Goal: Task Accomplishment & Management: Complete application form

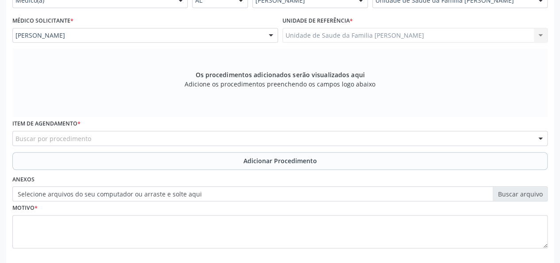
scroll to position [229, 0]
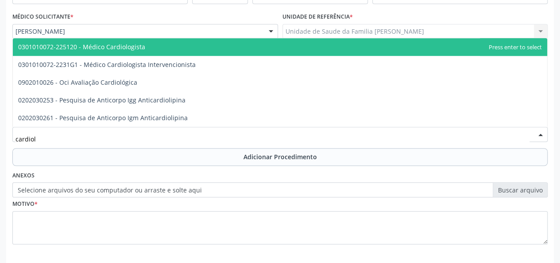
type input "cardiolo"
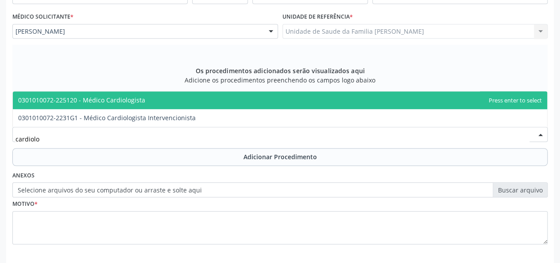
click at [119, 98] on span "0301010072-225120 - Médico Cardiologista" at bounding box center [81, 100] width 127 height 8
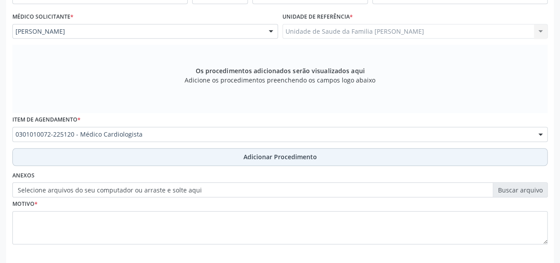
click at [275, 157] on span "Adicionar Procedimento" at bounding box center [280, 156] width 73 height 9
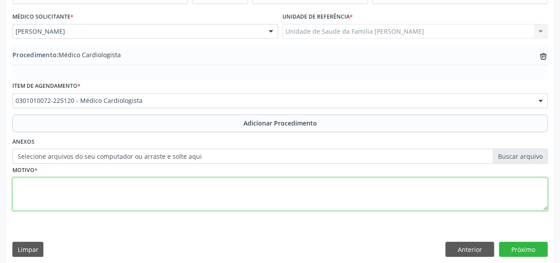
click at [40, 184] on textarea at bounding box center [279, 194] width 535 height 34
type textarea "Hiperdia"
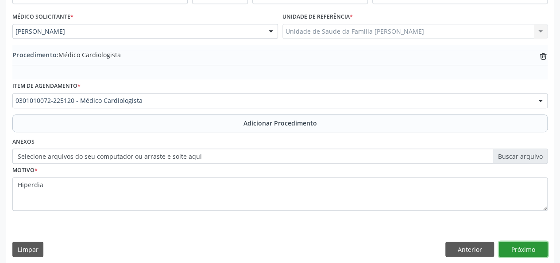
click at [529, 242] on button "Próximo" at bounding box center [523, 248] width 49 height 15
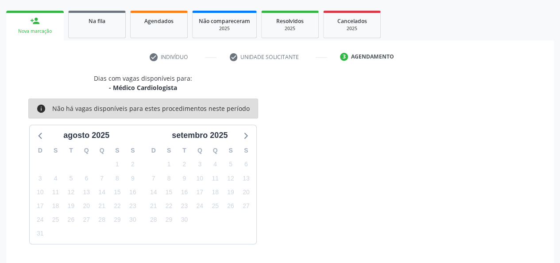
scroll to position [160, 0]
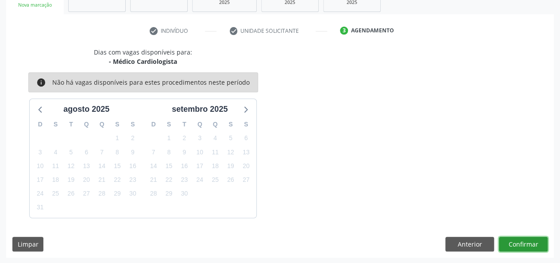
click at [511, 241] on button "Confirmar" at bounding box center [523, 243] width 49 height 15
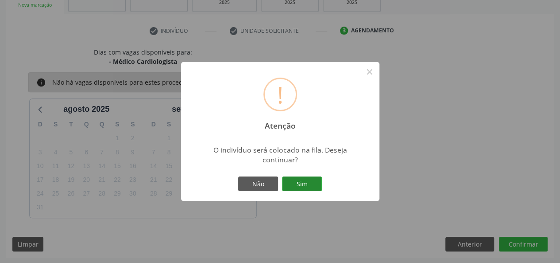
click at [321, 184] on button "Sim" at bounding box center [302, 183] width 40 height 15
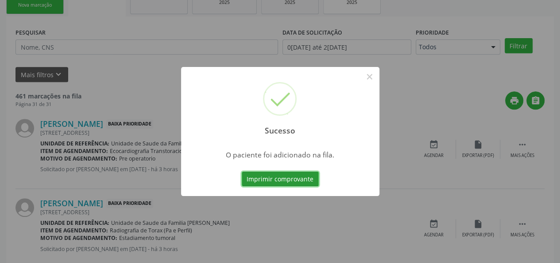
scroll to position [42, 0]
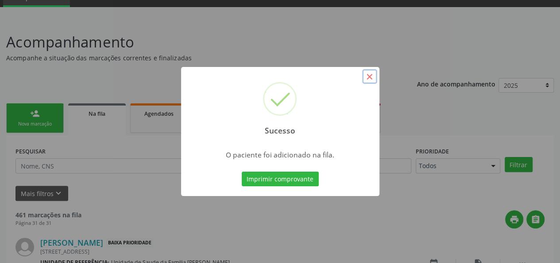
click at [368, 75] on button "×" at bounding box center [369, 76] width 15 height 15
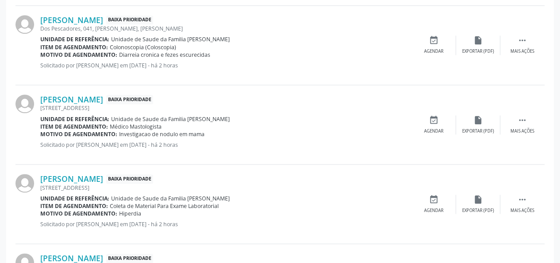
scroll to position [440, 0]
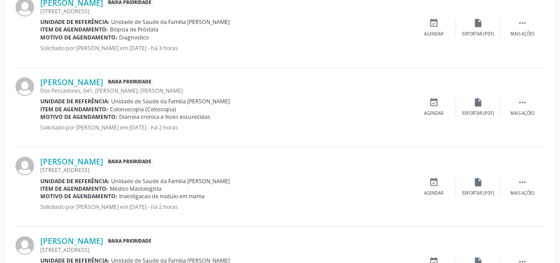
click at [72, 81] on link "[PERSON_NAME]" at bounding box center [71, 82] width 63 height 10
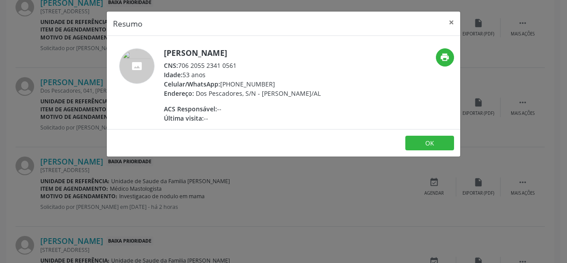
drag, startPoint x: 250, startPoint y: 66, endPoint x: 181, endPoint y: 69, distance: 69.1
click at [181, 69] on div "CNS: 706 2055 2341 0561" at bounding box center [242, 65] width 157 height 9
copy div "706 2055 2341 0561"
click at [453, 22] on button "×" at bounding box center [451, 23] width 18 height 22
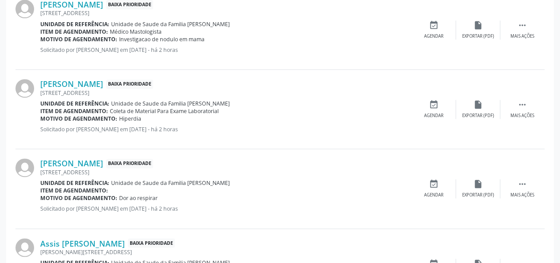
scroll to position [617, 0]
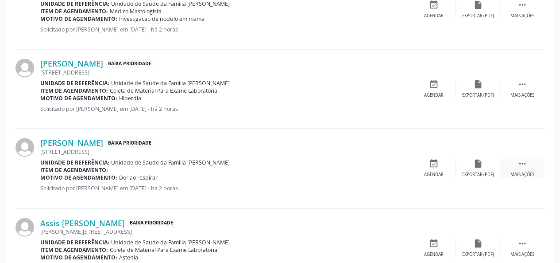
click at [523, 168] on div " Mais ações" at bounding box center [522, 168] width 44 height 19
click at [473, 171] on div "Editar" at bounding box center [478, 174] width 14 height 6
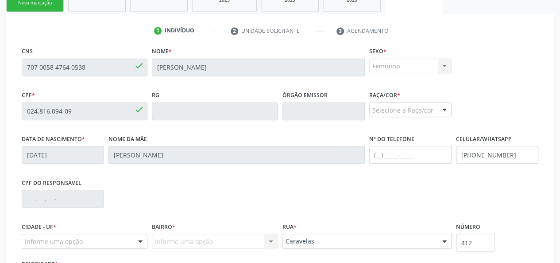
scroll to position [241, 0]
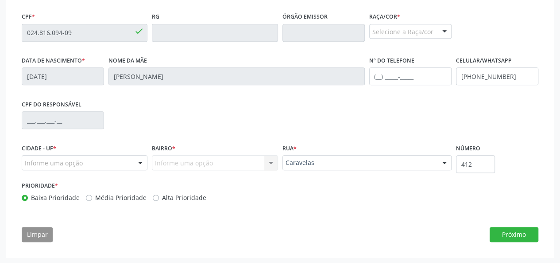
click at [408, 31] on div "Selecione a Raça/cor" at bounding box center [410, 31] width 82 height 15
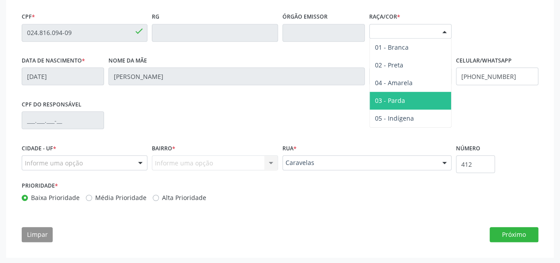
click at [405, 96] on span "03 - Parda" at bounding box center [410, 101] width 81 height 18
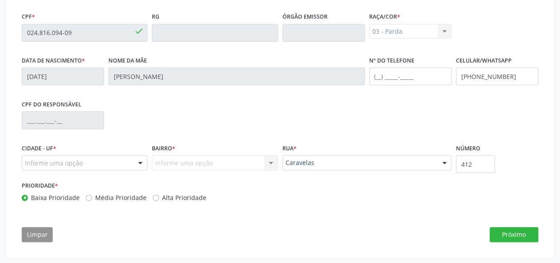
click at [184, 169] on div "Informe uma opção Nenhum resultado encontrado para: " " Nenhuma opção encontrad…" at bounding box center [215, 162] width 126 height 15
click at [181, 161] on div "Informe uma opção Nenhum resultado encontrado para: " " Nenhuma opção encontrad…" at bounding box center [215, 162] width 126 height 15
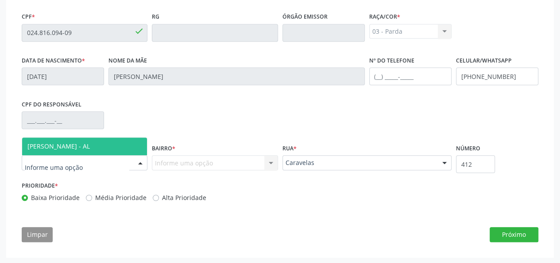
click at [36, 147] on span "[PERSON_NAME] - AL" at bounding box center [58, 146] width 62 height 8
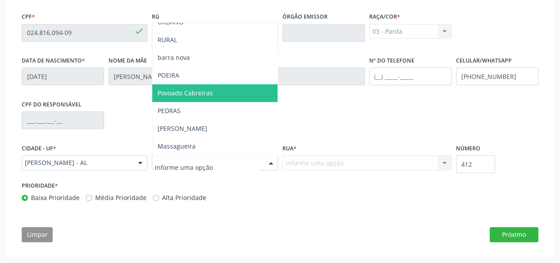
scroll to position [89, 0]
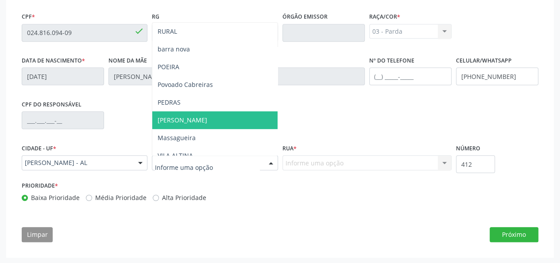
click at [178, 124] on span "[PERSON_NAME]" at bounding box center [214, 120] width 125 height 18
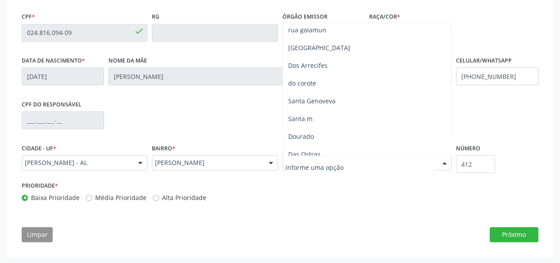
scroll to position [0, 0]
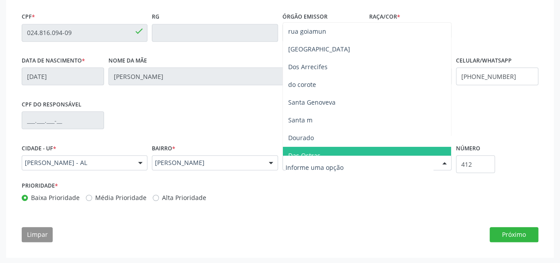
click at [305, 167] on input "text" at bounding box center [360, 167] width 148 height 18
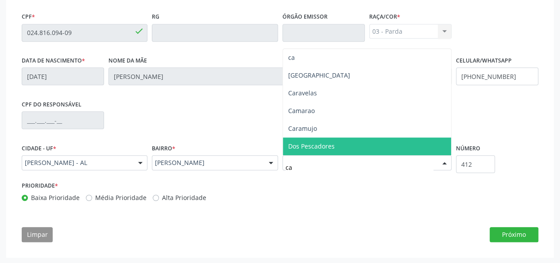
type input "c"
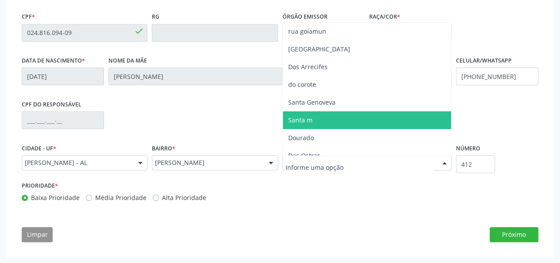
type input "C"
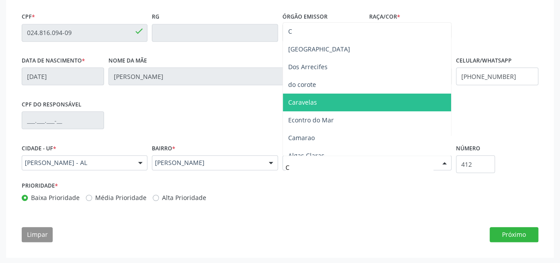
click at [313, 101] on span "Caravelas" at bounding box center [302, 102] width 29 height 8
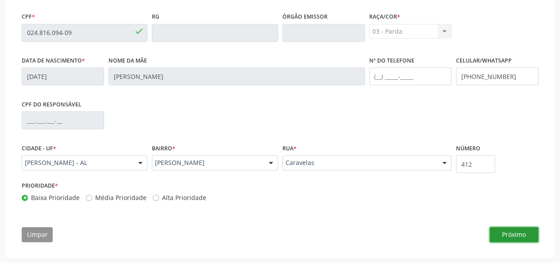
click at [524, 228] on button "Próximo" at bounding box center [514, 234] width 49 height 15
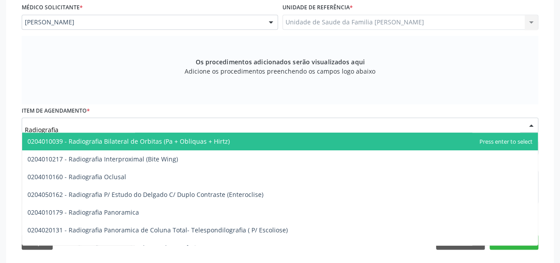
type input "Radiografia"
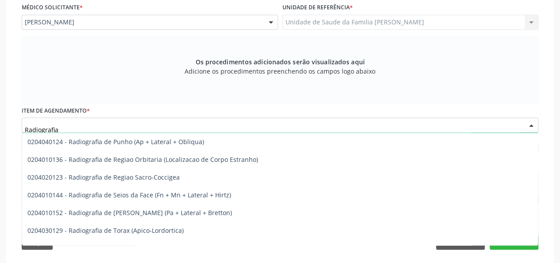
scroll to position [1162, 0]
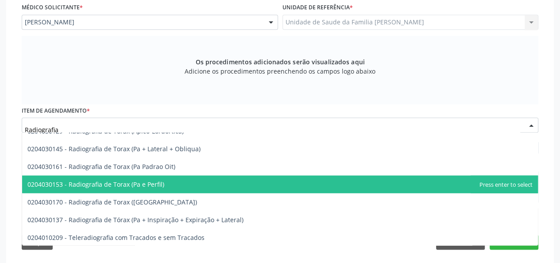
click at [151, 185] on span "0204030153 - Radiografia de Torax (Pa e Perfil)" at bounding box center [95, 183] width 137 height 8
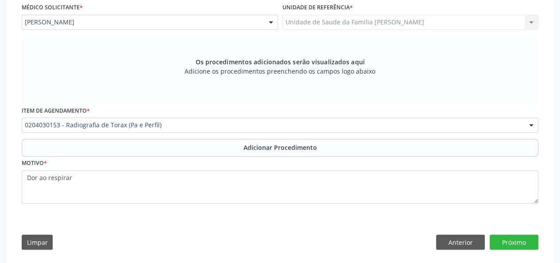
click at [151, 181] on div "Requerente * Médico(a) Médico(a) Enfermeiro(a) Paciente Nenhum resultado encont…" at bounding box center [280, 91] width 517 height 250
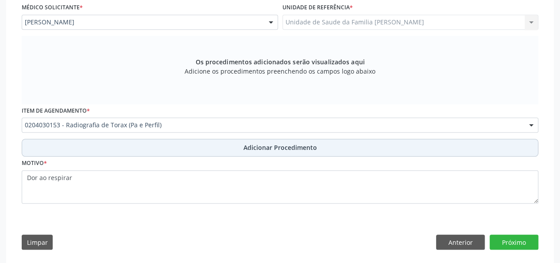
click at [288, 152] on button "Adicionar Procedimento" at bounding box center [280, 148] width 517 height 18
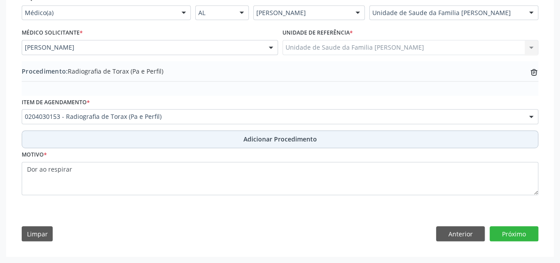
scroll to position [214, 0]
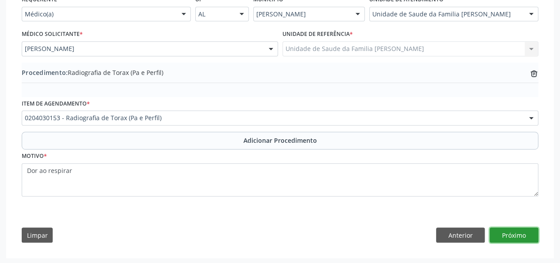
click at [519, 235] on button "Próximo" at bounding box center [514, 234] width 49 height 15
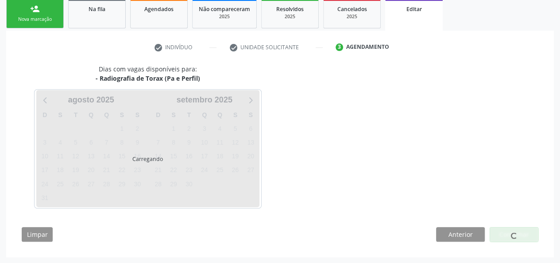
scroll to position [172, 0]
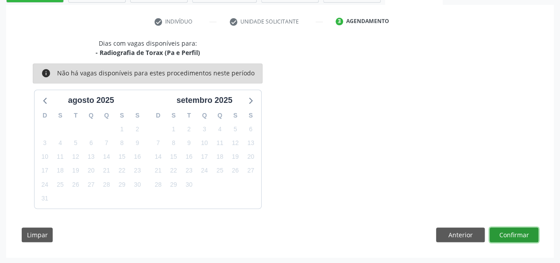
click at [522, 237] on button "Confirmar" at bounding box center [514, 234] width 49 height 15
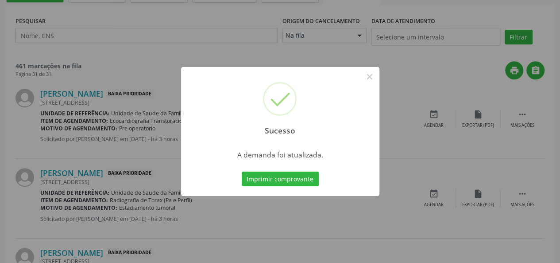
scroll to position [0, 0]
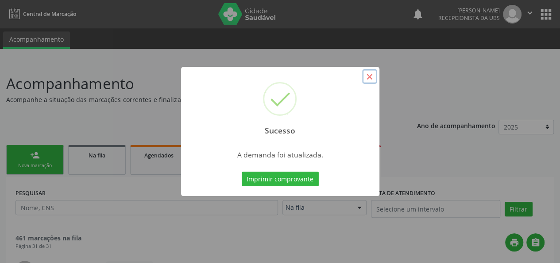
click at [372, 71] on button "×" at bounding box center [369, 76] width 15 height 15
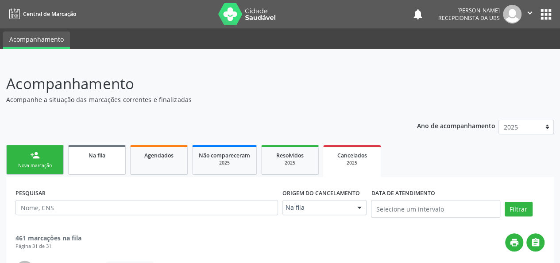
click at [90, 157] on span "Na fila" at bounding box center [97, 155] width 17 height 8
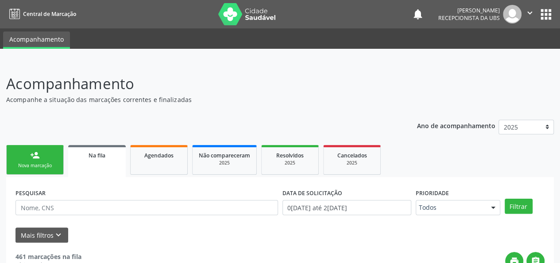
scroll to position [44, 0]
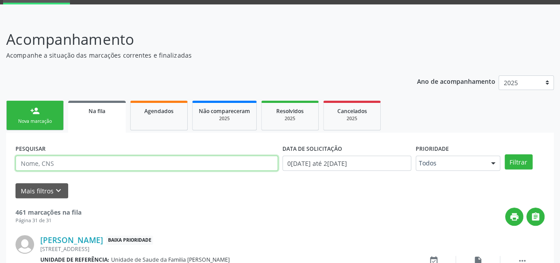
click at [63, 166] on input "text" at bounding box center [146, 162] width 263 height 15
paste input "Julya Gomides Campos"
type input "Julya Gomides Campos"
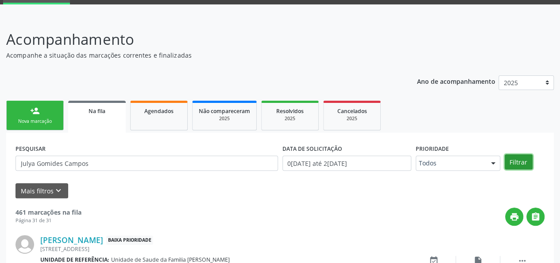
click at [520, 161] on button "Filtrar" at bounding box center [519, 161] width 28 height 15
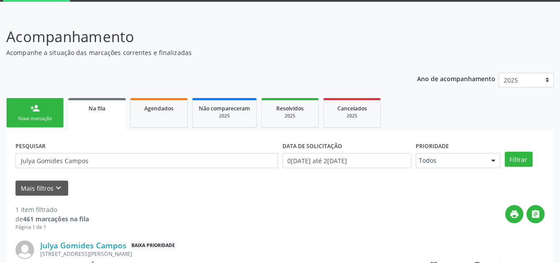
scroll to position [109, 0]
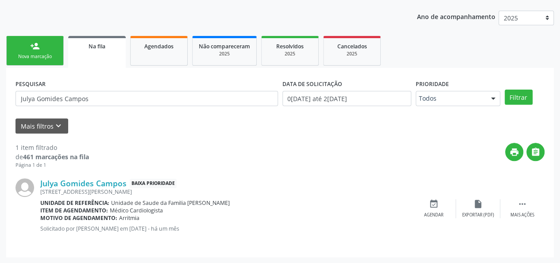
click at [31, 55] on div "Nova marcação" at bounding box center [35, 56] width 44 height 7
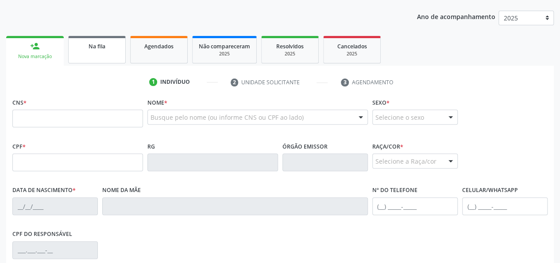
click at [109, 43] on div "Na fila" at bounding box center [97, 45] width 44 height 9
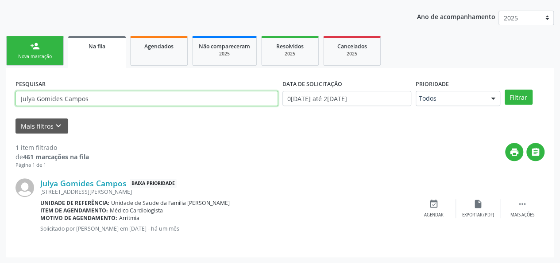
drag, startPoint x: 104, startPoint y: 101, endPoint x: 0, endPoint y: 116, distance: 104.6
click at [0, 116] on div "Acompanhamento Acompanhe a situação das marcações correntes e finalizadas Relat…" at bounding box center [280, 107] width 560 height 311
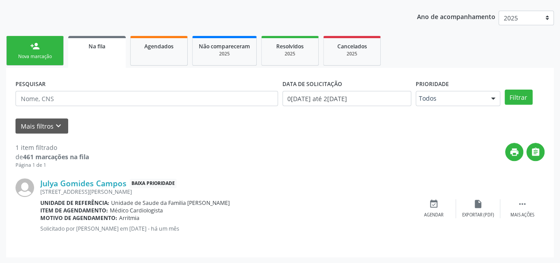
click at [18, 60] on link "person_add Nova marcação" at bounding box center [35, 51] width 58 height 30
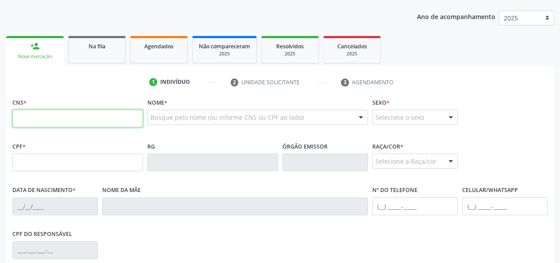
click at [22, 117] on input "text" at bounding box center [77, 118] width 131 height 18
paste input "704 6071 4093 1021"
type input "704 6071 4093 1021"
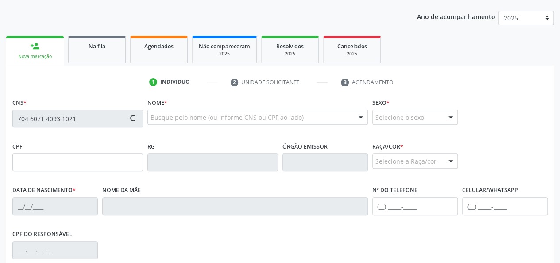
type input "0[DATE]"
type input "[PERSON_NAME]"
type input "[PHONE_NUMBER]"
type input "42"
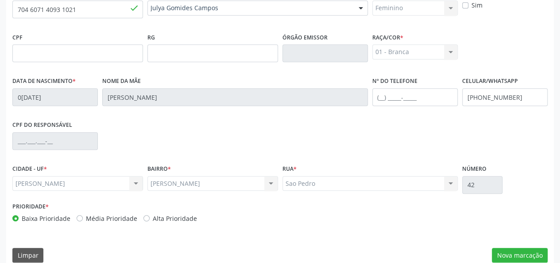
scroll to position [229, 0]
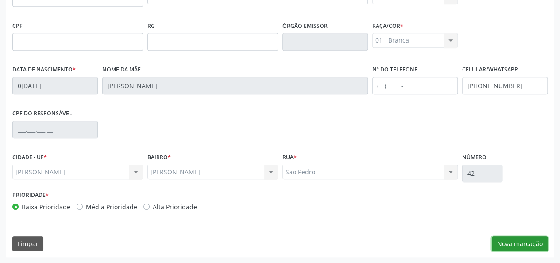
click at [511, 244] on button "Nova marcação" at bounding box center [520, 243] width 56 height 15
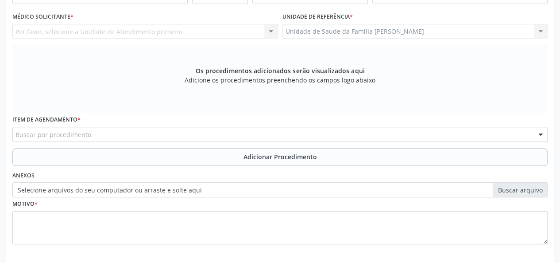
scroll to position [141, 0]
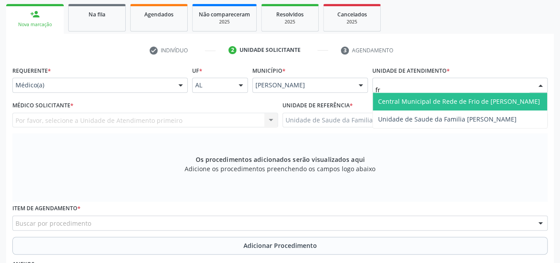
type input "fra"
click at [401, 94] on span "Unidade de Saude da Familia [PERSON_NAME]" at bounding box center [460, 102] width 174 height 18
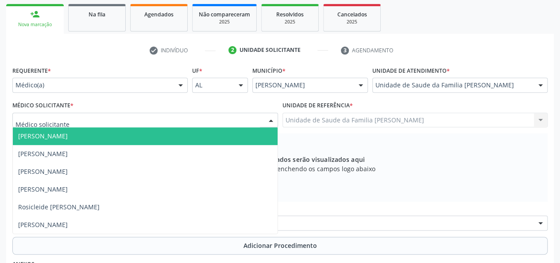
click at [34, 132] on span "[PERSON_NAME]" at bounding box center [43, 136] width 50 height 8
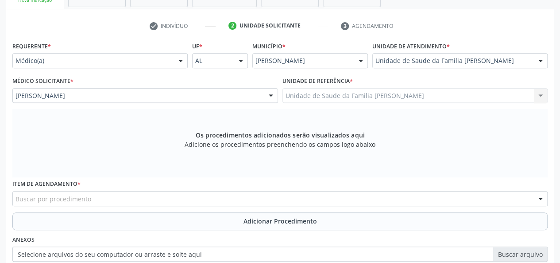
scroll to position [229, 0]
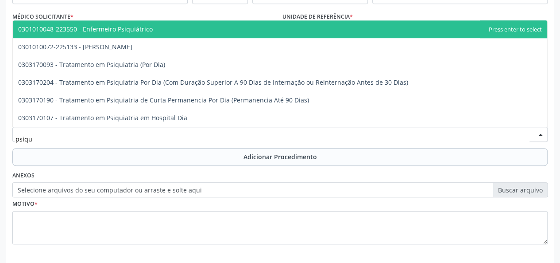
type input "psiqui"
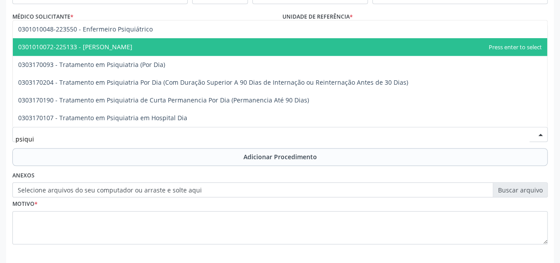
click at [114, 44] on span "0301010072-225133 - [PERSON_NAME]" at bounding box center [75, 47] width 114 height 8
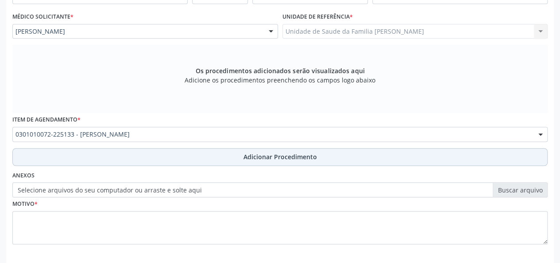
click at [281, 162] on button "Adicionar Procedimento" at bounding box center [279, 157] width 535 height 18
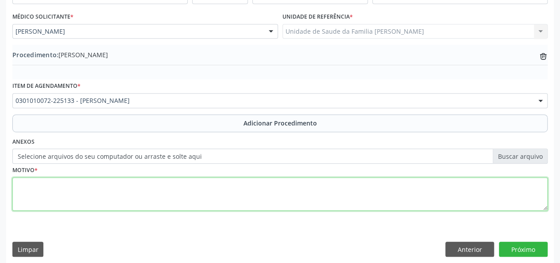
click at [20, 190] on textarea at bounding box center [279, 194] width 535 height 34
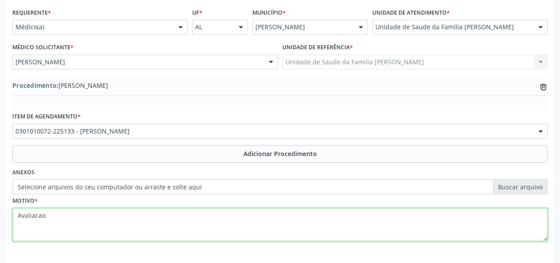
scroll to position [185, 0]
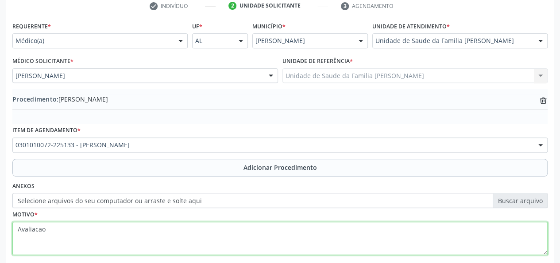
type textarea "Avaliacao"
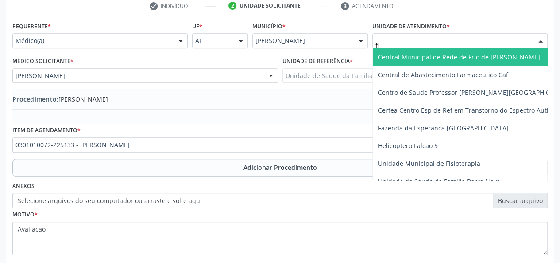
type input "fla"
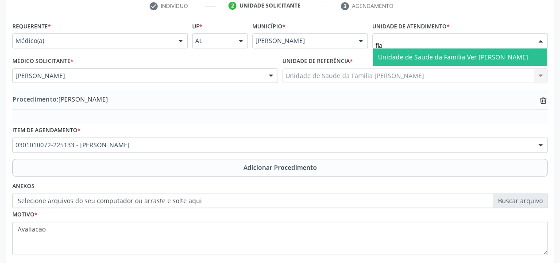
click at [428, 53] on span "Unidade de Saude da Familia Ver [PERSON_NAME]" at bounding box center [453, 57] width 150 height 8
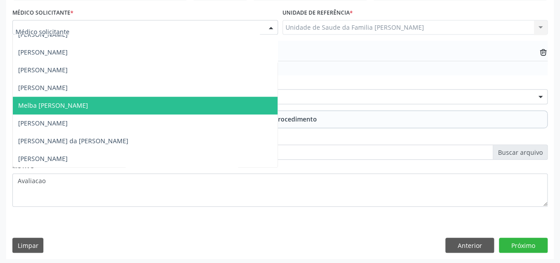
scroll to position [235, 0]
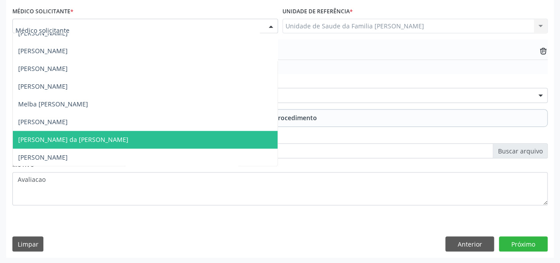
click at [79, 138] on span "[PERSON_NAME] da [PERSON_NAME]" at bounding box center [73, 139] width 110 height 8
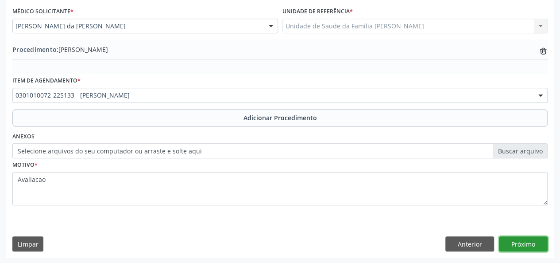
click at [522, 240] on button "Próximo" at bounding box center [523, 243] width 49 height 15
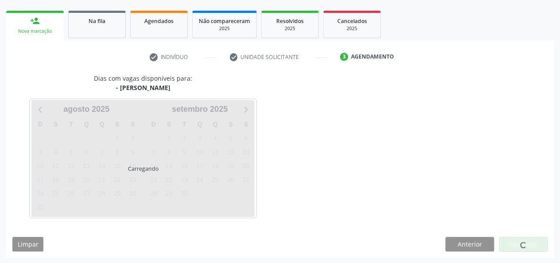
scroll to position [160, 0]
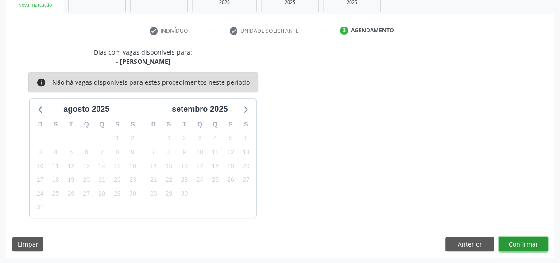
click at [520, 250] on button "Confirmar" at bounding box center [523, 243] width 49 height 15
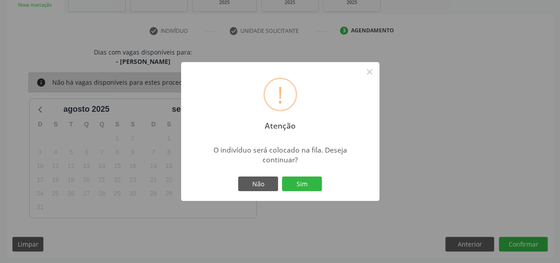
click at [318, 185] on button "Sim" at bounding box center [302, 183] width 40 height 15
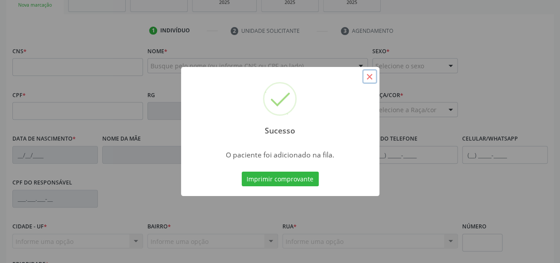
click at [374, 77] on button "×" at bounding box center [369, 76] width 15 height 15
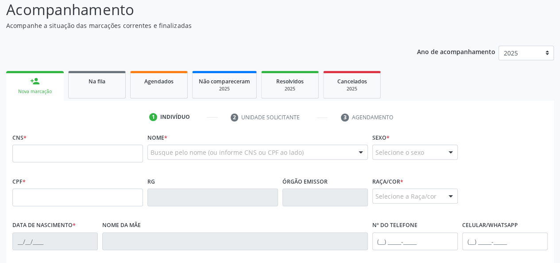
scroll to position [72, 0]
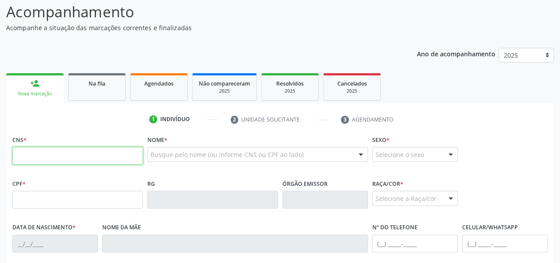
click at [23, 153] on input "text" at bounding box center [77, 156] width 131 height 18
type input "708 5003 2312 4270"
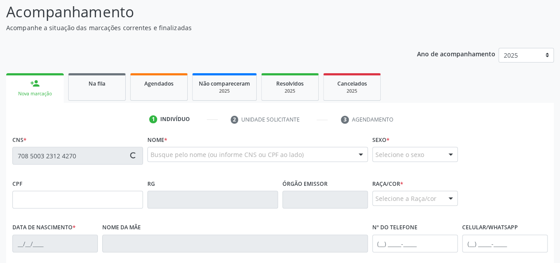
type input "[DATE]"
type input "[PERSON_NAME]"
type input "[PHONE_NUMBER]"
type input "541"
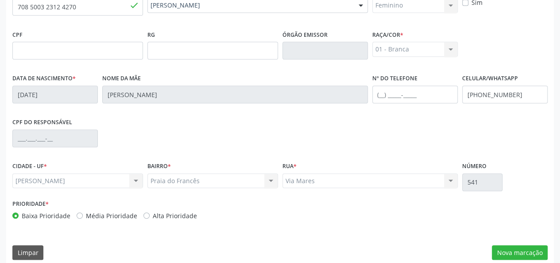
scroll to position [229, 0]
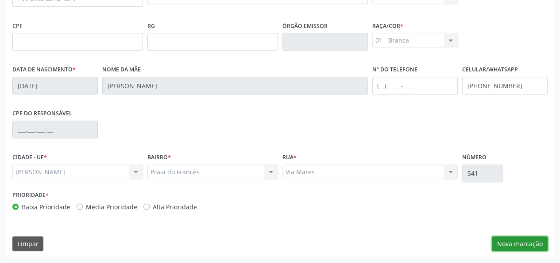
click at [516, 241] on button "Nova marcação" at bounding box center [520, 243] width 56 height 15
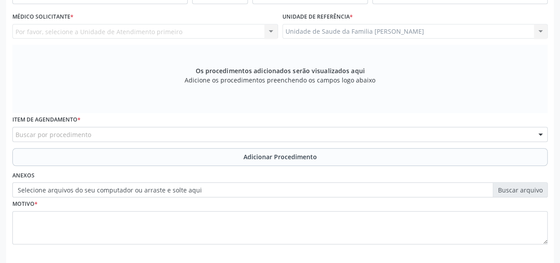
scroll to position [141, 0]
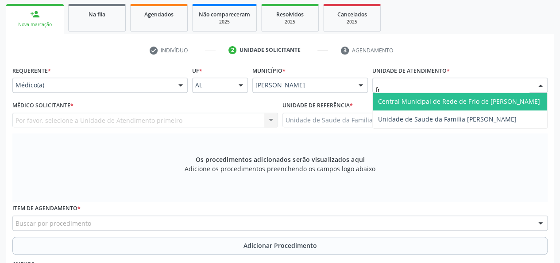
type input "fra"
click at [418, 97] on span "Unidade de Saude da Familia [PERSON_NAME]" at bounding box center [447, 101] width 139 height 8
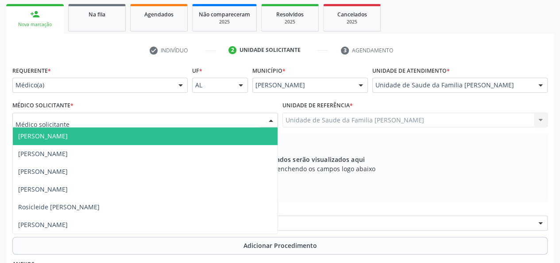
click at [33, 135] on span "[PERSON_NAME]" at bounding box center [43, 136] width 50 height 8
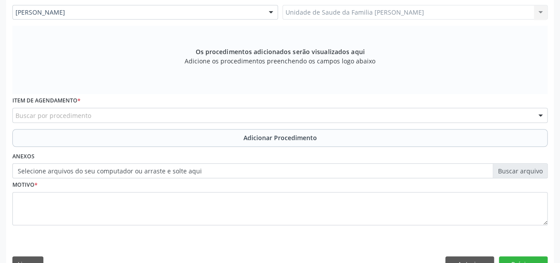
scroll to position [268, 0]
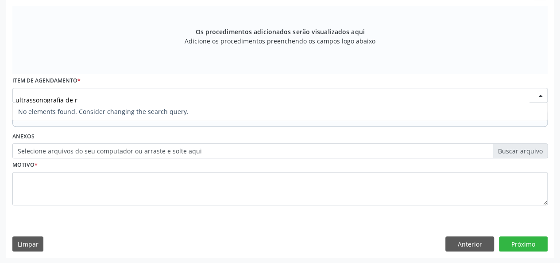
type input "ultrassonografia de"
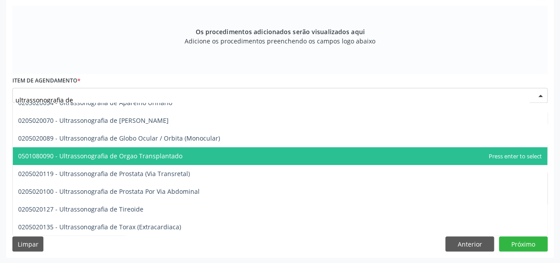
scroll to position [0, 0]
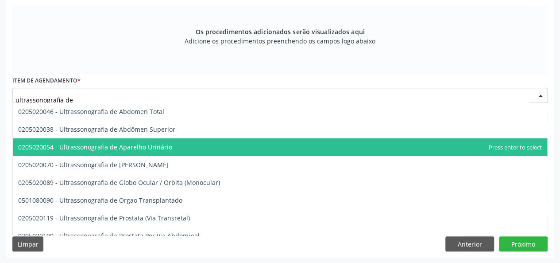
click at [132, 151] on span "0205020054 - Ultrassonografia de Aparelho Urinário" at bounding box center [280, 147] width 534 height 18
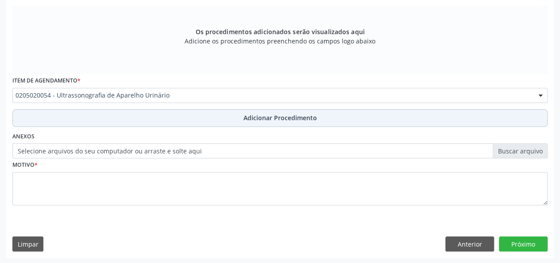
click at [261, 113] on span "Adicionar Procedimento" at bounding box center [280, 117] width 73 height 9
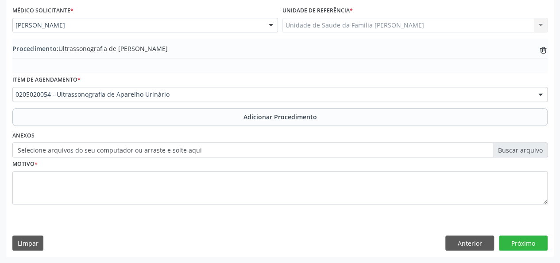
scroll to position [235, 0]
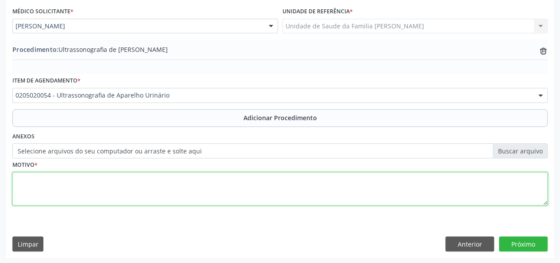
click at [32, 181] on textarea at bounding box center [279, 189] width 535 height 34
type textarea "Nefrolitiase"
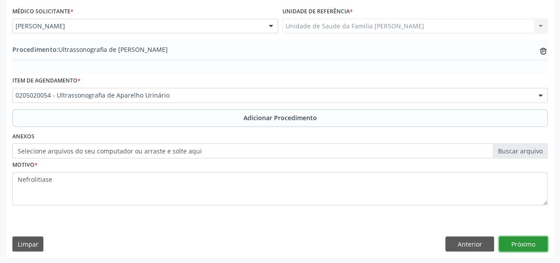
click at [542, 246] on button "Próximo" at bounding box center [523, 243] width 49 height 15
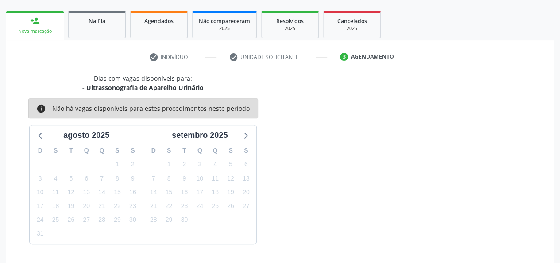
scroll to position [160, 0]
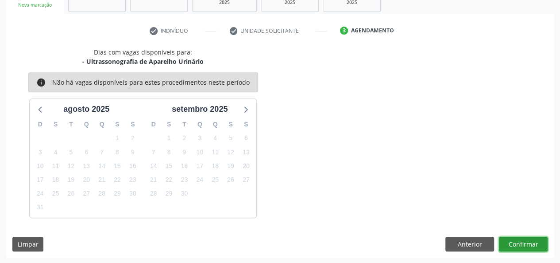
click at [530, 243] on button "Confirmar" at bounding box center [523, 243] width 49 height 15
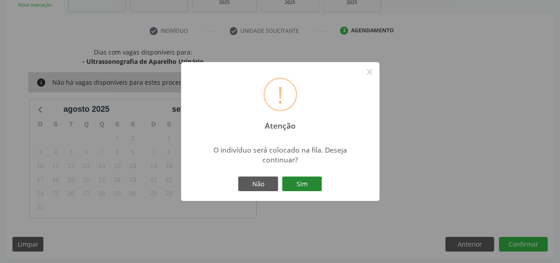
click at [317, 188] on button "Sim" at bounding box center [302, 183] width 40 height 15
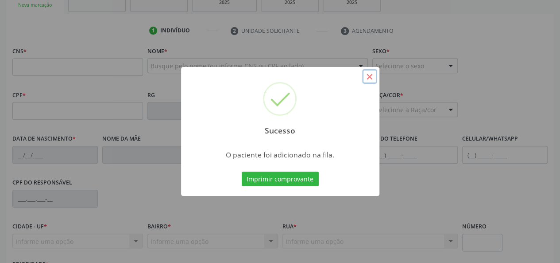
click at [367, 76] on button "×" at bounding box center [369, 76] width 15 height 15
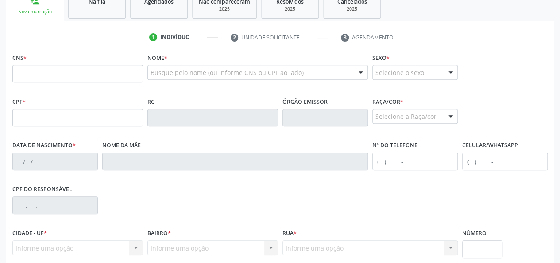
scroll to position [97, 0]
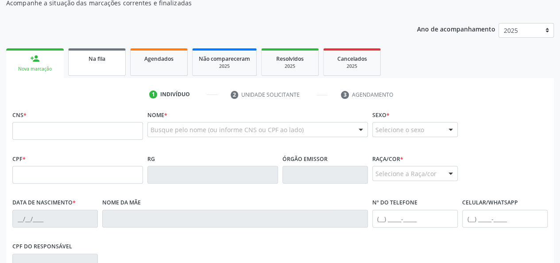
click at [112, 58] on div "Na fila" at bounding box center [97, 58] width 44 height 9
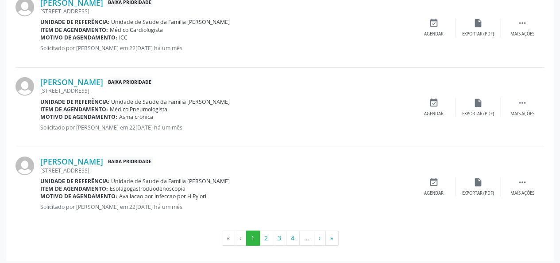
scroll to position [1249, 0]
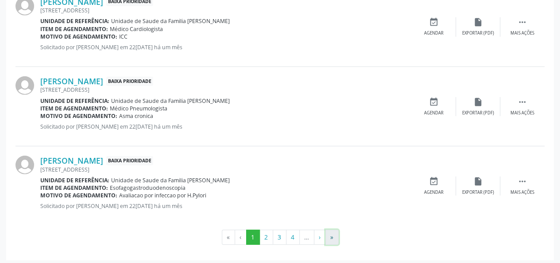
click at [329, 231] on button "»" at bounding box center [331, 236] width 13 height 15
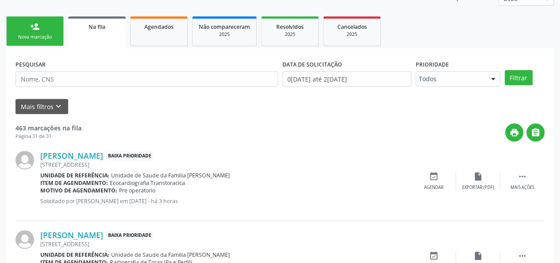
scroll to position [66, 0]
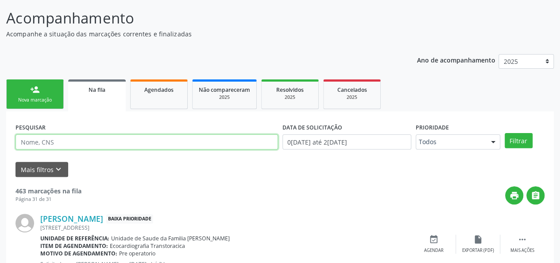
click at [72, 140] on input "text" at bounding box center [146, 141] width 263 height 15
type input "702904544949176"
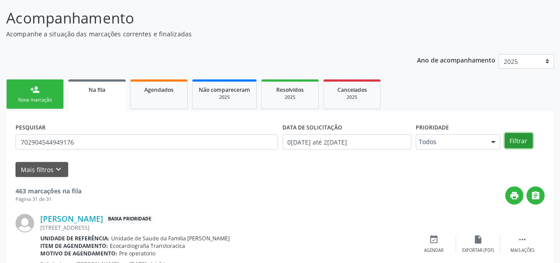
click at [519, 145] on button "Filtrar" at bounding box center [519, 140] width 28 height 15
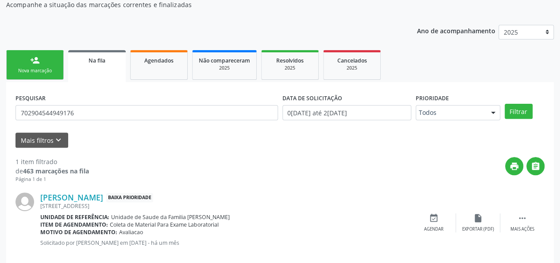
scroll to position [109, 0]
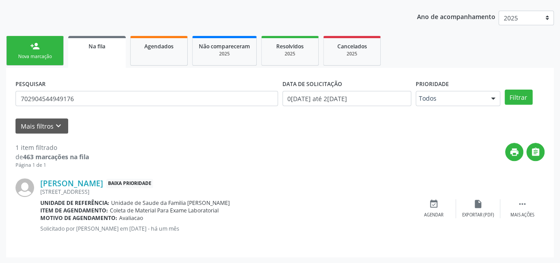
drag, startPoint x: 148, startPoint y: 182, endPoint x: 39, endPoint y: 179, distance: 109.0
click at [39, 179] on div "[PERSON_NAME] Baixa Prioridade [STREET_ADDRESS] Unidade de referência: Unidade …" at bounding box center [279, 208] width 529 height 79
copy div "[PERSON_NAME]"
click at [92, 182] on link "[PERSON_NAME]" at bounding box center [71, 183] width 63 height 10
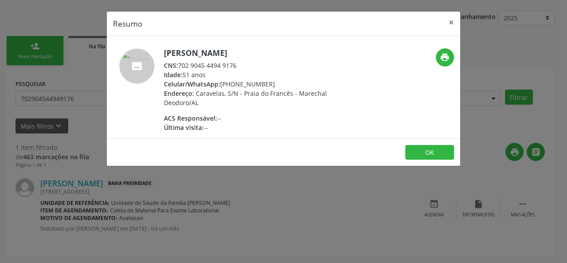
drag, startPoint x: 242, startPoint y: 66, endPoint x: 179, endPoint y: 67, distance: 62.4
click at [178, 67] on div "CNS: 702 9045 4494 9176" at bounding box center [250, 65] width 172 height 9
copy div "702 9045 4494 9176"
click at [421, 147] on button "OK" at bounding box center [429, 152] width 49 height 15
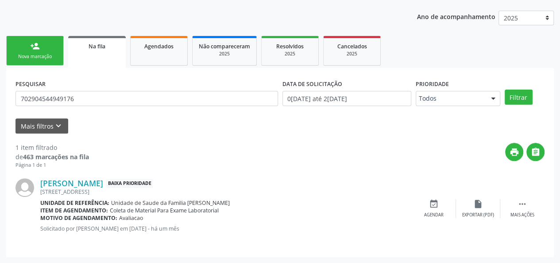
click at [33, 58] on div "Nova marcação" at bounding box center [35, 56] width 44 height 7
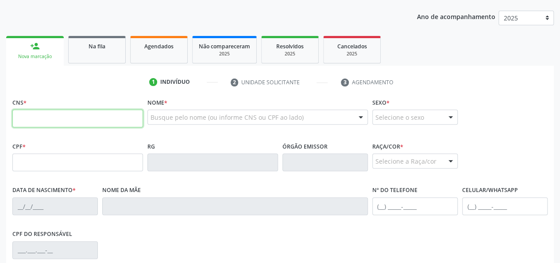
paste input "702 9045 4494 9176"
type input "702 9045 4494 9176"
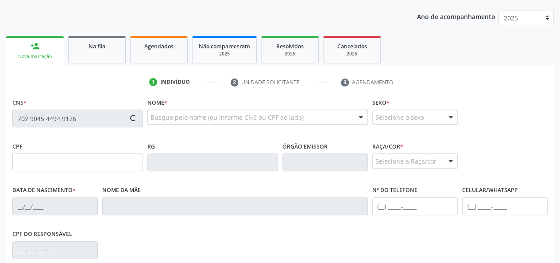
type input "[DATE]"
type input "Oldiva Pedroza"
type input "[PHONE_NUMBER]"
type input "778"
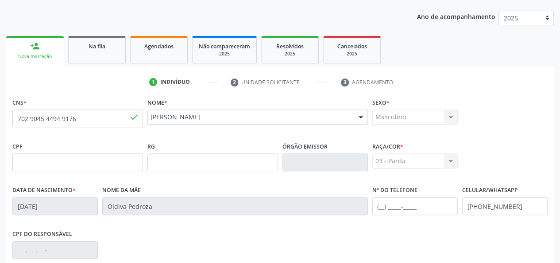
scroll to position [229, 0]
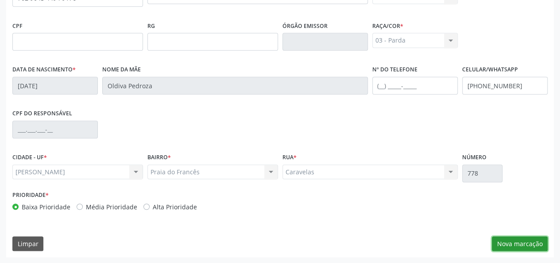
click at [531, 247] on button "Nova marcação" at bounding box center [520, 243] width 56 height 15
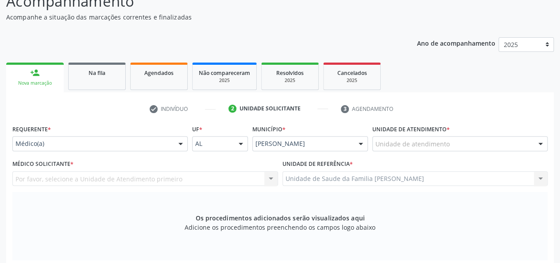
scroll to position [97, 0]
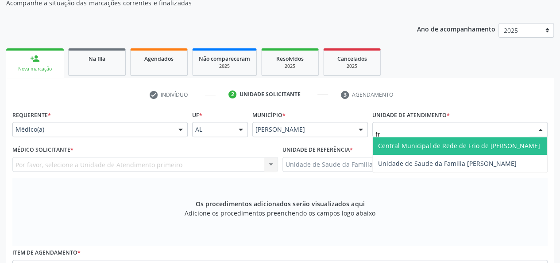
type input "fra"
click at [400, 139] on span "Unidade de Saude da Familia [PERSON_NAME]" at bounding box center [460, 146] width 174 height 18
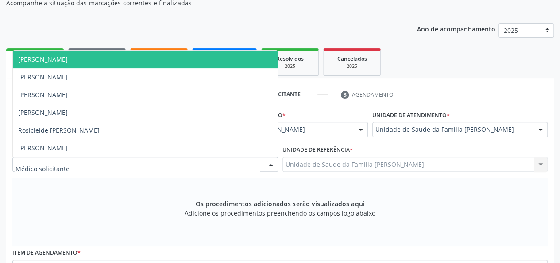
click at [51, 57] on span "[PERSON_NAME]" at bounding box center [43, 59] width 50 height 8
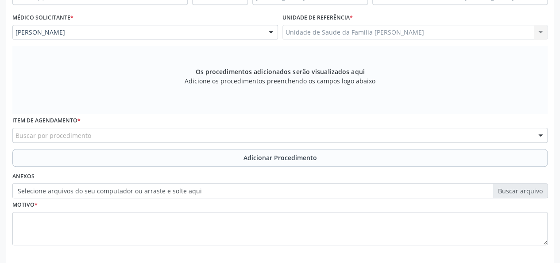
scroll to position [229, 0]
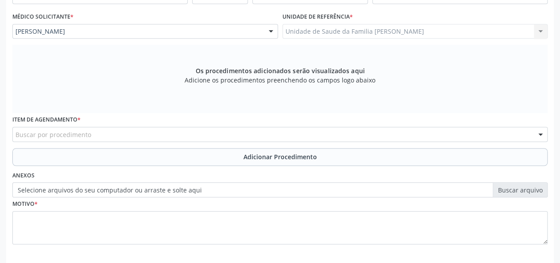
click at [104, 136] on div "Buscar por procedimento" at bounding box center [279, 134] width 535 height 15
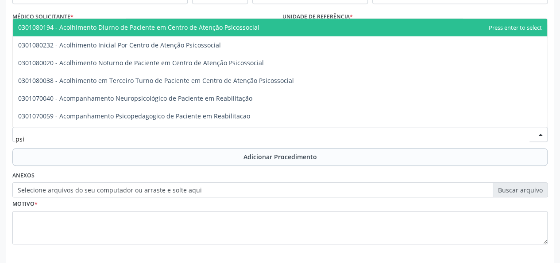
type input "psiq"
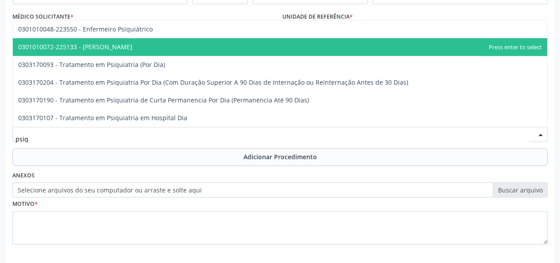
click at [92, 46] on span "0301010072-225133 - [PERSON_NAME]" at bounding box center [75, 47] width 114 height 8
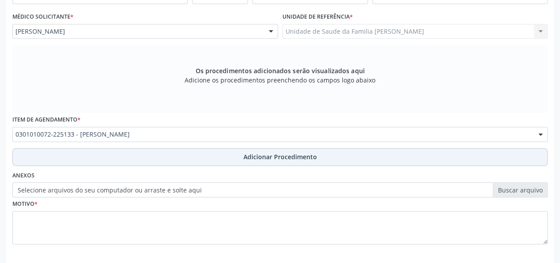
click at [266, 160] on span "Adicionar Procedimento" at bounding box center [280, 156] width 73 height 9
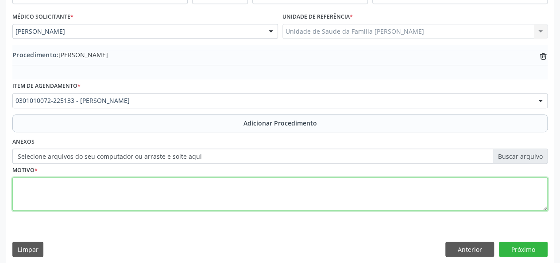
click at [26, 180] on textarea at bounding box center [279, 194] width 535 height 34
type textarea "F41.1"
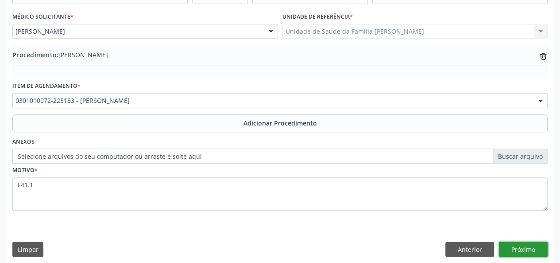
click at [538, 248] on button "Próximo" at bounding box center [523, 248] width 49 height 15
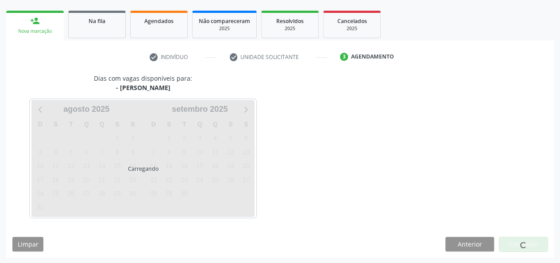
scroll to position [160, 0]
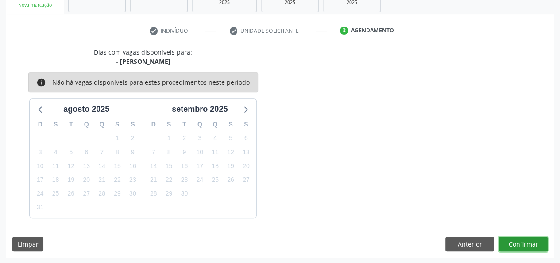
click at [538, 248] on button "Confirmar" at bounding box center [523, 243] width 49 height 15
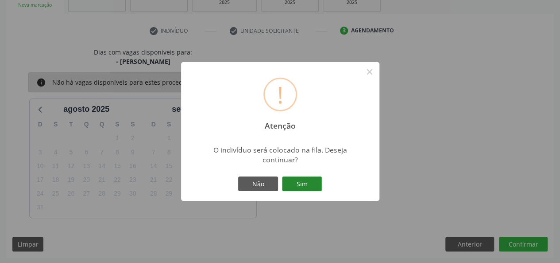
click at [310, 187] on button "Sim" at bounding box center [302, 183] width 40 height 15
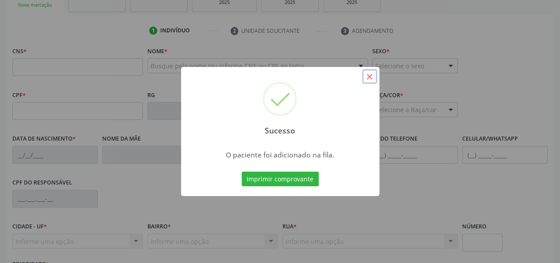
click at [366, 76] on button "×" at bounding box center [369, 76] width 15 height 15
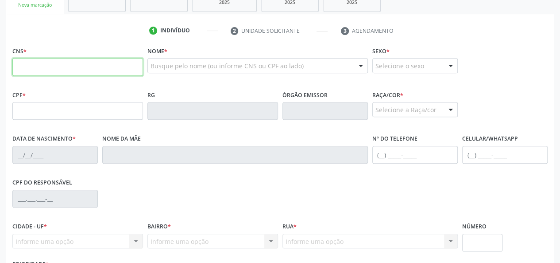
click at [46, 70] on input "text" at bounding box center [77, 67] width 131 height 18
type input "700 5087 4600 1859"
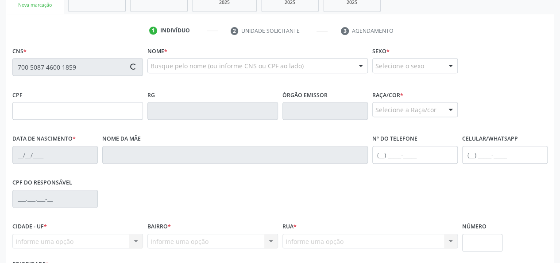
type input "174.727.704-50"
type input "[DATE]"
type input "[PERSON_NAME]"
type input "[PHONE_NUMBER]"
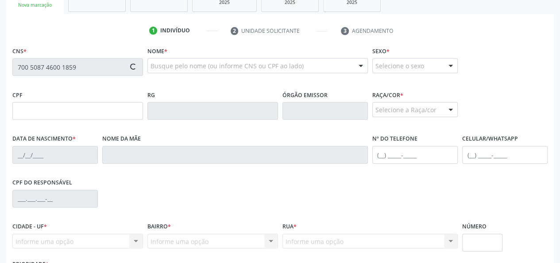
type input "S/N"
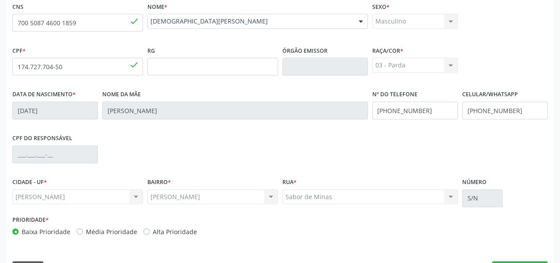
scroll to position [229, 0]
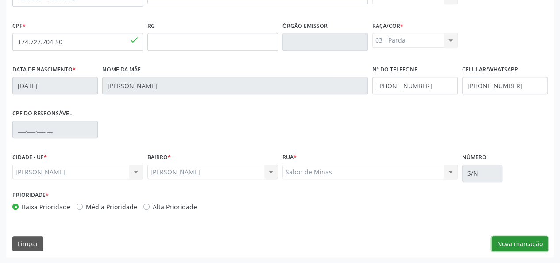
click at [530, 241] on button "Nova marcação" at bounding box center [520, 243] width 56 height 15
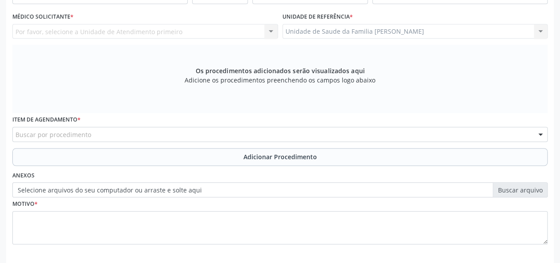
scroll to position [185, 0]
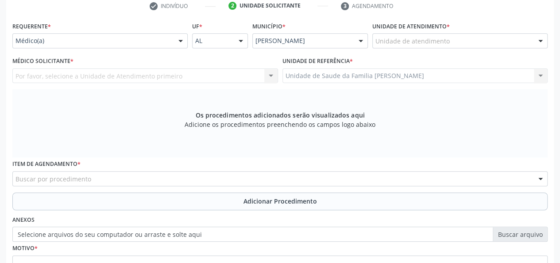
click at [59, 71] on div "Por favor, selecione a Unidade de Atendimento primeiro Nenhum resultado encontr…" at bounding box center [145, 75] width 266 height 15
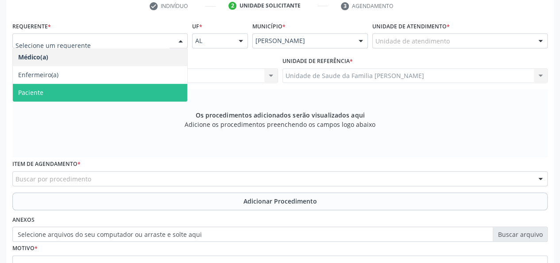
click at [44, 87] on span "Paciente" at bounding box center [100, 93] width 174 height 18
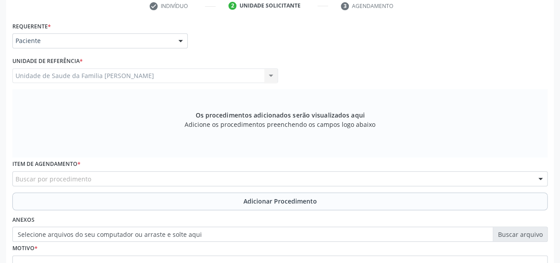
scroll to position [229, 0]
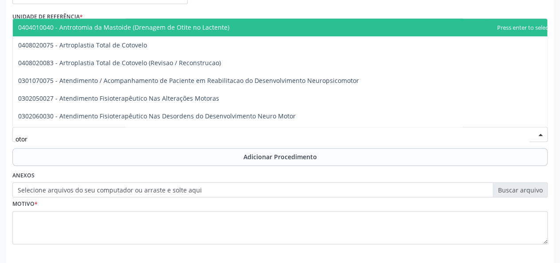
type input "otorr"
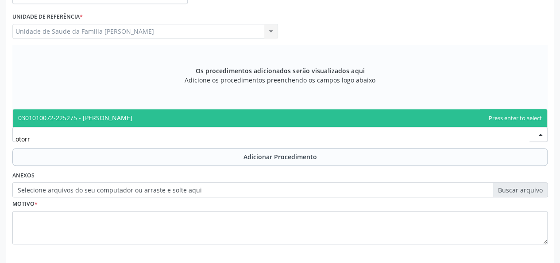
click at [80, 109] on span "0301010072-225275 - [PERSON_NAME]" at bounding box center [280, 118] width 534 height 18
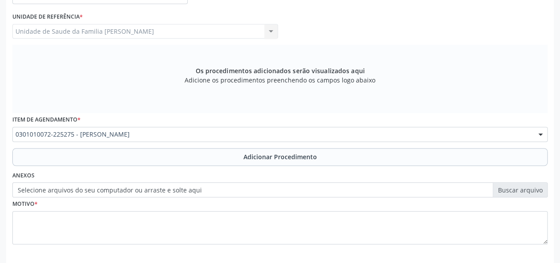
drag, startPoint x: 279, startPoint y: 156, endPoint x: 275, endPoint y: 160, distance: 5.0
click at [279, 157] on span "Adicionar Procedimento" at bounding box center [280, 156] width 73 height 9
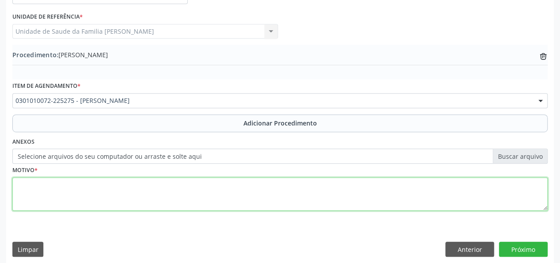
click at [27, 186] on textarea at bounding box center [279, 194] width 535 height 34
type textarea "Avaliacao de cerume"
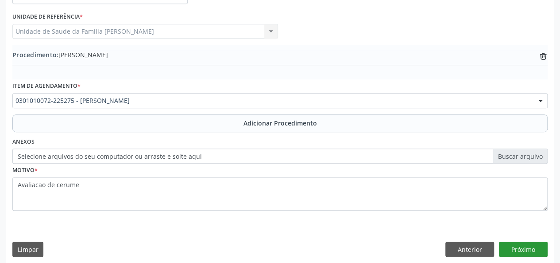
drag, startPoint x: 538, startPoint y: 259, endPoint x: 534, endPoint y: 243, distance: 15.9
click at [536, 252] on div "Requerente * Paciente Médico(a) Enfermeiro(a) Paciente Nenhum resultado encontr…" at bounding box center [280, 118] width 548 height 287
click at [534, 243] on button "Próximo" at bounding box center [523, 248] width 49 height 15
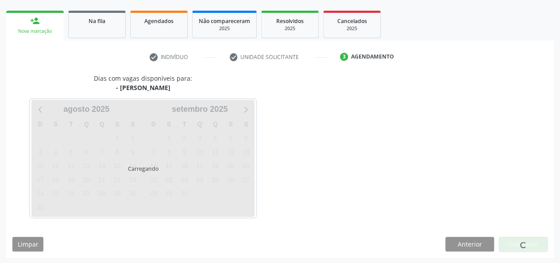
scroll to position [160, 0]
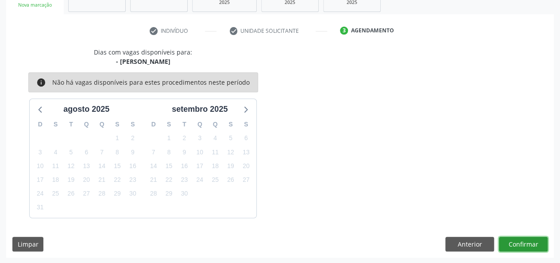
click at [542, 243] on button "Confirmar" at bounding box center [523, 243] width 49 height 15
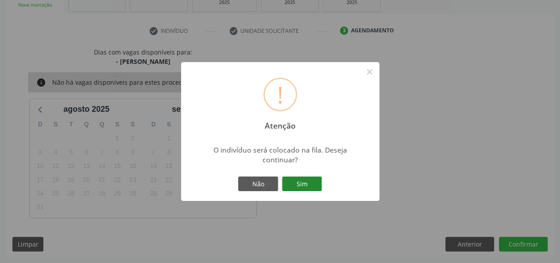
click at [298, 179] on button "Sim" at bounding box center [302, 183] width 40 height 15
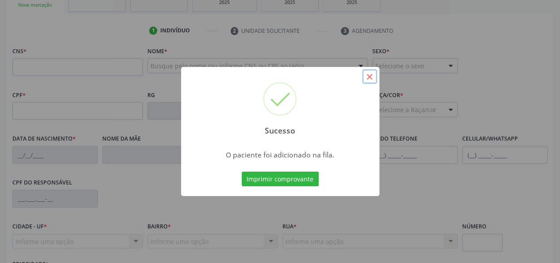
click at [369, 74] on button "×" at bounding box center [369, 76] width 15 height 15
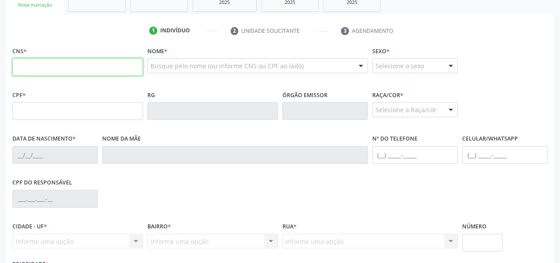
click at [30, 67] on input "text" at bounding box center [77, 67] width 131 height 18
type input "704 8000 0790 2042"
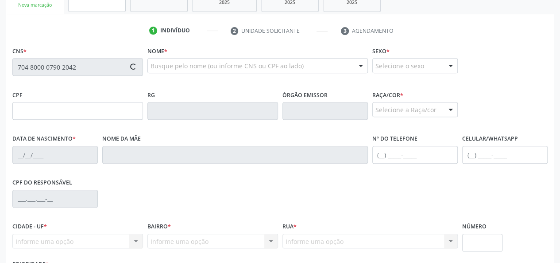
type input "037.179.574-57"
type input "[DATE]"
type input "[PERSON_NAME]"
type input "[PHONE_NUMBER]"
type input "S/N"
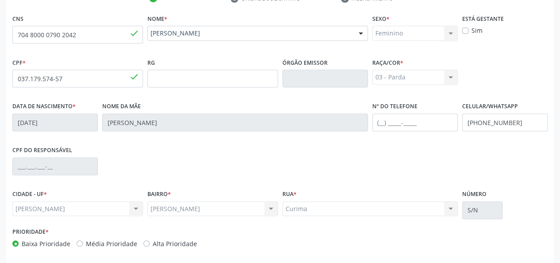
scroll to position [229, 0]
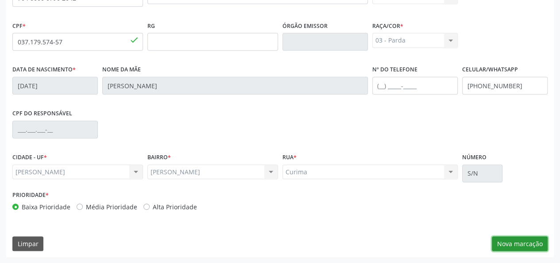
click at [509, 242] on button "Nova marcação" at bounding box center [520, 243] width 56 height 15
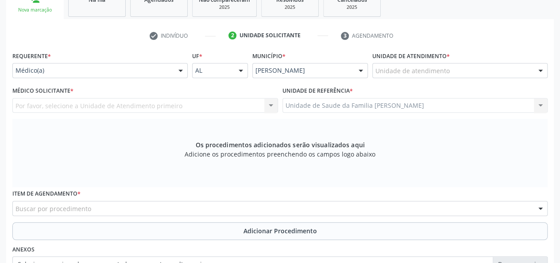
scroll to position [141, 0]
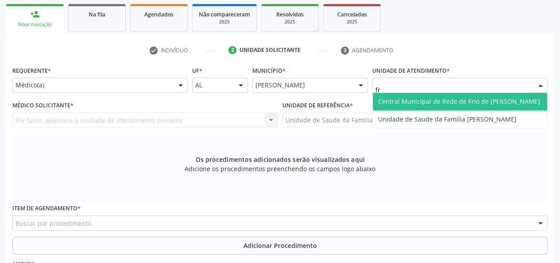
type input "fra"
click at [395, 95] on span "Unidade de Saude da Familia [PERSON_NAME]" at bounding box center [460, 102] width 174 height 18
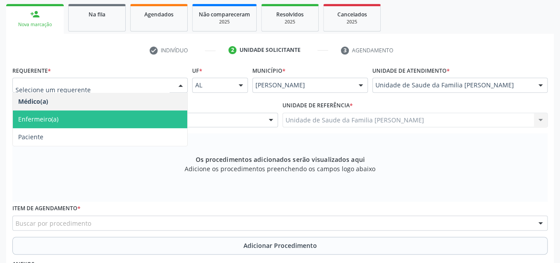
click at [51, 118] on span "Enfermeiro(a)" at bounding box center [38, 119] width 40 height 8
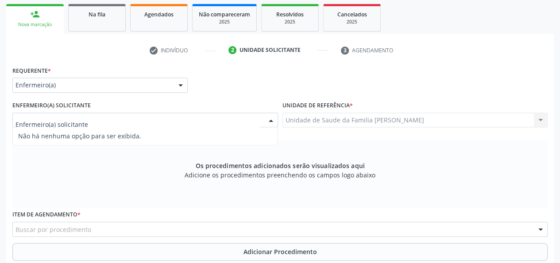
click at [54, 120] on input "text" at bounding box center [137, 125] width 244 height 18
click at [57, 160] on div "Os procedimentos adicionados serão visualizados aqui Adicione os procedimentos …" at bounding box center [279, 173] width 535 height 68
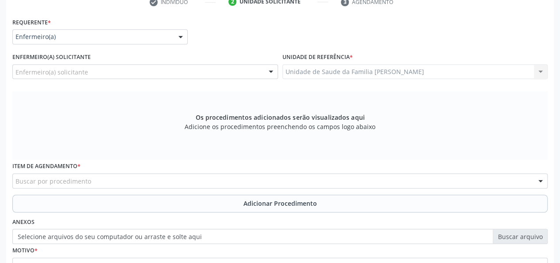
scroll to position [229, 0]
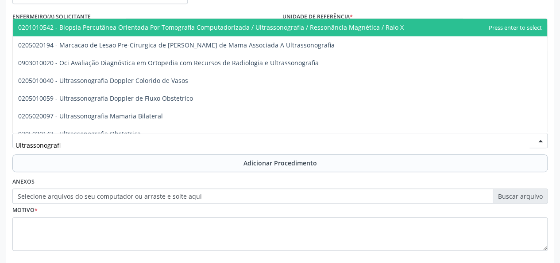
type input "Ultrassonografia"
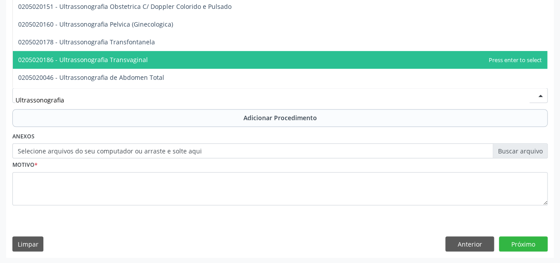
scroll to position [80, 0]
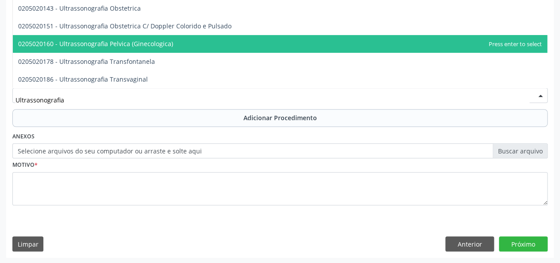
click at [160, 45] on span "0205020160 - Ultrassonografia Pelvica (Ginecologica)" at bounding box center [95, 43] width 155 height 8
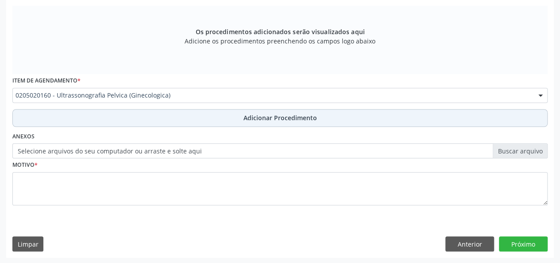
click at [263, 116] on span "Adicionar Procedimento" at bounding box center [280, 117] width 73 height 9
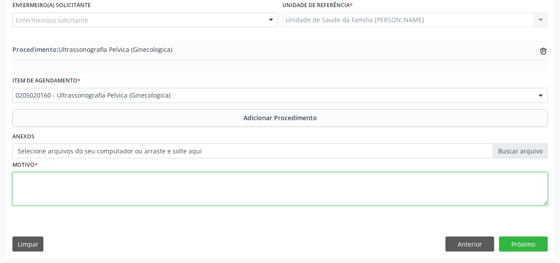
click at [25, 182] on textarea at bounding box center [279, 189] width 535 height 34
type textarea "Dor em baixo ventre"
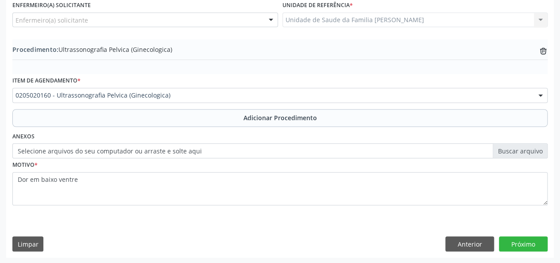
click at [512, 232] on div "Requerente * Enfermeiro(a) Médico(a) Enfermeiro(a) Paciente Nenhum resultado en…" at bounding box center [280, 110] width 548 height 293
click at [512, 238] on button "Próximo" at bounding box center [523, 243] width 49 height 15
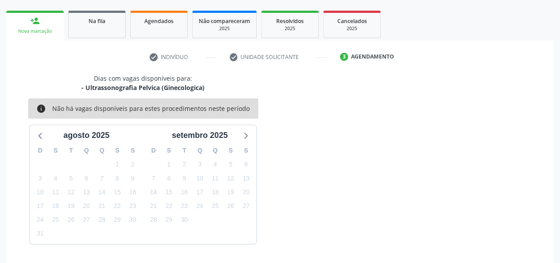
scroll to position [160, 0]
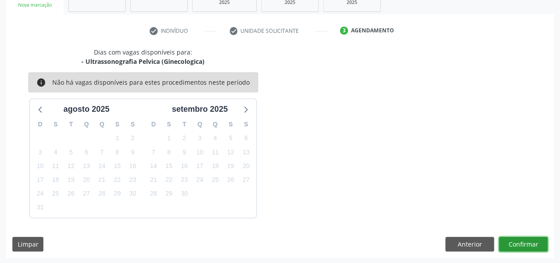
click at [512, 240] on button "Confirmar" at bounding box center [523, 243] width 49 height 15
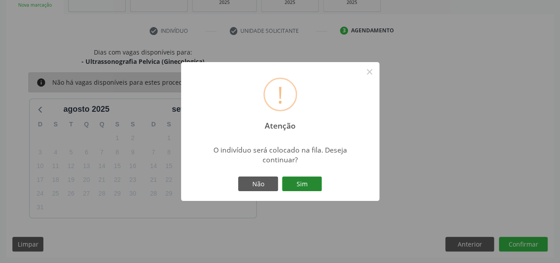
click at [309, 185] on button "Sim" at bounding box center [302, 183] width 40 height 15
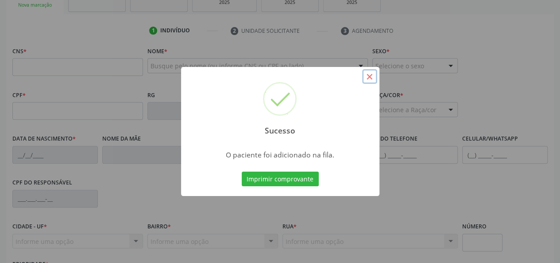
click at [374, 80] on button "×" at bounding box center [369, 76] width 15 height 15
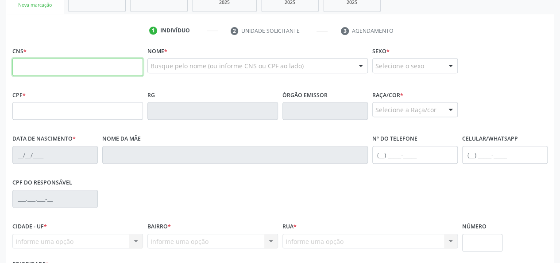
click at [60, 67] on input "text" at bounding box center [77, 67] width 131 height 18
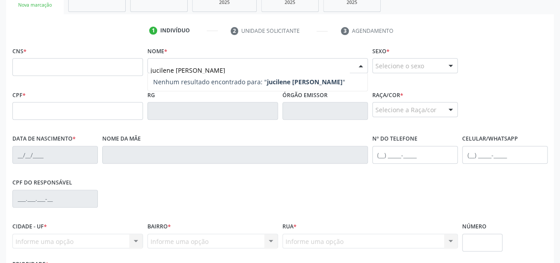
type input "jucilene [PERSON_NAME]"
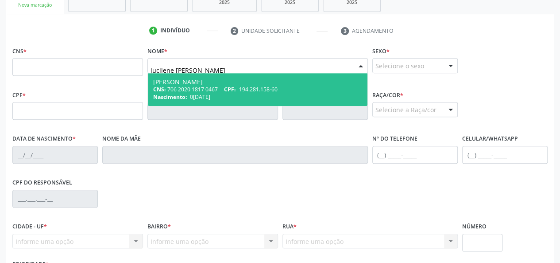
click at [201, 82] on div "[PERSON_NAME]" at bounding box center [257, 81] width 209 height 7
type input "706 2020 1817 0467"
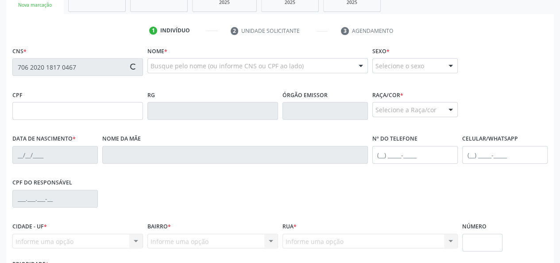
type input "194.281.158-60"
type input "0[DATE]"
type input "Ermelita [PERSON_NAME]"
type input "[PHONE_NUMBER]"
type input "200"
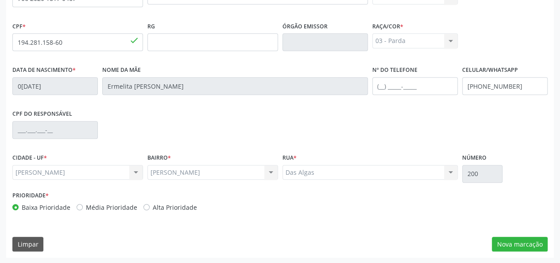
scroll to position [229, 0]
click at [520, 240] on button "Nova marcação" at bounding box center [520, 243] width 56 height 15
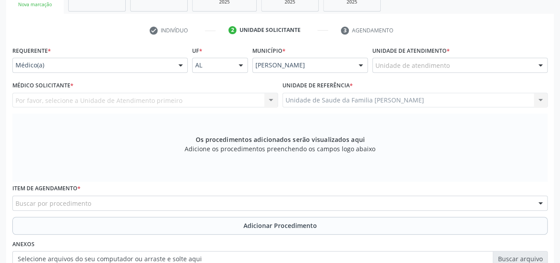
scroll to position [141, 0]
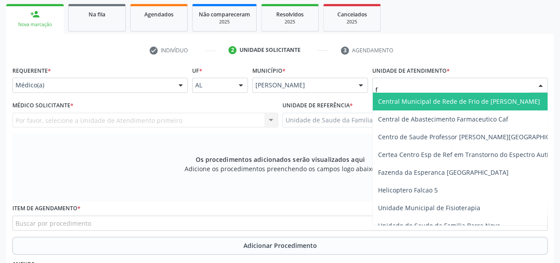
type input "fr"
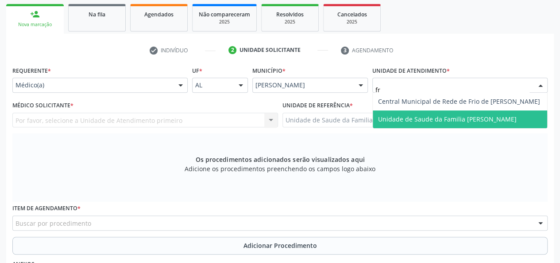
click at [408, 117] on span "Unidade de Saude da Familia [PERSON_NAME]" at bounding box center [447, 119] width 139 height 8
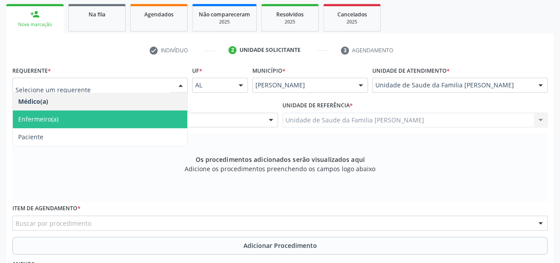
drag, startPoint x: 46, startPoint y: 117, endPoint x: 160, endPoint y: 139, distance: 116.8
click at [46, 117] on span "Enfermeiro(a)" at bounding box center [38, 119] width 40 height 8
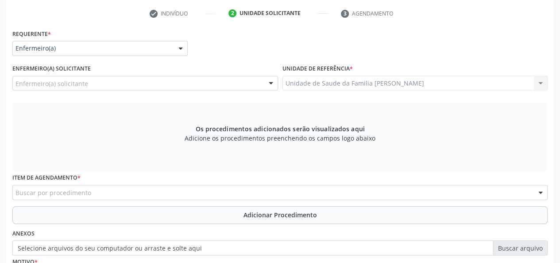
scroll to position [229, 0]
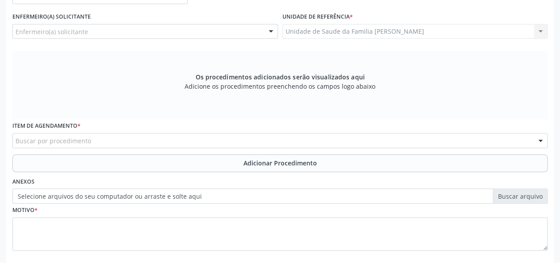
click at [94, 141] on div "Buscar por procedimento" at bounding box center [279, 140] width 535 height 15
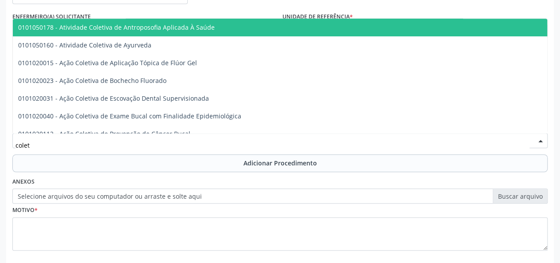
type input "coleta"
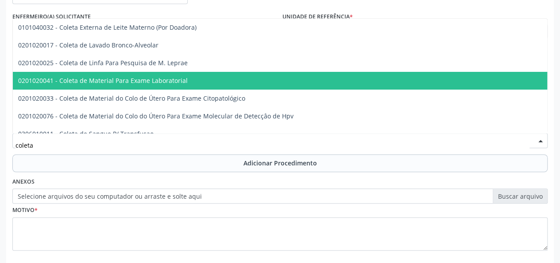
click at [109, 84] on span "0201020041 - Coleta de Material Para Exame Laboratorial" at bounding box center [103, 80] width 170 height 8
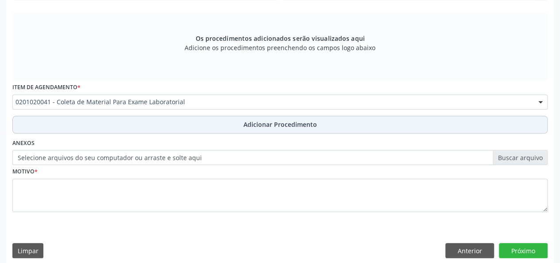
scroll to position [230, 0]
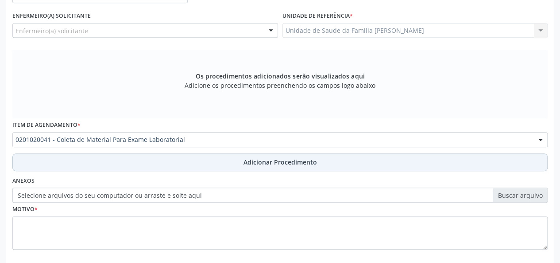
click at [283, 160] on span "Adicionar Procedimento" at bounding box center [280, 161] width 73 height 9
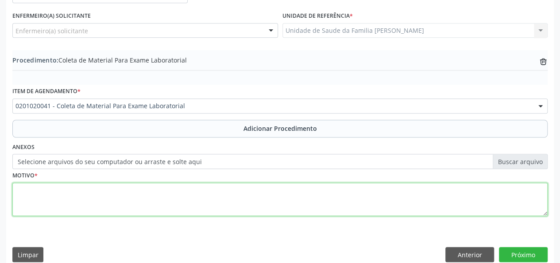
click at [28, 192] on textarea at bounding box center [279, 199] width 535 height 34
type textarea "Has"
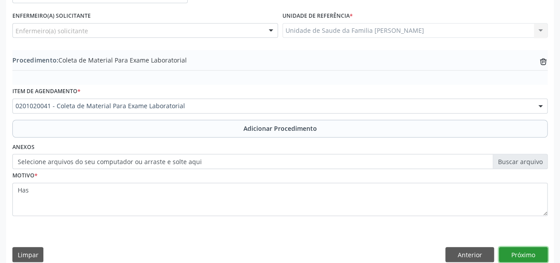
click at [528, 254] on button "Próximo" at bounding box center [523, 254] width 49 height 15
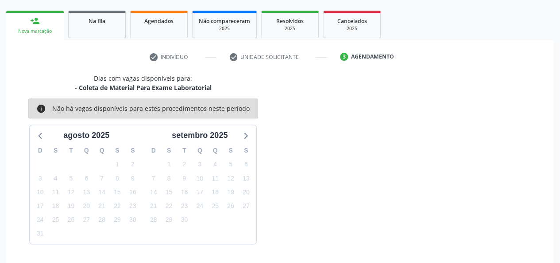
scroll to position [160, 0]
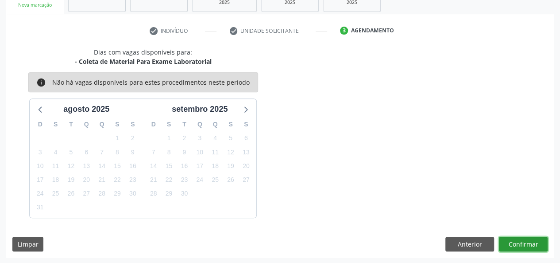
click at [532, 236] on button "Confirmar" at bounding box center [523, 243] width 49 height 15
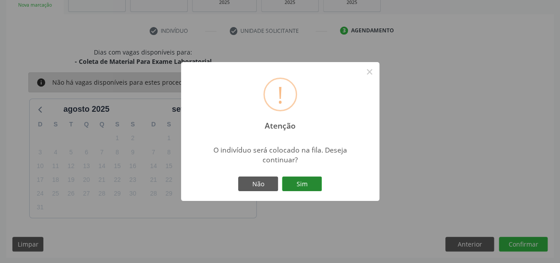
click at [309, 189] on button "Sim" at bounding box center [302, 183] width 40 height 15
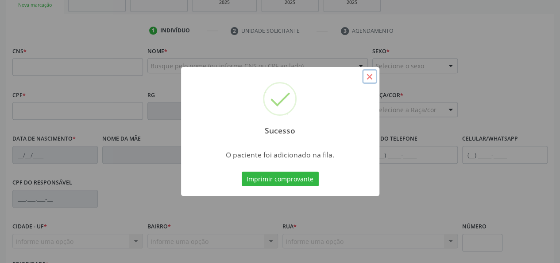
click at [371, 71] on button "×" at bounding box center [369, 76] width 15 height 15
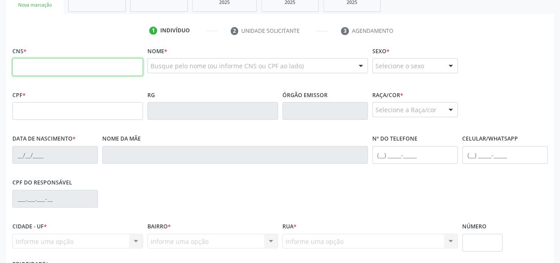
click at [32, 70] on input "text" at bounding box center [77, 67] width 131 height 18
type input "700 4004 1904 9747"
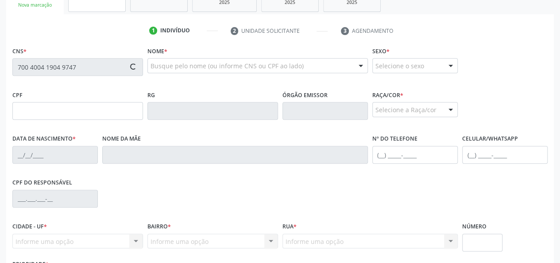
type input "080.635.764-97"
type input "[DATE]"
type input "[PERSON_NAME] da Conceição Firmino"
type input "[PHONE_NUMBER]"
type input "41"
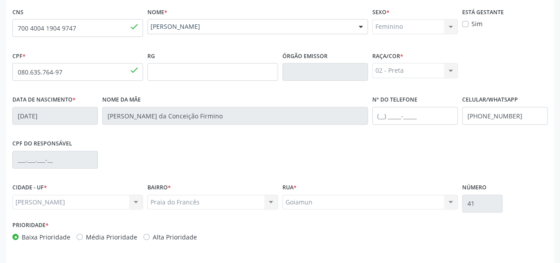
scroll to position [229, 0]
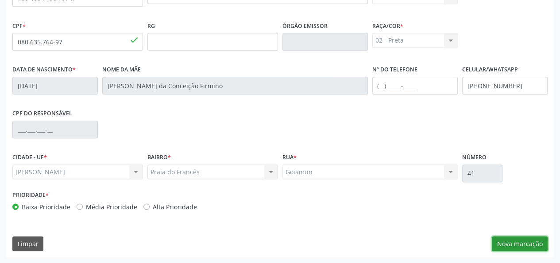
click at [521, 244] on button "Nova marcação" at bounding box center [520, 243] width 56 height 15
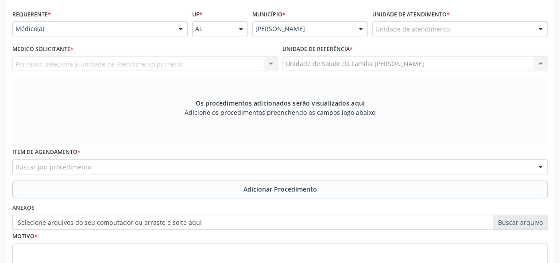
scroll to position [141, 0]
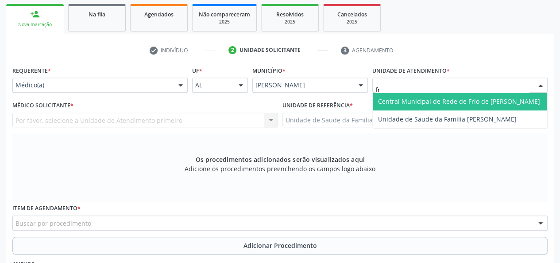
type input "fra"
click at [403, 96] on span "Unidade de Saude da Familia [PERSON_NAME]" at bounding box center [460, 102] width 174 height 18
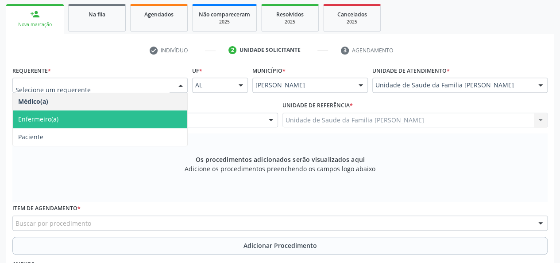
click at [46, 117] on span "Enfermeiro(a)" at bounding box center [38, 119] width 40 height 8
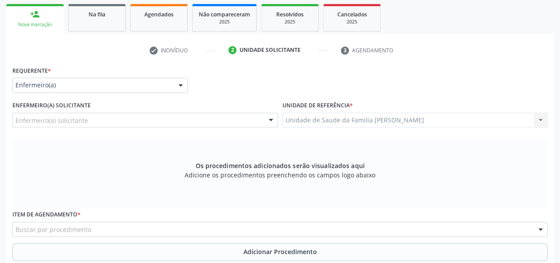
scroll to position [229, 0]
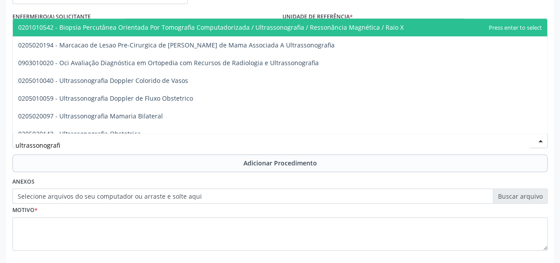
type input "ultrassonografia"
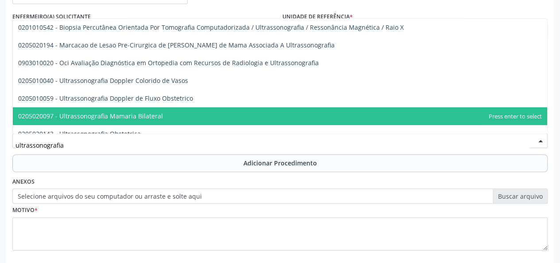
scroll to position [44, 0]
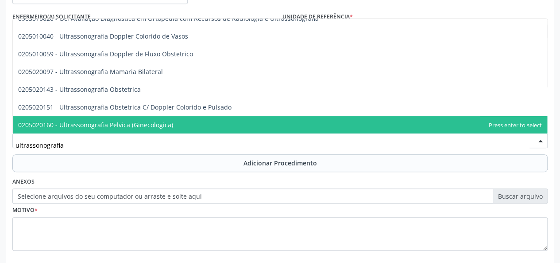
click at [143, 119] on span "0205020160 - Ultrassonografia Pelvica (Ginecologica)" at bounding box center [280, 125] width 534 height 18
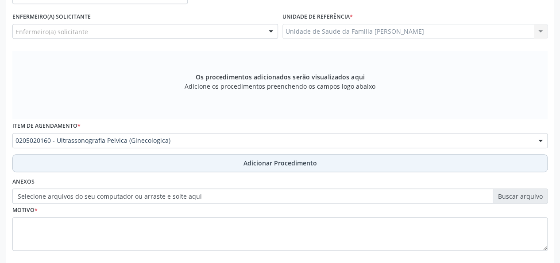
click at [278, 160] on span "Adicionar Procedimento" at bounding box center [280, 162] width 73 height 9
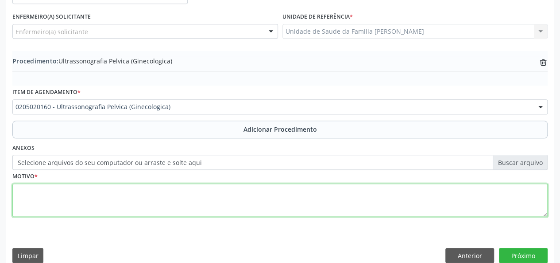
click at [20, 201] on textarea at bounding box center [279, 200] width 535 height 34
type textarea "Dor pelvica"
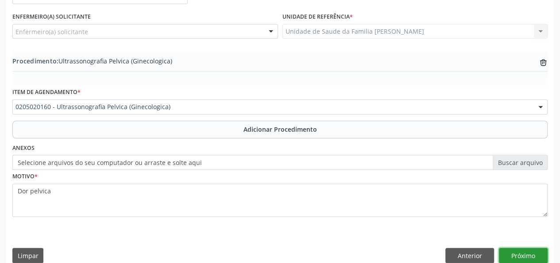
click at [541, 253] on button "Próximo" at bounding box center [523, 255] width 49 height 15
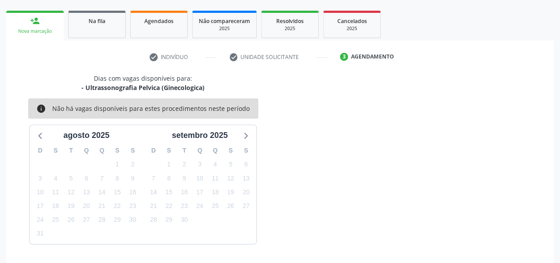
scroll to position [160, 0]
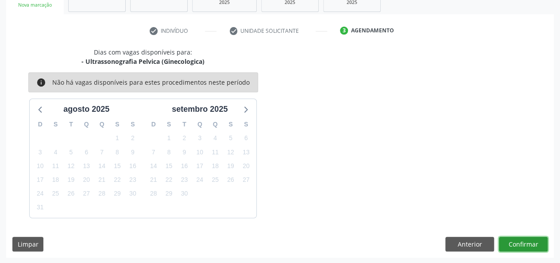
click at [521, 246] on button "Confirmar" at bounding box center [523, 243] width 49 height 15
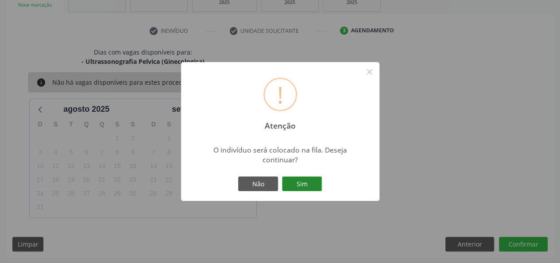
click at [299, 186] on button "Sim" at bounding box center [302, 183] width 40 height 15
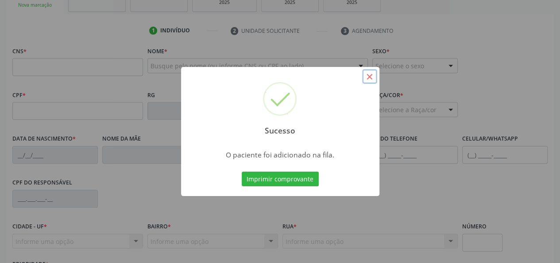
click at [368, 74] on button "×" at bounding box center [369, 76] width 15 height 15
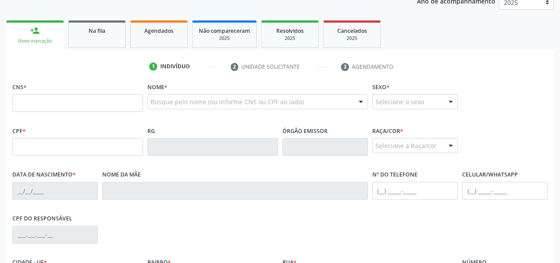
scroll to position [116, 0]
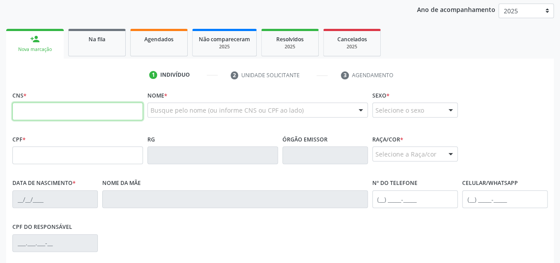
click at [71, 113] on input "text" at bounding box center [77, 111] width 131 height 18
type input "705 0082 2272 0851"
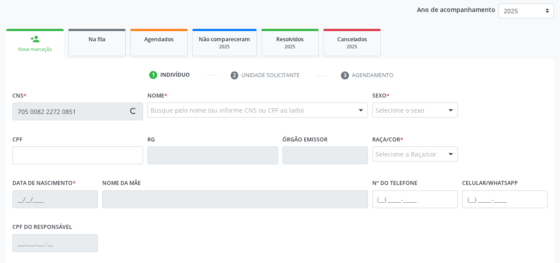
type input "2[DATE]"
type input "[PERSON_NAME] Cavalcante Sampaio"
type input "[PHONE_NUMBER]"
type input "S/N"
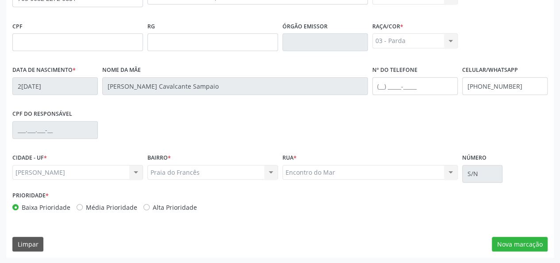
scroll to position [229, 0]
click at [542, 239] on button "Nova marcação" at bounding box center [520, 243] width 56 height 15
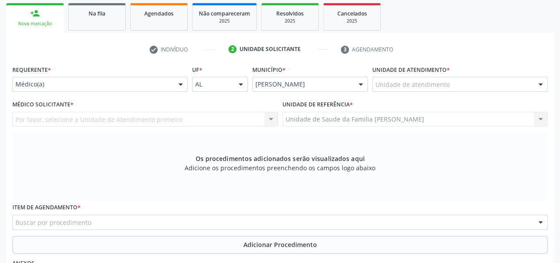
scroll to position [141, 0]
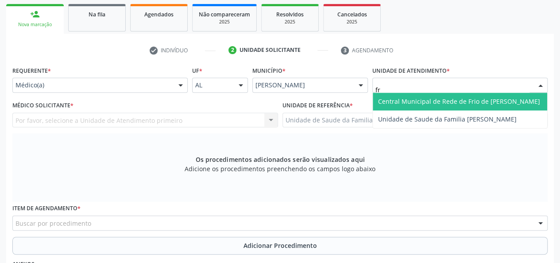
type input "fra"
click at [481, 97] on span "Unidade de Saude da Familia [PERSON_NAME]" at bounding box center [447, 101] width 139 height 8
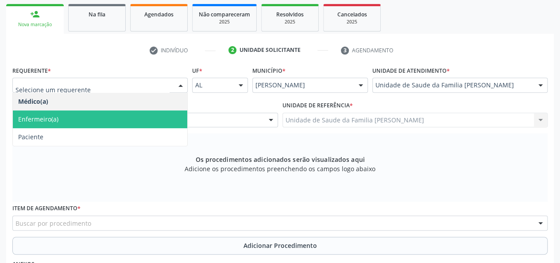
drag, startPoint x: 52, startPoint y: 120, endPoint x: 118, endPoint y: 123, distance: 66.5
click at [53, 120] on span "Enfermeiro(a)" at bounding box center [38, 119] width 40 height 8
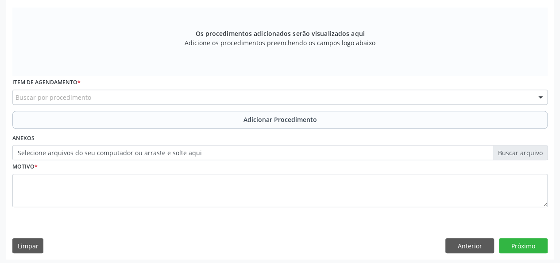
scroll to position [275, 0]
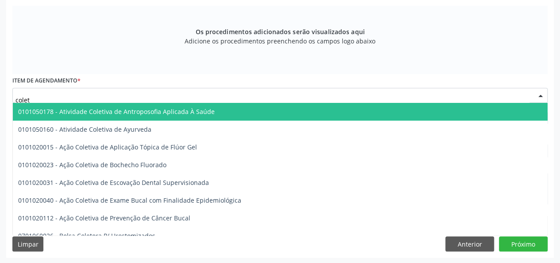
type input "coleta"
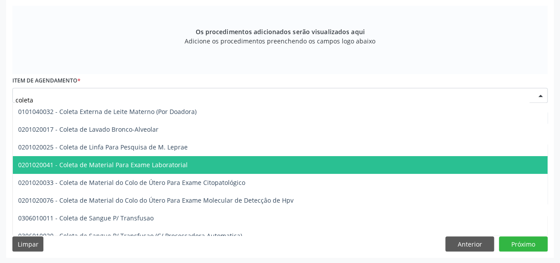
click at [122, 161] on span "0201020041 - Coleta de Material Para Exame Laboratorial" at bounding box center [103, 164] width 170 height 8
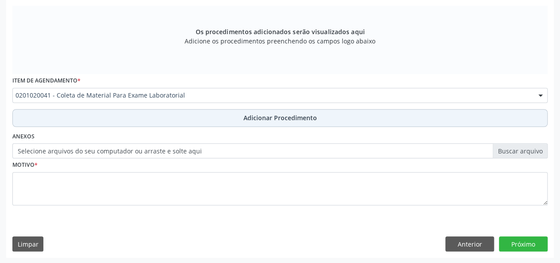
click at [259, 115] on span "Adicionar Procedimento" at bounding box center [280, 117] width 73 height 9
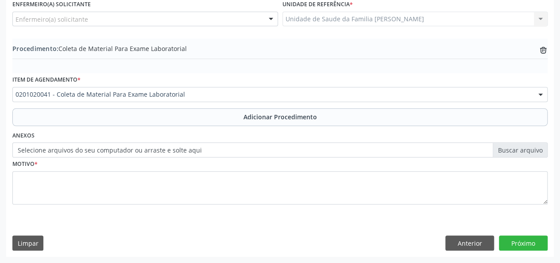
scroll to position [241, 0]
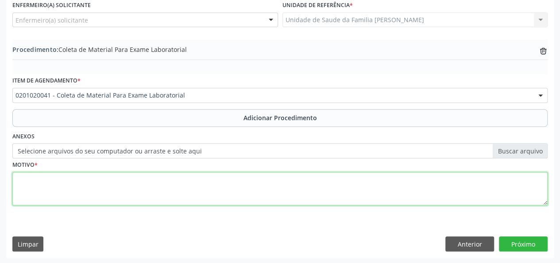
click at [24, 181] on textarea at bounding box center [279, 189] width 535 height 34
click at [90, 180] on textarea "Leucorreia+prurido vagianal" at bounding box center [279, 189] width 535 height 34
type textarea "Leucorreia+prurido vaginal"
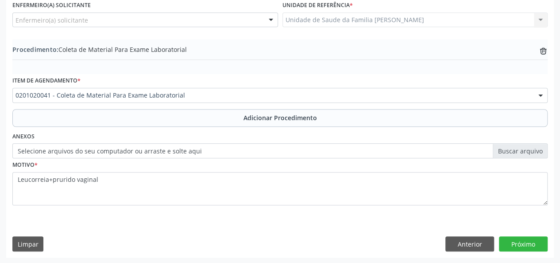
click at [502, 234] on div "Requerente * Enfermeiro(a) Médico(a) Enfermeiro(a) Paciente Nenhum resultado en…" at bounding box center [280, 110] width 548 height 293
click at [510, 237] on button "Próximo" at bounding box center [523, 243] width 49 height 15
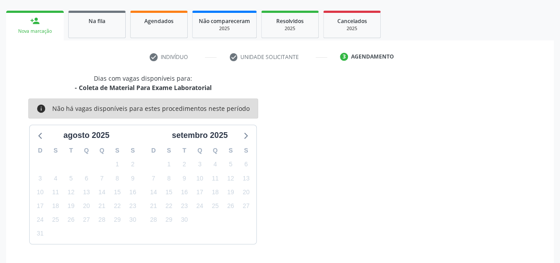
scroll to position [160, 0]
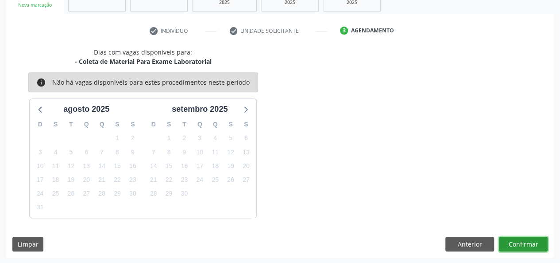
click at [527, 243] on button "Confirmar" at bounding box center [523, 243] width 49 height 15
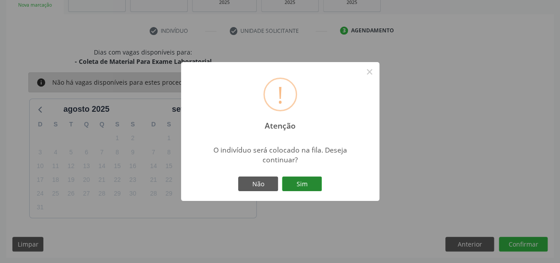
drag, startPoint x: 316, startPoint y: 192, endPoint x: 310, endPoint y: 178, distance: 14.9
click at [310, 178] on div "Não Sim" at bounding box center [280, 183] width 88 height 19
drag, startPoint x: 310, startPoint y: 178, endPoint x: 301, endPoint y: 223, distance: 46.2
click at [304, 208] on div "! Atenção × O indivíduo será colocado na fila. Deseja continuar? Não Sim" at bounding box center [280, 131] width 560 height 263
click at [310, 184] on button "Sim" at bounding box center [302, 183] width 40 height 15
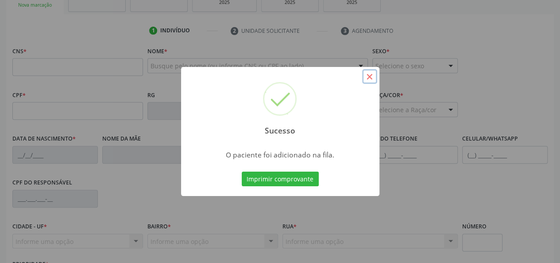
click at [369, 77] on button "×" at bounding box center [369, 76] width 15 height 15
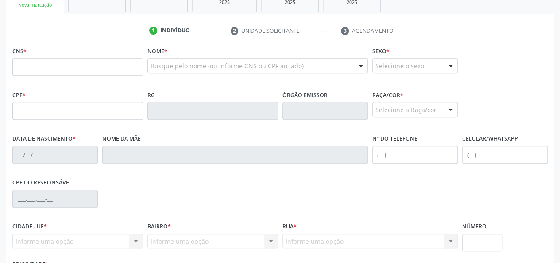
scroll to position [72, 0]
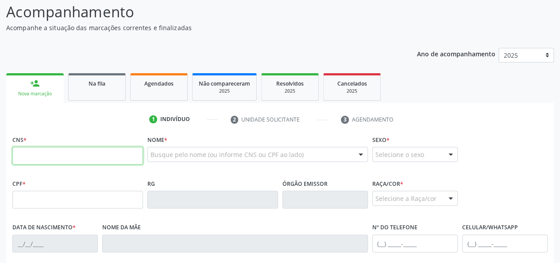
click at [37, 159] on input "text" at bounding box center [77, 156] width 131 height 18
paste input "706 5083 8440 3898"
type input "706 5083 8440 3898"
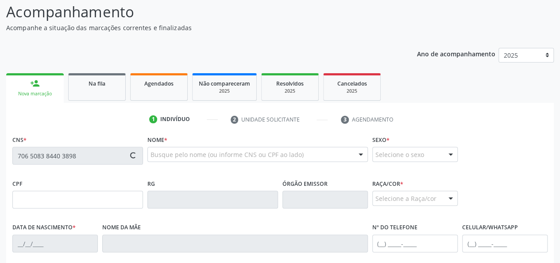
type input "149.979.444-40"
type input "[DATE]"
type input "[PERSON_NAME]"
type input "[PHONE_NUMBER]"
type input "48"
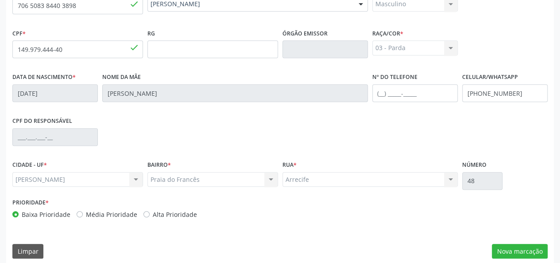
scroll to position [229, 0]
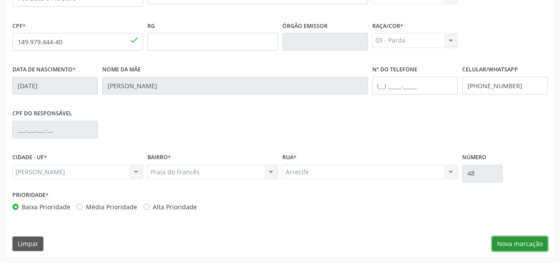
click at [518, 242] on button "Nova marcação" at bounding box center [520, 243] width 56 height 15
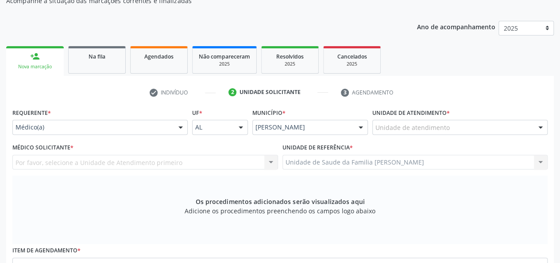
scroll to position [97, 0]
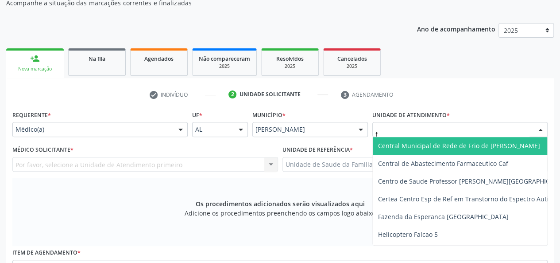
type input "fr"
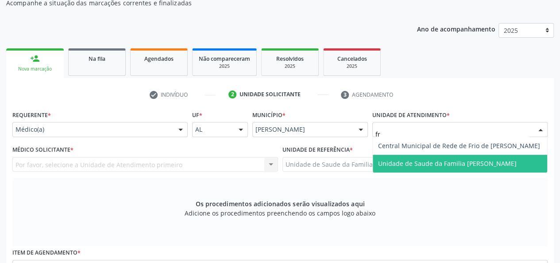
click at [392, 159] on span "Unidade de Saude da Familia [PERSON_NAME]" at bounding box center [447, 163] width 139 height 8
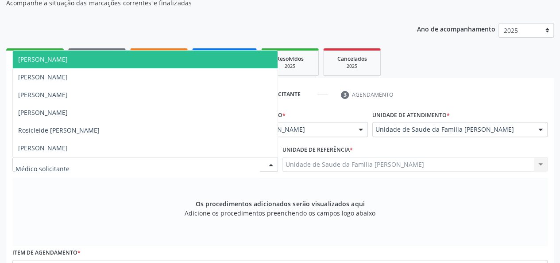
click at [59, 60] on span "[PERSON_NAME]" at bounding box center [43, 59] width 50 height 8
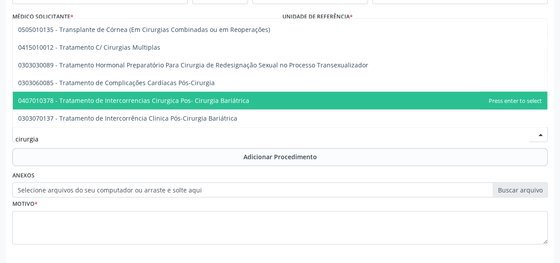
scroll to position [268, 0]
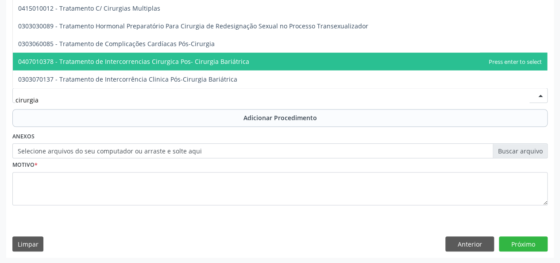
click at [50, 103] on input "cirurgia" at bounding box center [272, 100] width 514 height 18
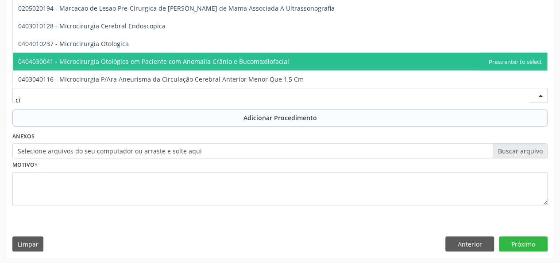
type input "c"
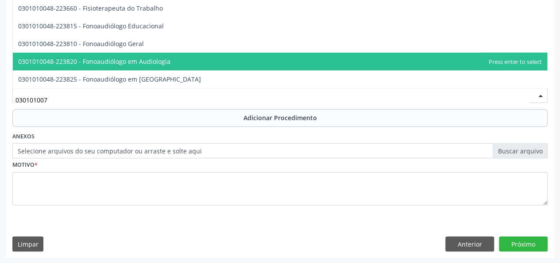
scroll to position [1114, 0]
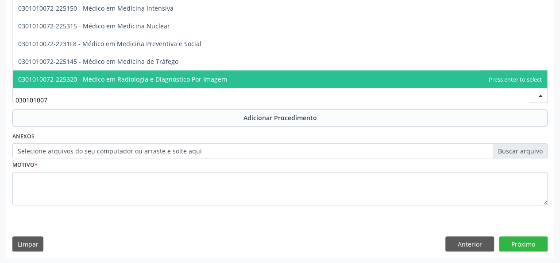
type input "0301010072"
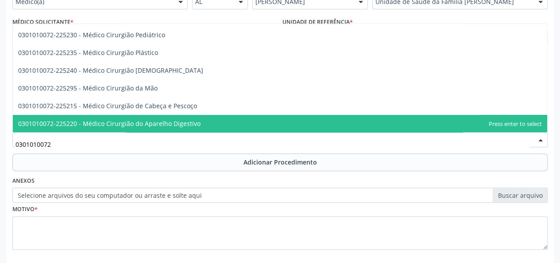
scroll to position [184, 0]
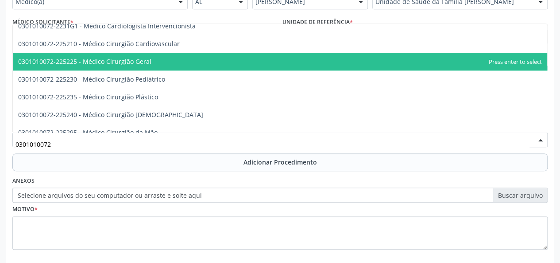
click at [141, 62] on span "0301010072-225225 - Médico Cirurgião Geral" at bounding box center [84, 61] width 133 height 8
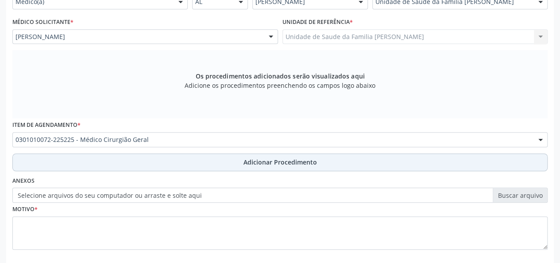
click at [247, 159] on span "Adicionar Procedimento" at bounding box center [280, 161] width 73 height 9
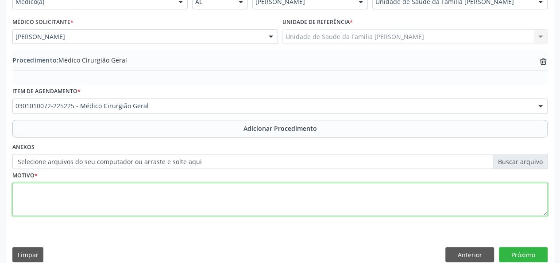
click at [27, 198] on textarea at bounding box center [279, 199] width 535 height 34
type textarea "Retorno"
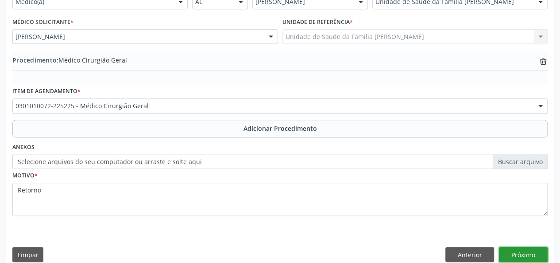
click at [512, 256] on button "Próximo" at bounding box center [523, 254] width 49 height 15
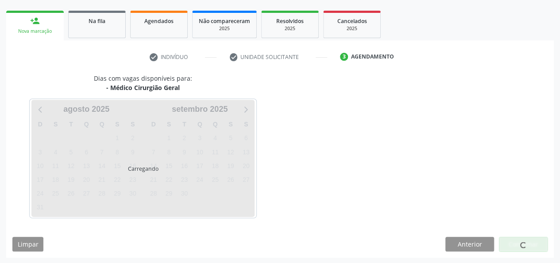
scroll to position [160, 0]
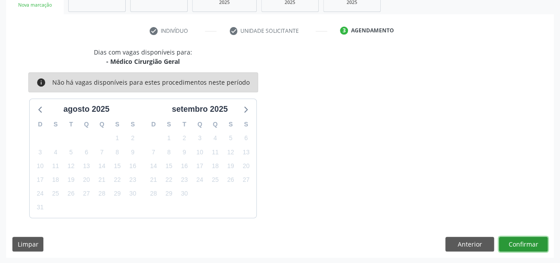
click at [516, 239] on button "Confirmar" at bounding box center [523, 243] width 49 height 15
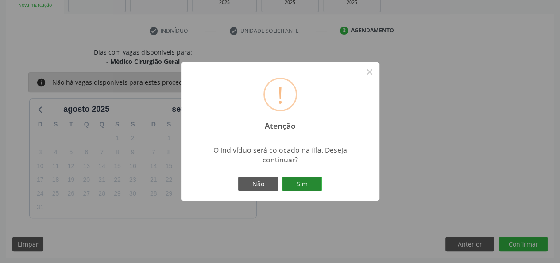
click at [298, 181] on button "Sim" at bounding box center [302, 183] width 40 height 15
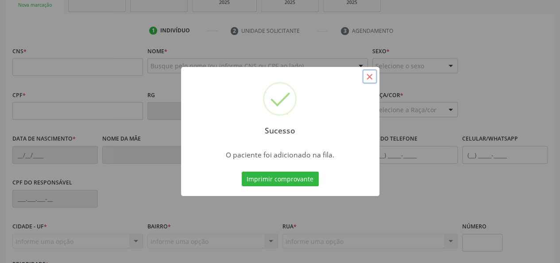
click at [368, 73] on button "×" at bounding box center [369, 76] width 15 height 15
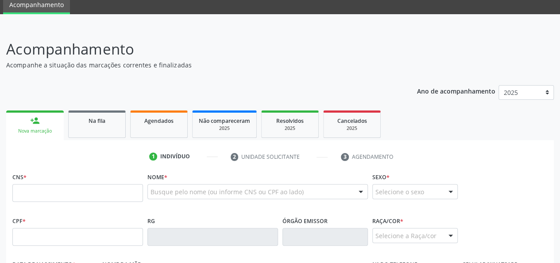
scroll to position [89, 0]
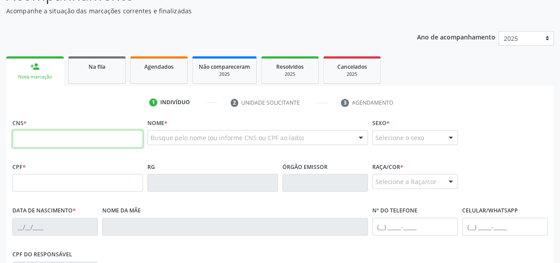
paste input "709 6026 4720 1571"
type input "709 6026 4720 1571"
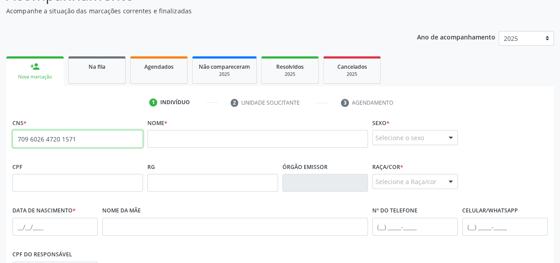
drag, startPoint x: 104, startPoint y: 145, endPoint x: 1, endPoint y: 146, distance: 102.7
click at [1, 146] on div "Acompanhamento Acompanhe a situação das marcações correntes e finalizadas Relat…" at bounding box center [280, 188] width 560 height 431
paste input "706 5083 8440 3898"
type input "706 5083 8440 3898"
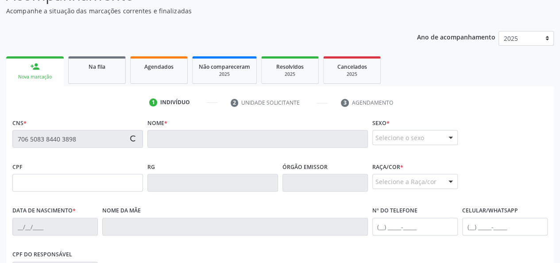
type input "149.979.444-40"
type input "[DATE]"
type input "[PERSON_NAME]"
type input "[PHONE_NUMBER]"
type input "48"
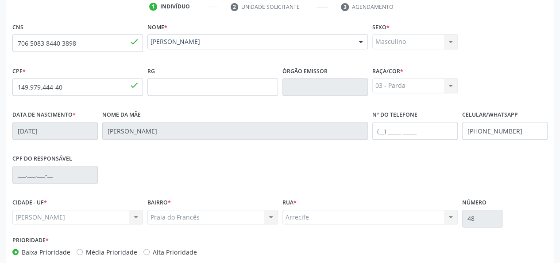
scroll to position [229, 0]
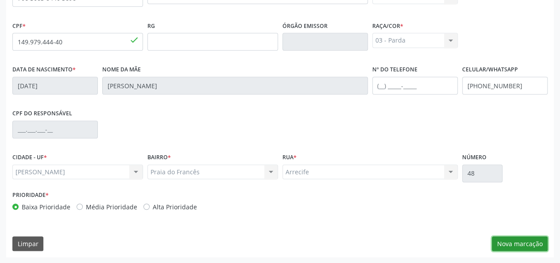
click at [516, 242] on button "Nova marcação" at bounding box center [520, 243] width 56 height 15
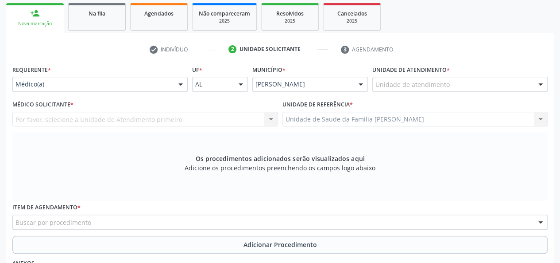
scroll to position [141, 0]
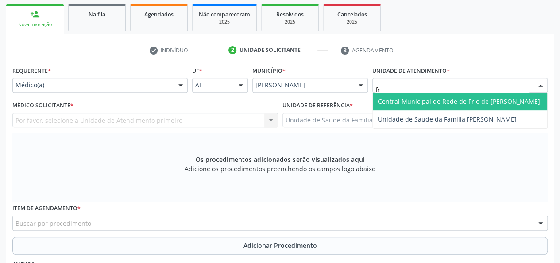
type input "fra"
click at [414, 95] on span "Unidade de Saude da Familia [PERSON_NAME]" at bounding box center [460, 102] width 174 height 18
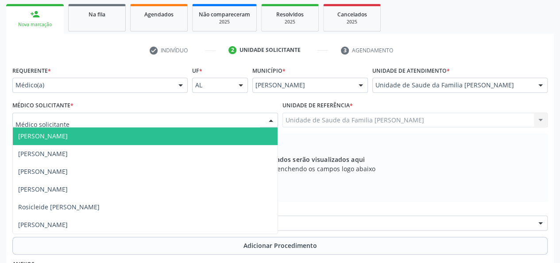
click at [51, 139] on span "[PERSON_NAME]" at bounding box center [43, 136] width 50 height 8
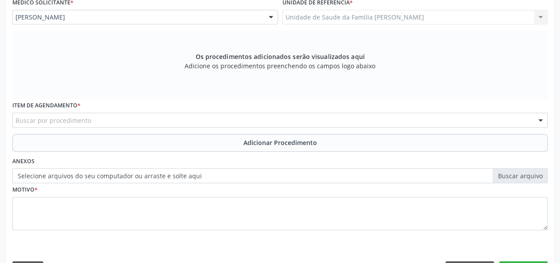
scroll to position [268, 0]
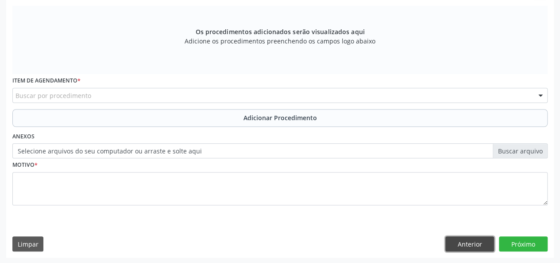
click at [471, 243] on button "Anterior" at bounding box center [469, 243] width 49 height 15
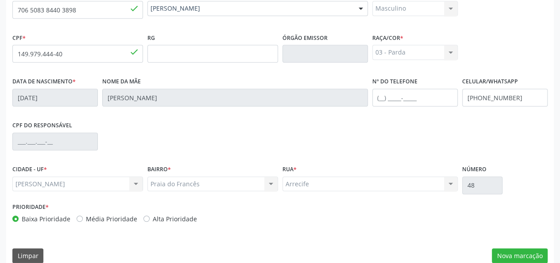
scroll to position [229, 0]
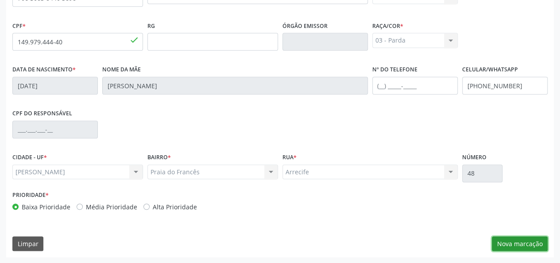
click at [514, 243] on button "Nova marcação" at bounding box center [520, 243] width 56 height 15
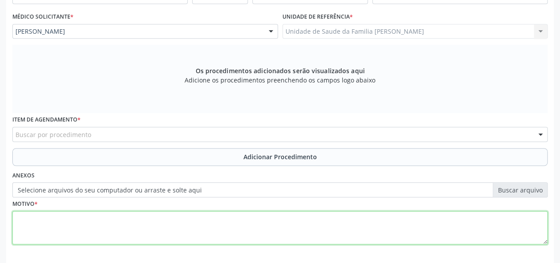
click at [372, 238] on textarea at bounding box center [279, 228] width 535 height 34
click at [370, 238] on textarea at bounding box center [279, 228] width 535 height 34
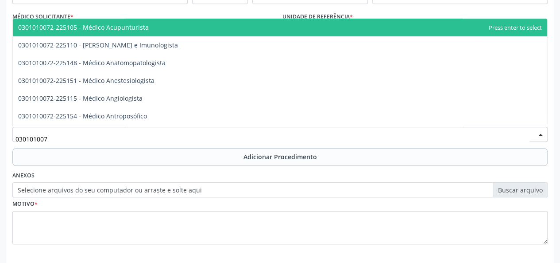
type input "0301010072"
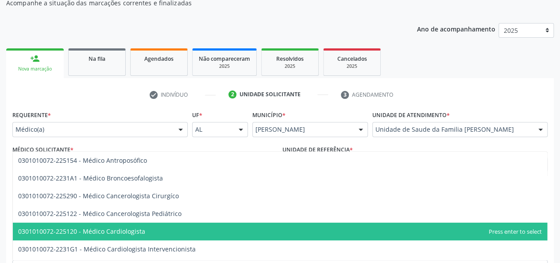
scroll to position [133, 0]
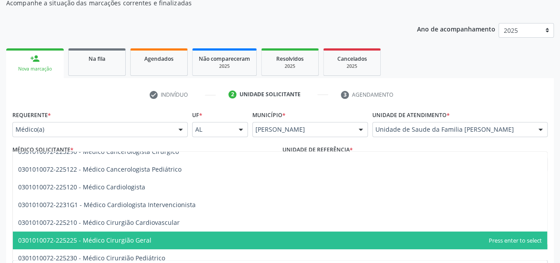
click at [144, 232] on span "0301010072-225225 - Médico Cirurgião Geral" at bounding box center [280, 240] width 534 height 18
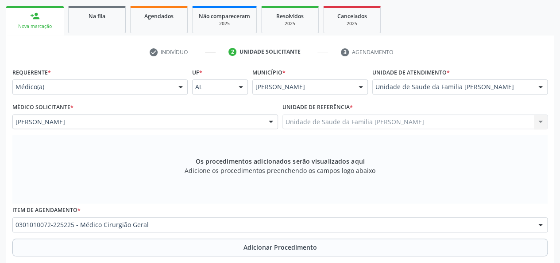
scroll to position [229, 0]
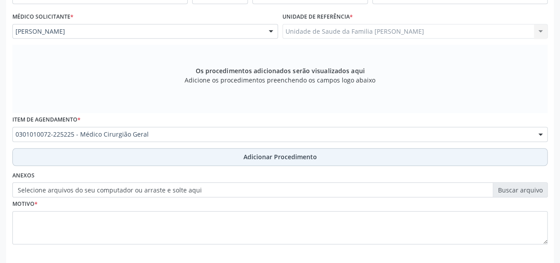
click at [279, 157] on span "Adicionar Procedimento" at bounding box center [280, 156] width 73 height 9
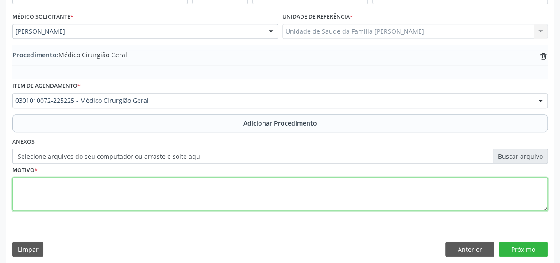
click at [39, 191] on textarea at bounding box center [279, 194] width 535 height 34
type textarea "Retorno"
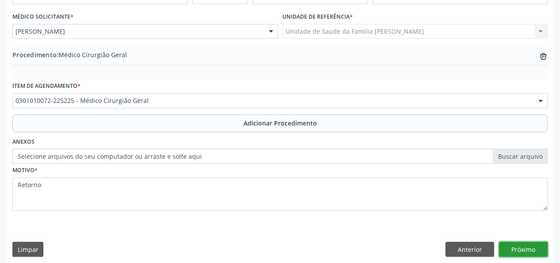
click at [521, 250] on button "Próximo" at bounding box center [523, 248] width 49 height 15
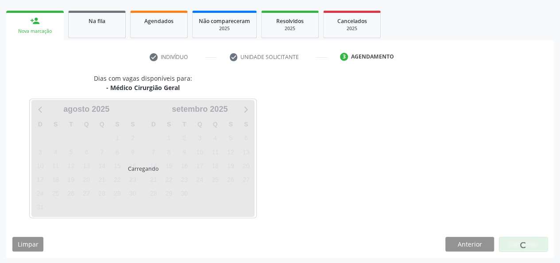
scroll to position [160, 0]
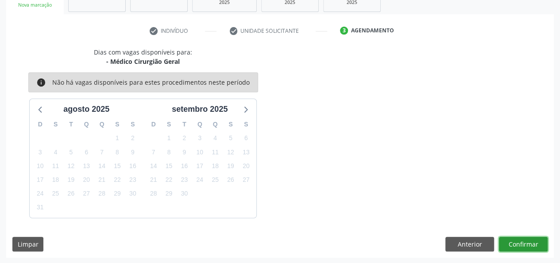
click at [533, 241] on button "Confirmar" at bounding box center [523, 243] width 49 height 15
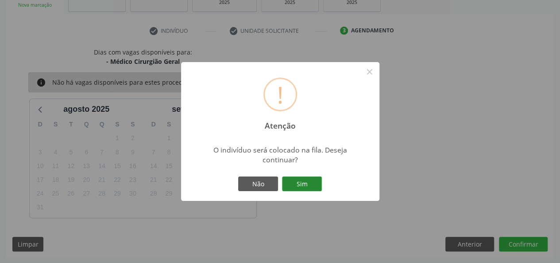
click at [298, 180] on button "Sim" at bounding box center [302, 183] width 40 height 15
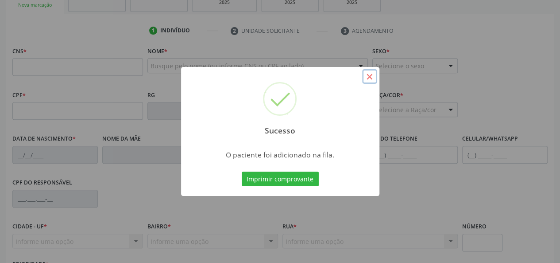
click at [373, 79] on button "×" at bounding box center [369, 76] width 15 height 15
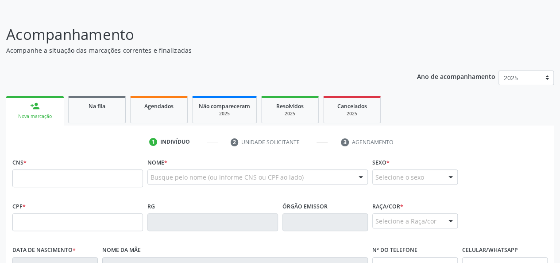
scroll to position [27, 0]
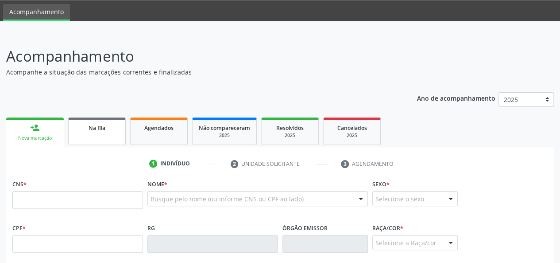
click at [111, 138] on link "Na fila" at bounding box center [97, 130] width 58 height 27
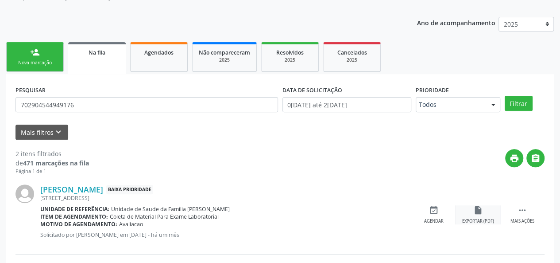
scroll to position [188, 0]
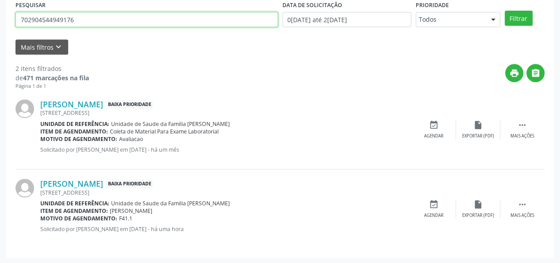
drag, startPoint x: 89, startPoint y: 23, endPoint x: 3, endPoint y: 27, distance: 86.0
click at [3, 27] on div "Acompanhamento Acompanhe a situação das marcações correntes e finalizadas Relat…" at bounding box center [280, 68] width 560 height 390
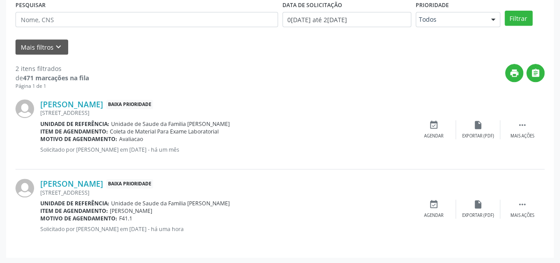
click at [534, 12] on div "Filtrar" at bounding box center [525, 18] width 44 height 15
click at [525, 13] on button "Filtrar" at bounding box center [519, 18] width 28 height 15
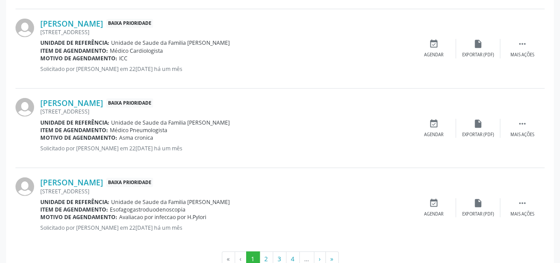
scroll to position [1249, 0]
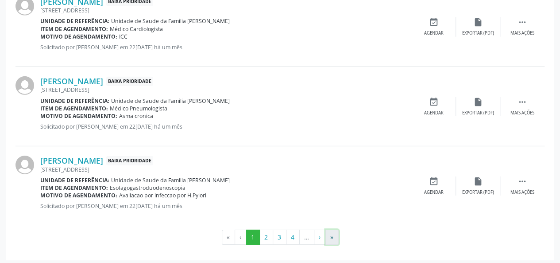
click at [334, 239] on button "»" at bounding box center [331, 236] width 13 height 15
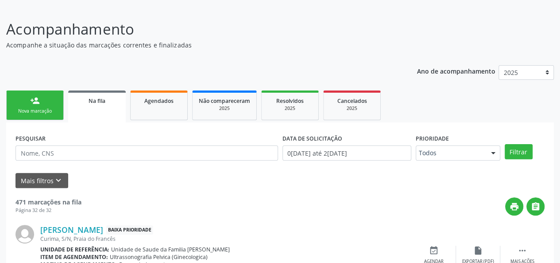
scroll to position [0, 0]
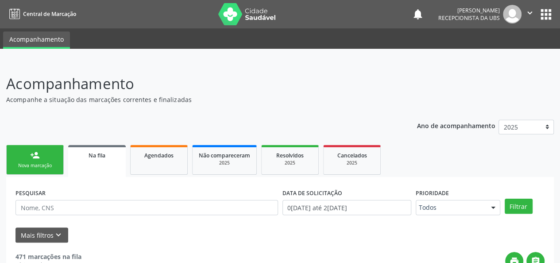
click at [31, 156] on div "person_add" at bounding box center [35, 155] width 10 height 10
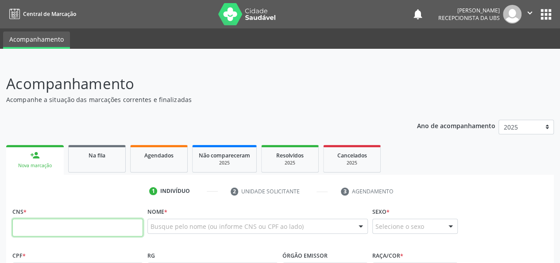
paste input "709 6026 4720 1571"
type input "709 6026 4720 1571"
type input "[DATE]"
type input "[PERSON_NAME]"
type input "[PHONE_NUMBER]"
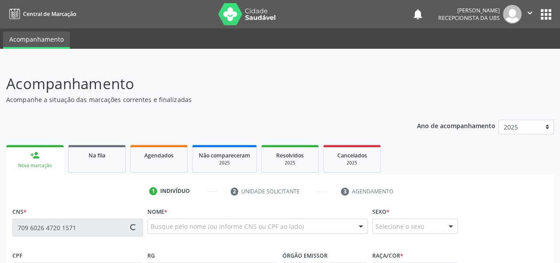
type input "09"
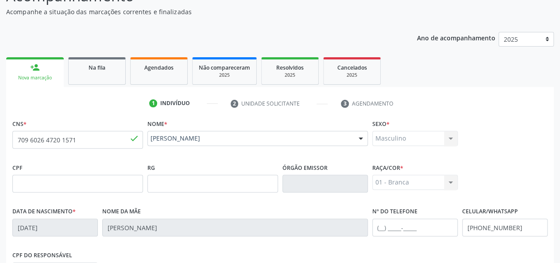
scroll to position [89, 0]
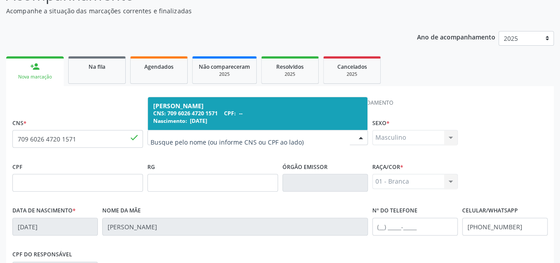
drag, startPoint x: 240, startPoint y: 136, endPoint x: 121, endPoint y: 142, distance: 118.8
paste input "[PERSON_NAME]"
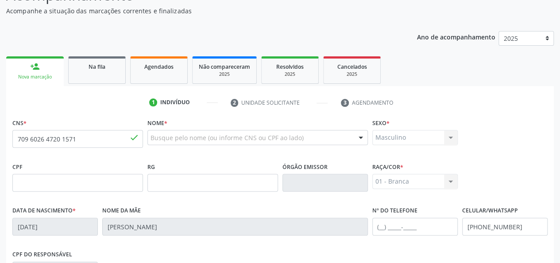
click at [234, 206] on div "Nome da mãe [PERSON_NAME]" at bounding box center [235, 219] width 266 height 31
paste input "[PERSON_NAME]"
type input "[PERSON_NAME]"
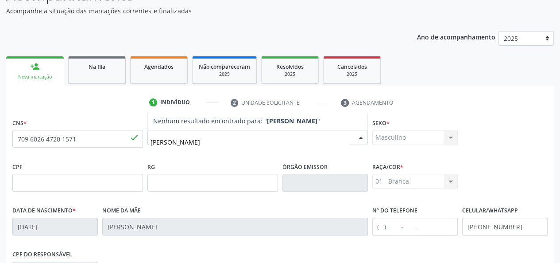
click at [276, 123] on strong "[PERSON_NAME]" at bounding box center [292, 120] width 50 height 8
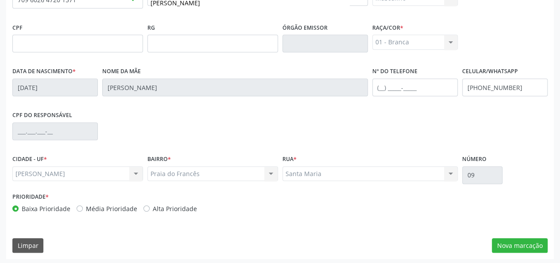
scroll to position [229, 0]
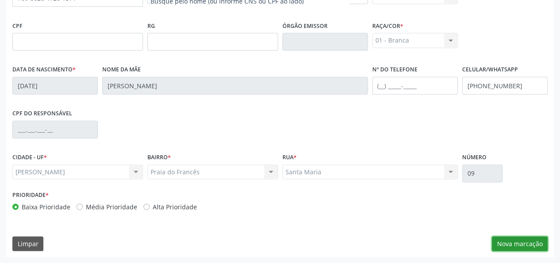
click at [520, 238] on button "Nova marcação" at bounding box center [520, 243] width 56 height 15
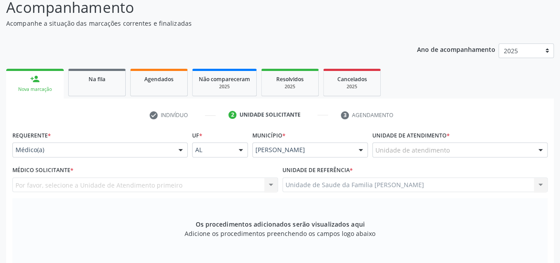
scroll to position [52, 0]
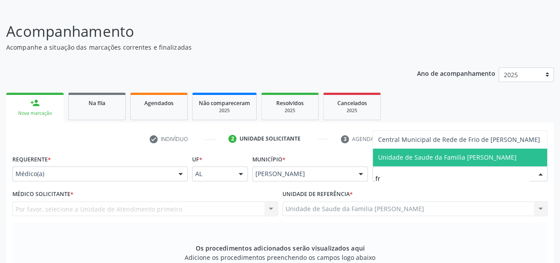
type input "fra"
click at [431, 157] on span "Unidade de Saude da Familia [PERSON_NAME]" at bounding box center [447, 157] width 139 height 8
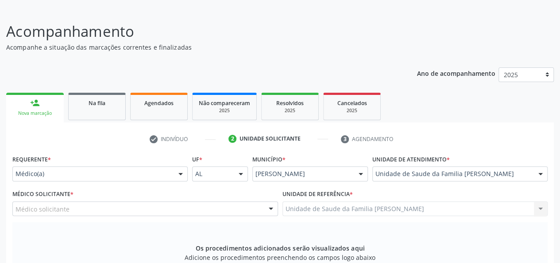
scroll to position [141, 0]
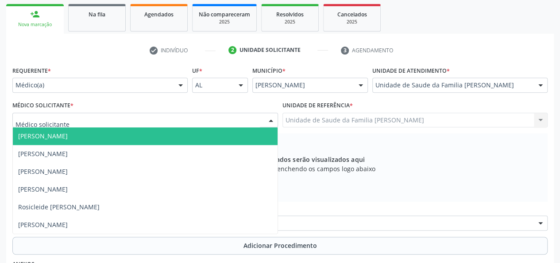
click at [45, 136] on span "[PERSON_NAME]" at bounding box center [43, 136] width 50 height 8
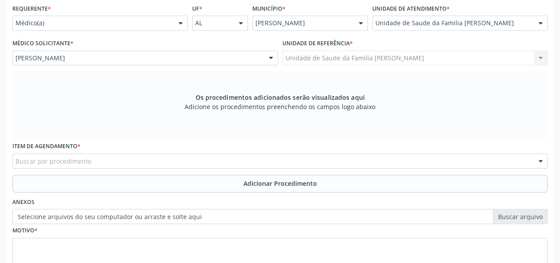
scroll to position [268, 0]
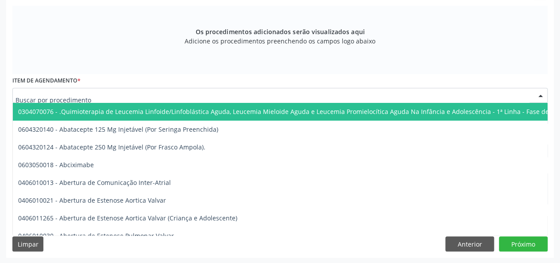
click at [23, 99] on input "text" at bounding box center [272, 100] width 514 height 18
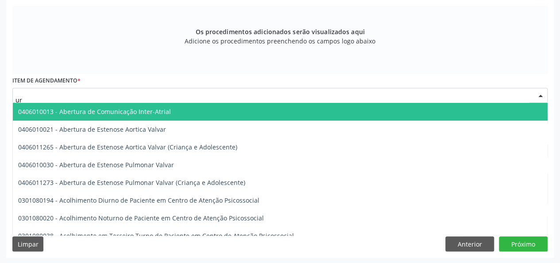
type input "u"
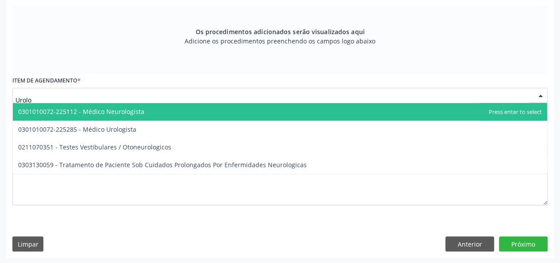
type input "Urolog"
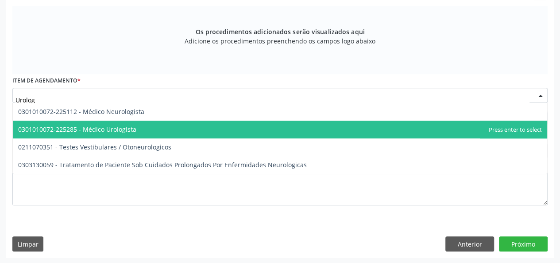
click at [96, 121] on span "0301010072-225285 - Médico Urologista" at bounding box center [280, 129] width 534 height 18
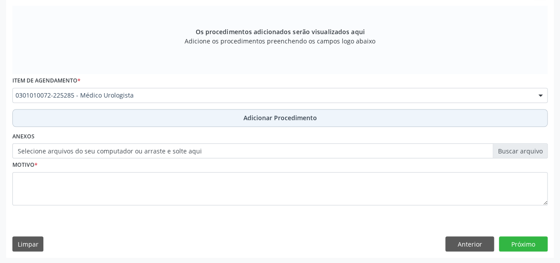
click at [256, 117] on span "Adicionar Procedimento" at bounding box center [280, 117] width 73 height 9
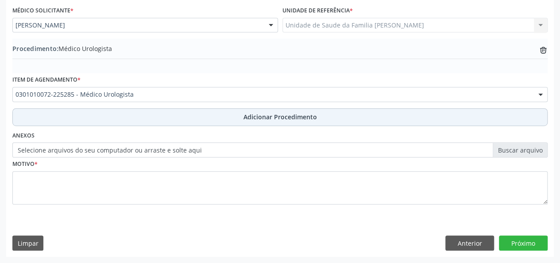
scroll to position [235, 0]
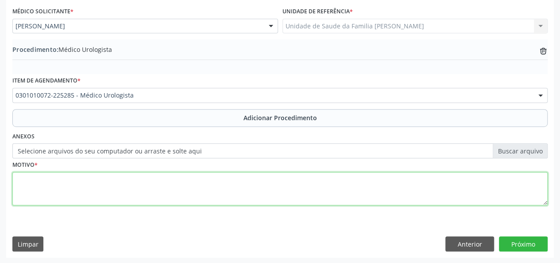
click at [23, 185] on textarea at bounding box center [279, 189] width 535 height 34
type textarea "a"
type textarea "Avaliacao para vasectomia"
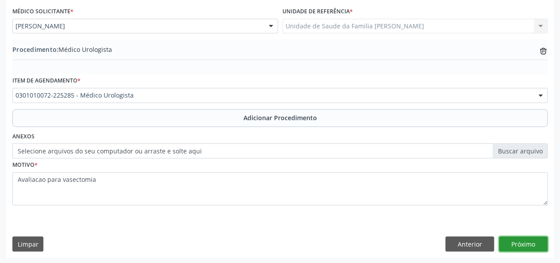
click at [529, 243] on button "Próximo" at bounding box center [523, 243] width 49 height 15
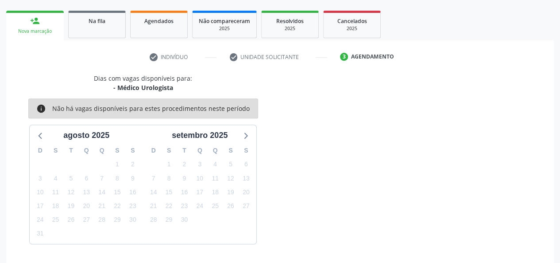
scroll to position [160, 0]
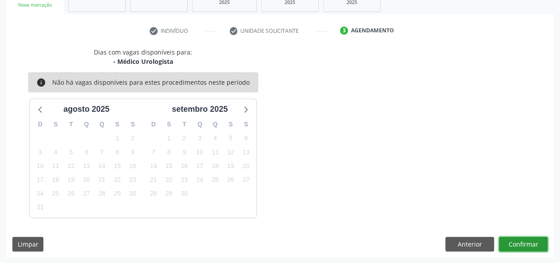
click at [529, 243] on button "Confirmar" at bounding box center [523, 243] width 49 height 15
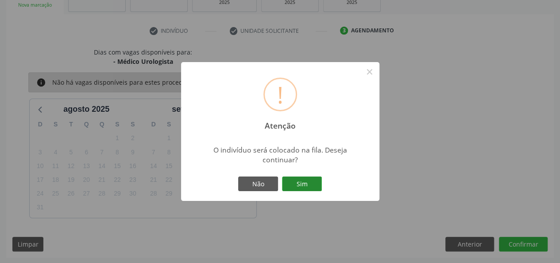
click at [317, 189] on button "Sim" at bounding box center [302, 183] width 40 height 15
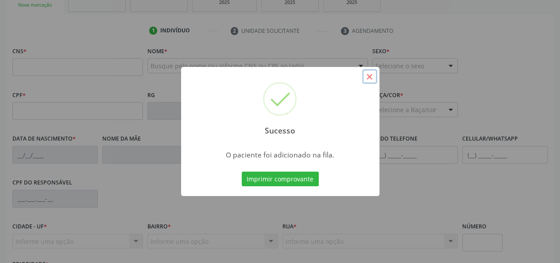
click at [367, 77] on button "×" at bounding box center [369, 76] width 15 height 15
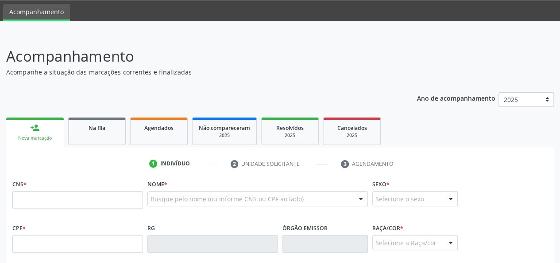
scroll to position [27, 0]
click at [100, 124] on span "Na fila" at bounding box center [97, 128] width 17 height 8
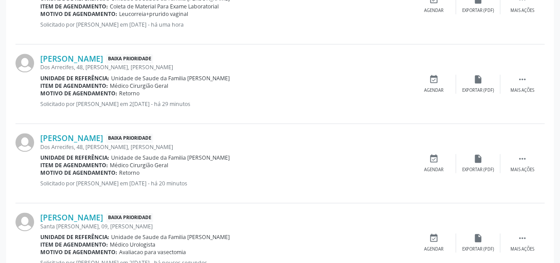
scroll to position [557, 0]
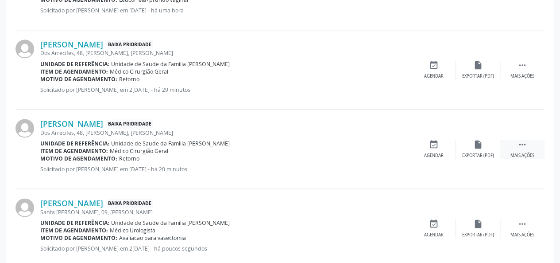
click at [522, 143] on icon "" at bounding box center [523, 144] width 10 height 10
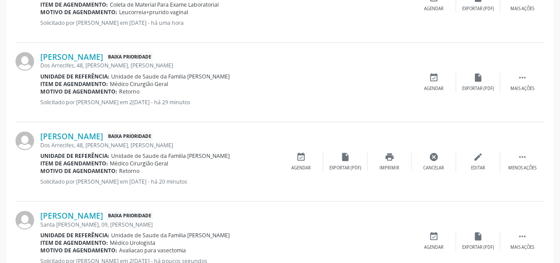
scroll to position [601, 0]
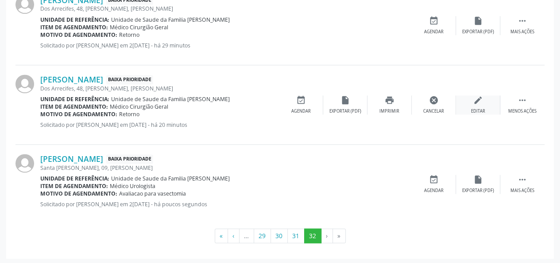
click at [478, 97] on icon "edit" at bounding box center [478, 100] width 10 height 10
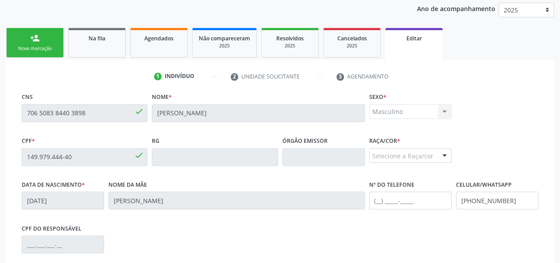
scroll to position [108, 0]
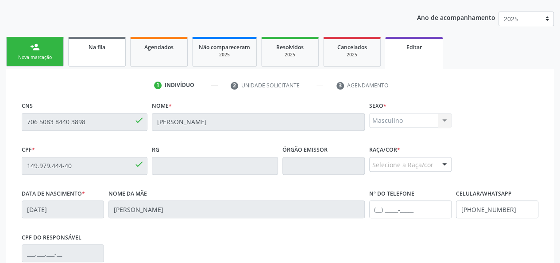
click at [102, 52] on link "Na fila" at bounding box center [97, 52] width 58 height 30
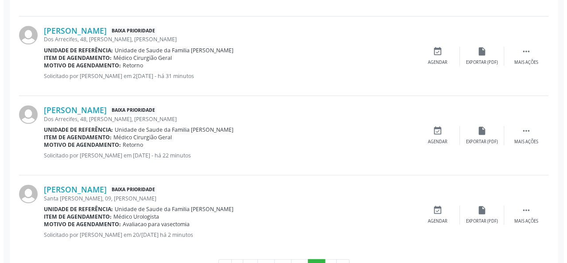
scroll to position [557, 0]
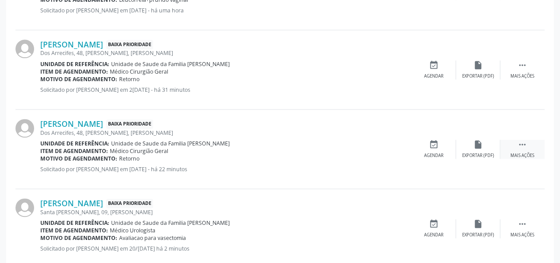
click at [522, 148] on div " Mais ações" at bounding box center [522, 148] width 44 height 19
click at [438, 143] on div "cancel Cancelar" at bounding box center [434, 148] width 44 height 19
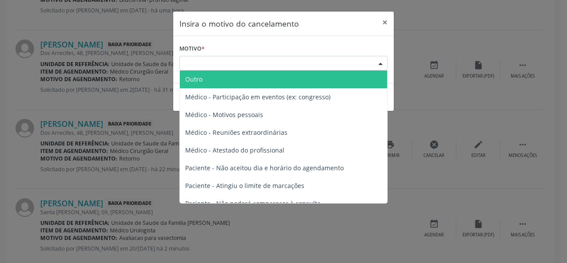
click at [188, 61] on div "Escolha o motivo" at bounding box center [283, 63] width 208 height 15
click at [186, 77] on span "Outro" at bounding box center [193, 79] width 17 height 8
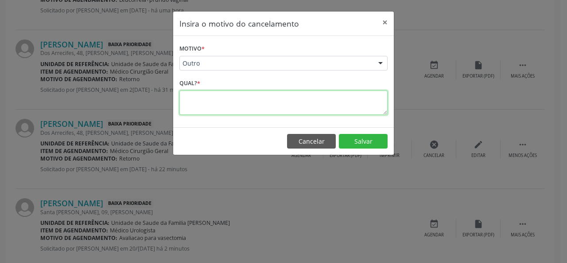
click at [185, 99] on textarea at bounding box center [283, 102] width 208 height 24
type textarea "Duplicidade"
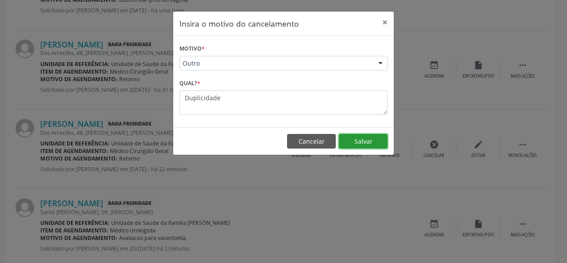
click at [368, 139] on button "Salvar" at bounding box center [363, 141] width 49 height 15
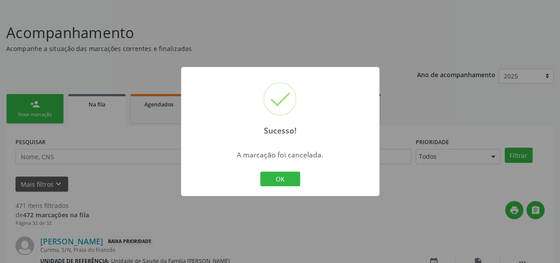
scroll to position [530, 0]
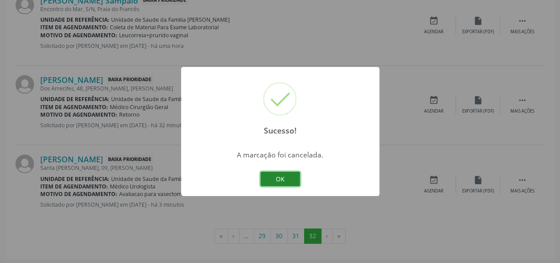
click at [299, 178] on button "OK" at bounding box center [280, 178] width 40 height 15
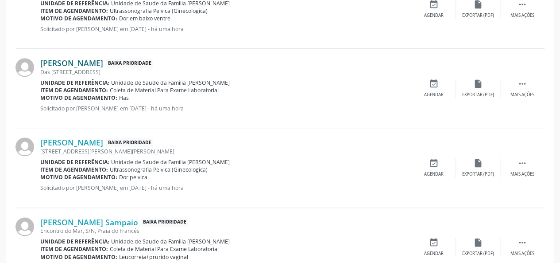
scroll to position [131, 0]
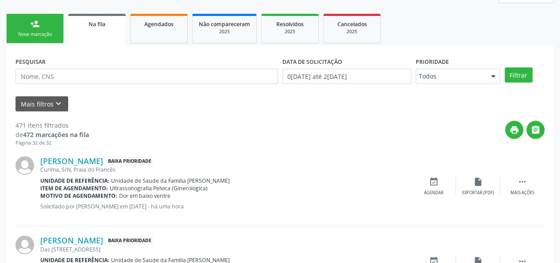
click at [35, 27] on div "person_add" at bounding box center [35, 24] width 10 height 10
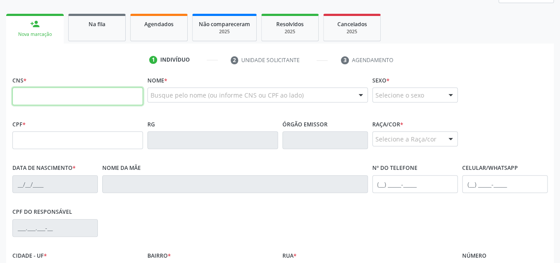
paste input "700 0021 0784 6108"
type input "700 0021 0784 6108"
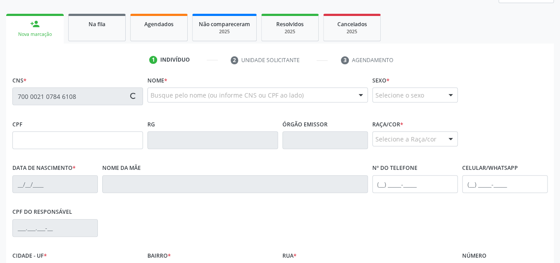
type input "002.169.104-55"
type input "[DATE]"
type input "[PERSON_NAME]"
type input "[PHONE_NUMBER]"
type input "28"
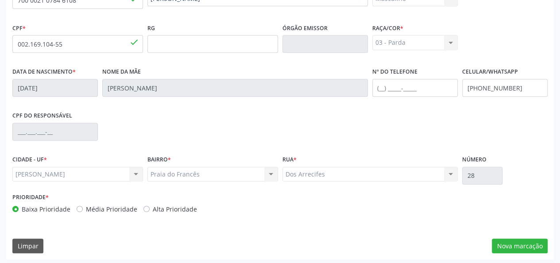
scroll to position [229, 0]
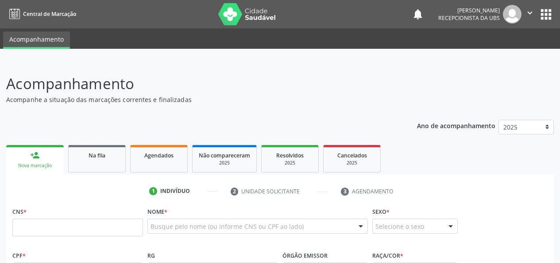
scroll to position [218, 0]
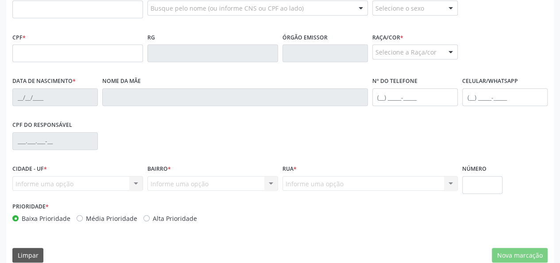
click at [86, 6] on input "text" at bounding box center [77, 9] width 131 height 18
type input "898 0020 6592 0671"
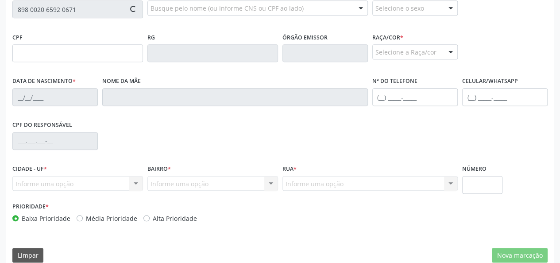
type input "318.159.604-34"
type input "[DATE]"
type input "[PERSON_NAME]"
type input "[PHONE_NUMBER]"
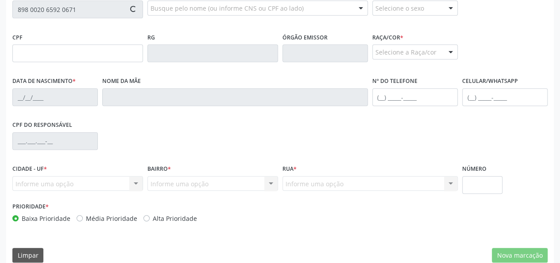
type input "76"
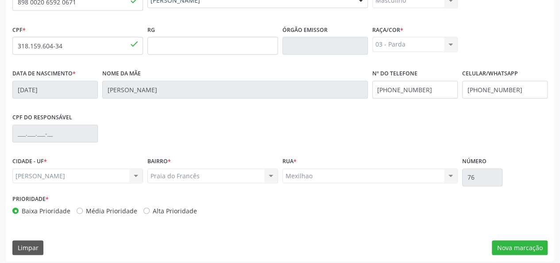
scroll to position [229, 0]
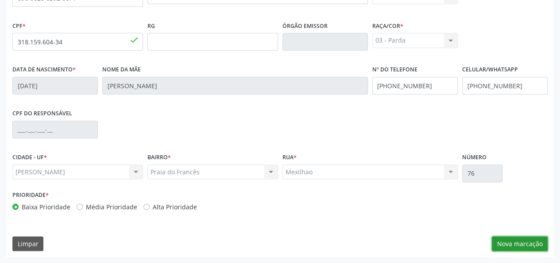
click at [515, 242] on button "Nova marcação" at bounding box center [520, 243] width 56 height 15
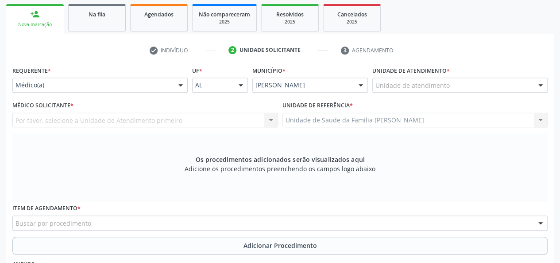
scroll to position [141, 0]
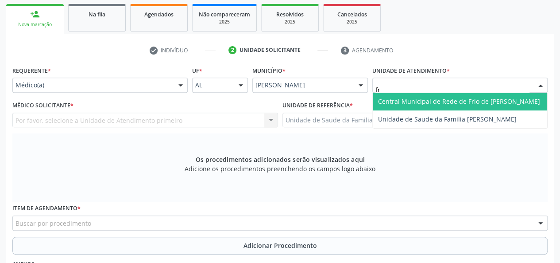
type input "fra"
click at [387, 97] on span "Unidade de Saude da Familia [PERSON_NAME]" at bounding box center [447, 101] width 139 height 8
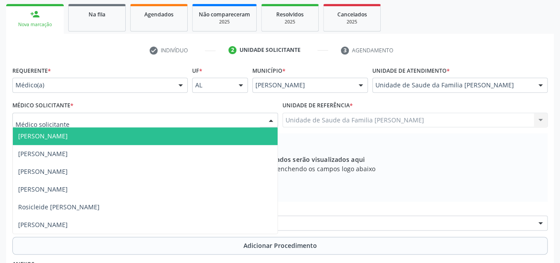
click at [34, 135] on span "[PERSON_NAME]" at bounding box center [43, 136] width 50 height 8
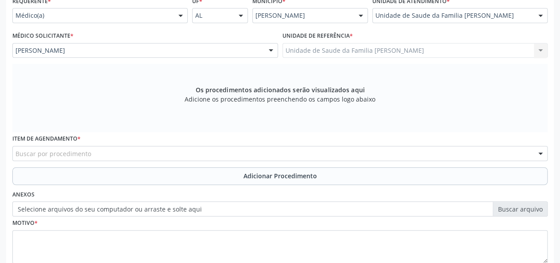
scroll to position [229, 0]
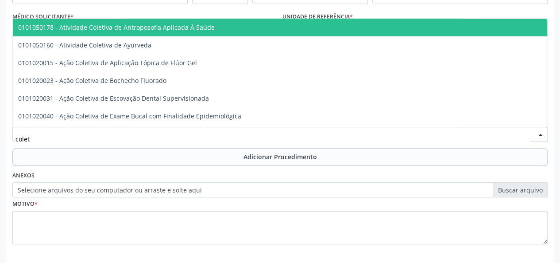
type input "coleta"
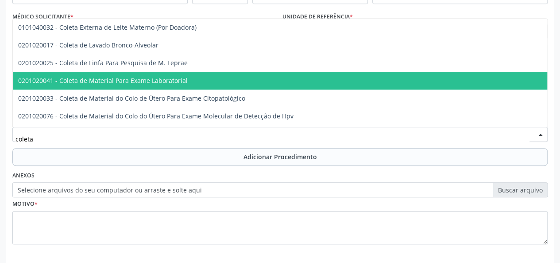
click at [106, 85] on span "0201020041 - Coleta de Material Para Exame Laboratorial" at bounding box center [332, 81] width 638 height 18
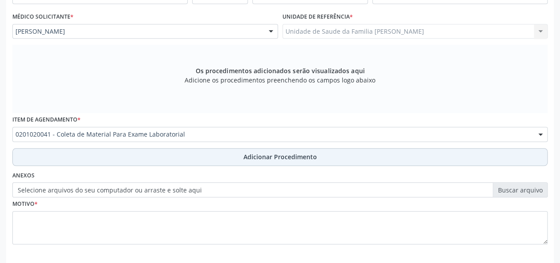
click at [262, 151] on button "Adicionar Procedimento" at bounding box center [279, 157] width 535 height 18
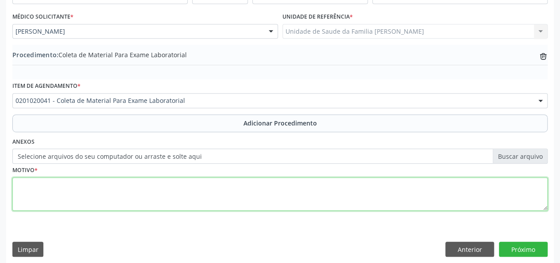
click at [24, 189] on textarea at bounding box center [279, 194] width 535 height 34
type textarea "Avaliacao"
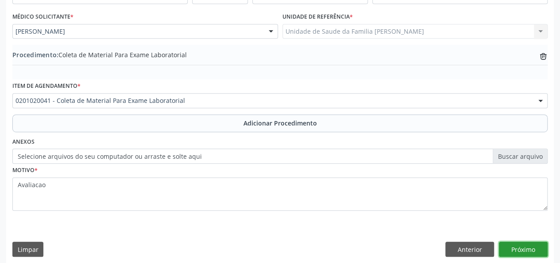
click at [514, 251] on button "Próximo" at bounding box center [523, 248] width 49 height 15
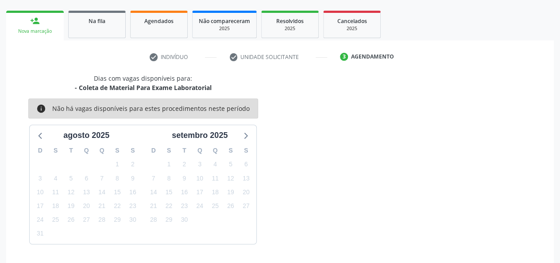
scroll to position [160, 0]
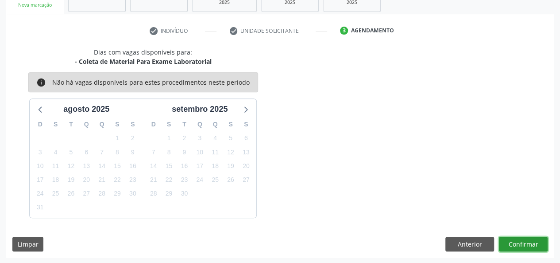
click at [520, 242] on button "Confirmar" at bounding box center [523, 243] width 49 height 15
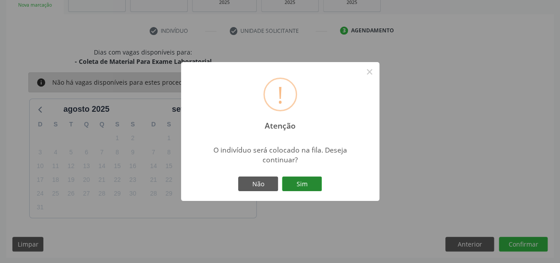
click at [295, 188] on button "Sim" at bounding box center [302, 183] width 40 height 15
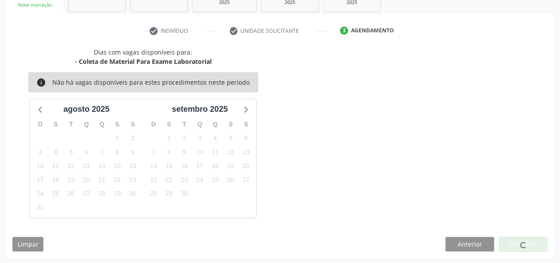
scroll to position [42, 0]
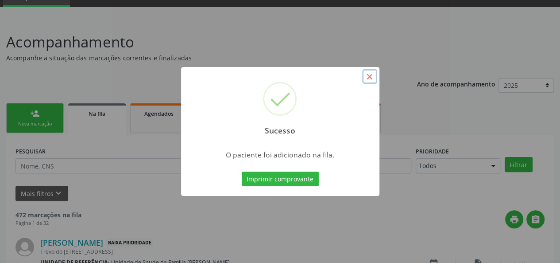
click at [370, 77] on button "×" at bounding box center [369, 76] width 15 height 15
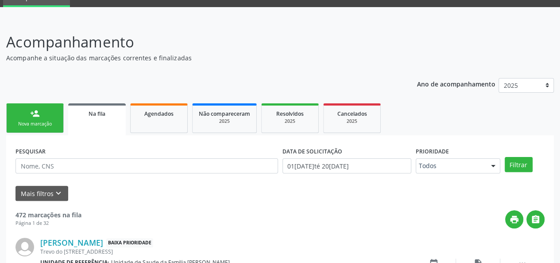
click at [35, 126] on div "Nova marcação" at bounding box center [35, 123] width 44 height 7
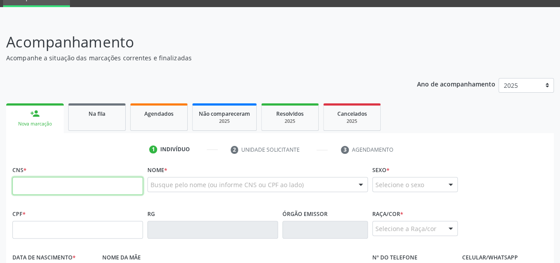
click at [62, 186] on input "text" at bounding box center [77, 186] width 131 height 18
type input "706 7072 0307 6420"
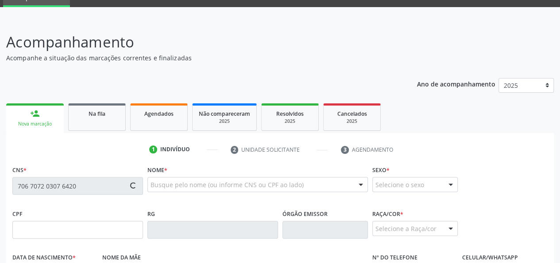
type input "357.491.858-50"
type input "06/01/1989"
type input "Adelma Porfirio Alves"
type input "(82) 99129-2774"
type input "(82) 99610-4271"
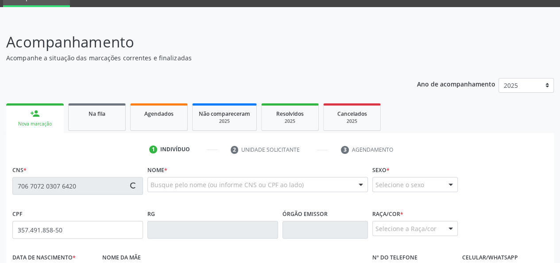
type input "S/N"
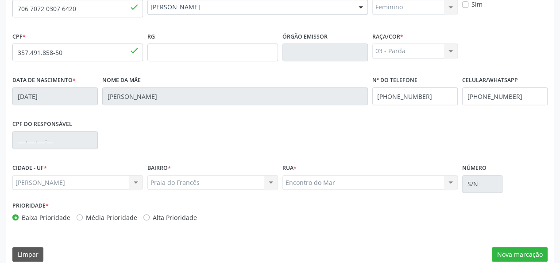
scroll to position [229, 0]
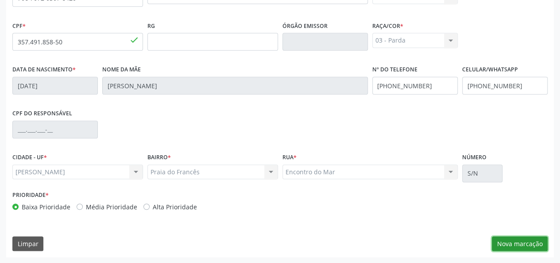
click at [505, 240] on button "Nova marcação" at bounding box center [520, 243] width 56 height 15
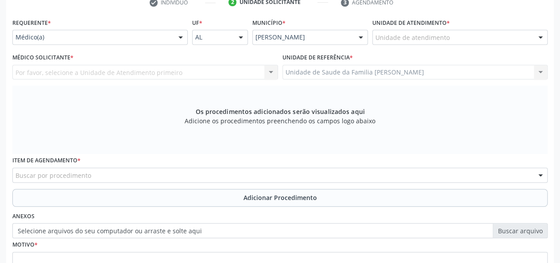
scroll to position [141, 0]
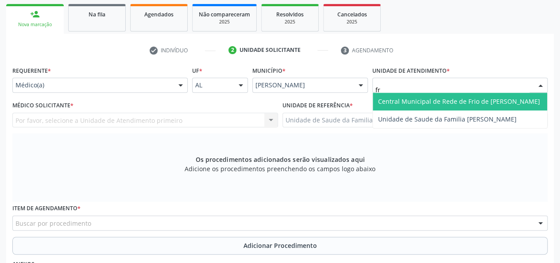
click at [413, 101] on span "Central Municipal de Rede de Frio de [PERSON_NAME]" at bounding box center [459, 101] width 162 height 8
type input "fr"
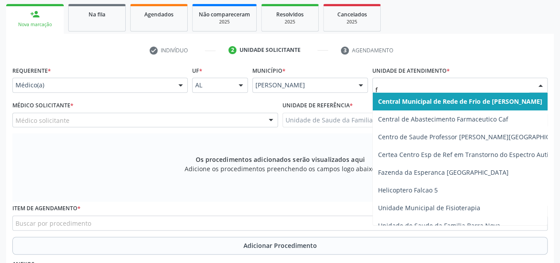
type input "fr"
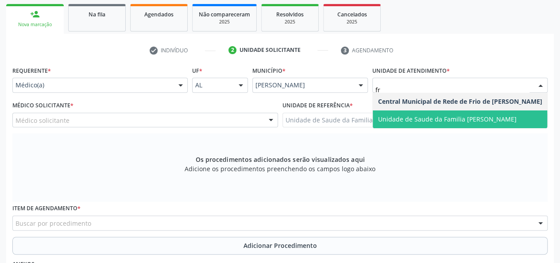
click at [444, 112] on span "Unidade de Saude da Familia [PERSON_NAME]" at bounding box center [460, 119] width 175 height 18
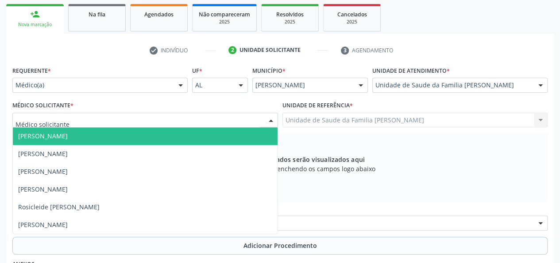
click at [38, 137] on span "[PERSON_NAME]" at bounding box center [43, 136] width 50 height 8
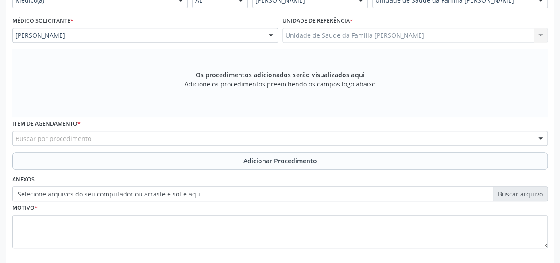
scroll to position [229, 0]
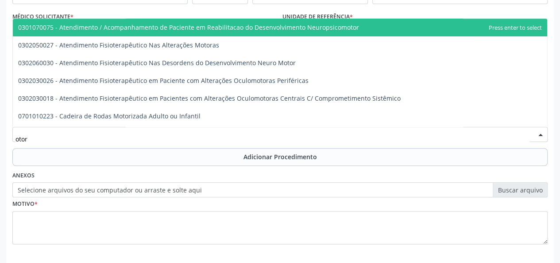
type input "otorr"
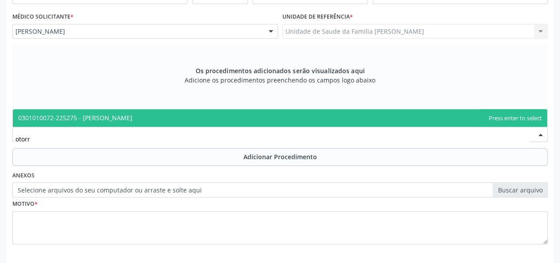
click at [79, 118] on span "0301010072-225275 - [PERSON_NAME]" at bounding box center [75, 117] width 114 height 8
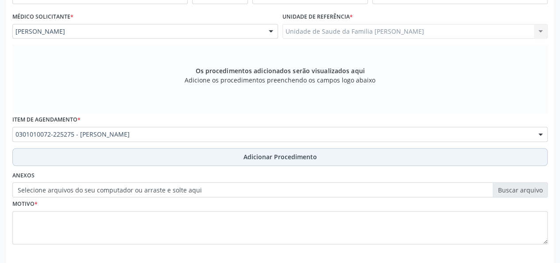
click at [282, 160] on span "Adicionar Procedimento" at bounding box center [280, 156] width 73 height 9
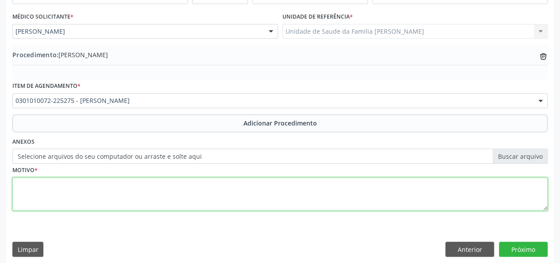
click at [27, 187] on textarea at bounding box center [279, 194] width 535 height 34
type textarea "Rinite de repeticao"
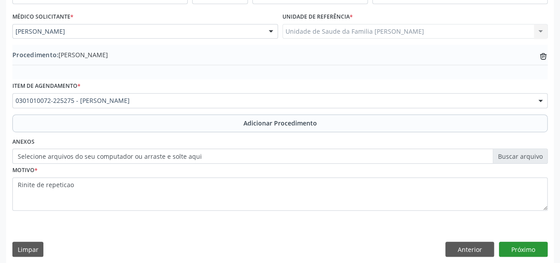
click at [531, 255] on div "Requerente * Médico(a) Médico(a) Enfermeiro(a) Paciente Nenhum resultado encont…" at bounding box center [280, 118] width 548 height 287
click at [531, 252] on button "Próximo" at bounding box center [523, 248] width 49 height 15
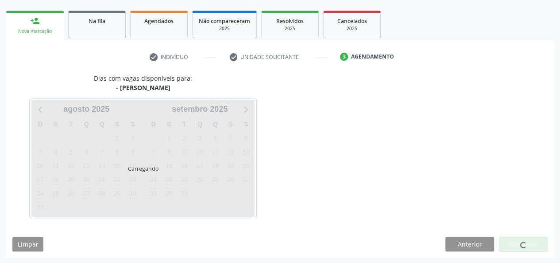
scroll to position [160, 0]
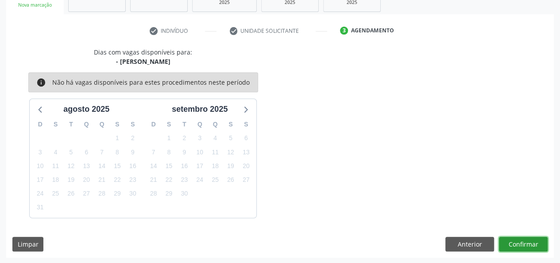
click at [526, 244] on button "Confirmar" at bounding box center [523, 243] width 49 height 15
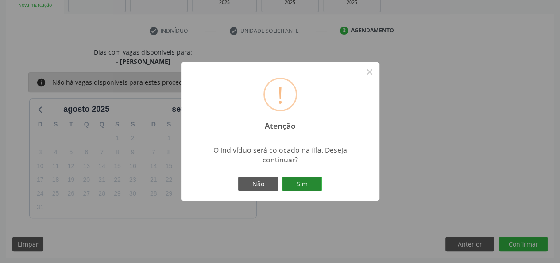
click at [309, 182] on button "Sim" at bounding box center [302, 183] width 40 height 15
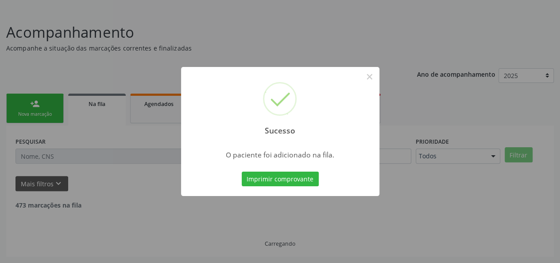
scroll to position [42, 0]
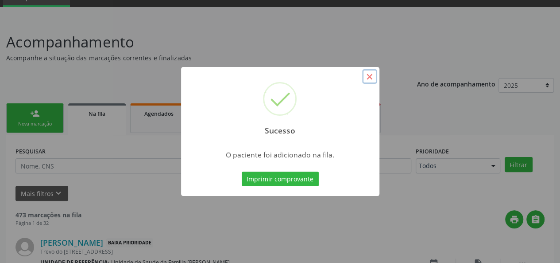
click at [370, 76] on button "×" at bounding box center [369, 76] width 15 height 15
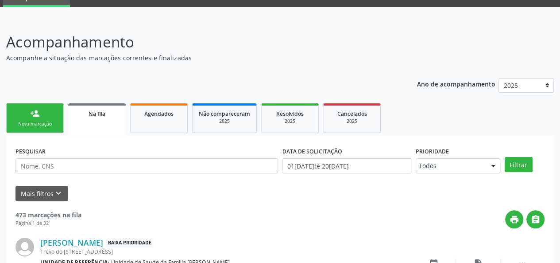
click at [21, 116] on link "person_add Nova marcação" at bounding box center [35, 118] width 58 height 30
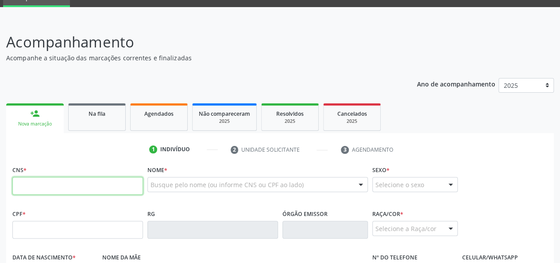
paste input "700 0021 0784 6108"
type input "700 0021 0784 6108"
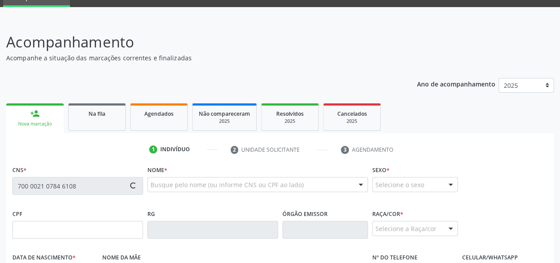
type input "002.169.104-55"
type input "[DATE]"
type input "[PERSON_NAME]"
type input "[PHONE_NUMBER]"
type input "28"
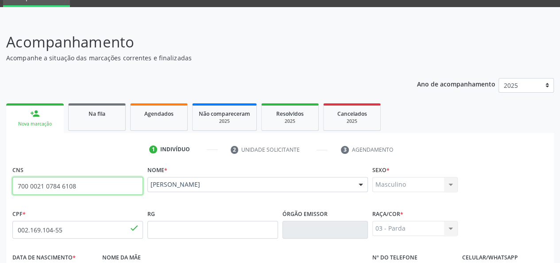
drag, startPoint x: 87, startPoint y: 181, endPoint x: 0, endPoint y: 186, distance: 87.3
click at [0, 186] on div "Acompanhamento Acompanhe a situação das marcações correntes e finalizadas Relat…" at bounding box center [280, 234] width 560 height 431
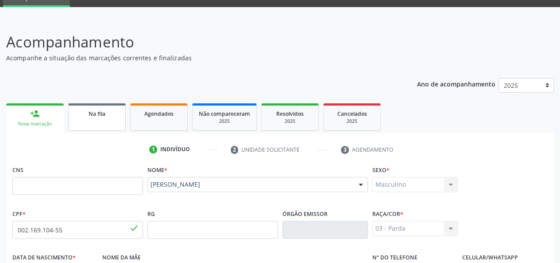
click at [91, 129] on link "Na fila" at bounding box center [97, 116] width 58 height 27
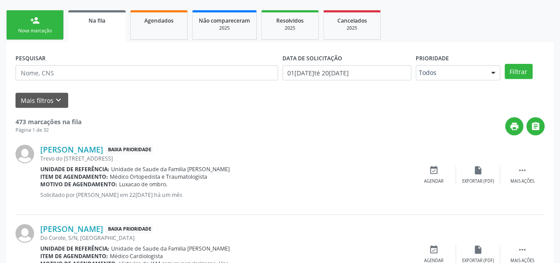
scroll to position [130, 0]
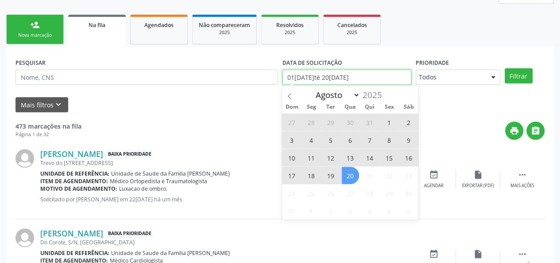
click at [331, 75] on input "01/01/2025 até 20/08/2025" at bounding box center [346, 77] width 129 height 15
click at [349, 169] on span "20" at bounding box center [350, 174] width 17 height 17
type input "20/08/2025"
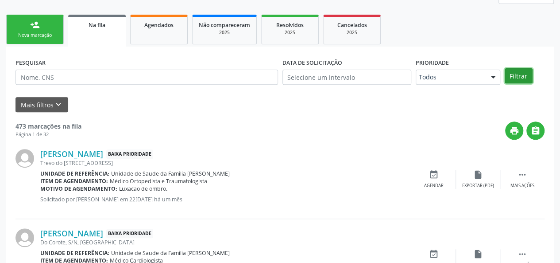
click at [523, 72] on button "Filtrar" at bounding box center [519, 75] width 28 height 15
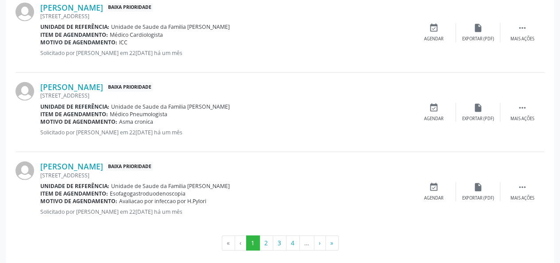
scroll to position [1249, 0]
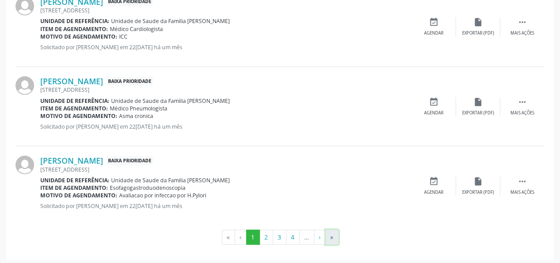
click at [330, 236] on button "»" at bounding box center [331, 236] width 13 height 15
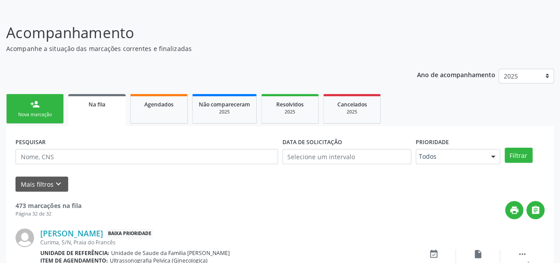
scroll to position [680, 0]
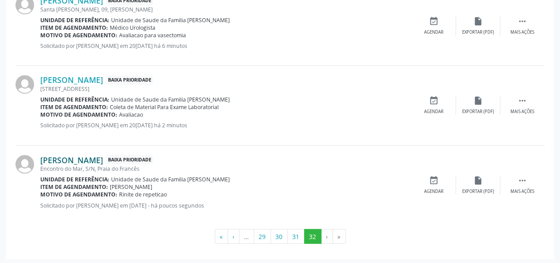
click at [87, 158] on link "Bianca Porfirio Alves" at bounding box center [71, 160] width 63 height 10
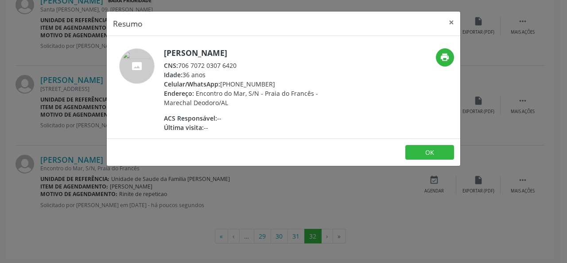
drag, startPoint x: 248, startPoint y: 65, endPoint x: 177, endPoint y: 64, distance: 70.4
click at [177, 64] on div "CNS: 706 7072 0307 6420" at bounding box center [250, 65] width 172 height 9
copy div "706 7072 0307 6420"
click at [449, 26] on button "×" at bounding box center [451, 23] width 18 height 22
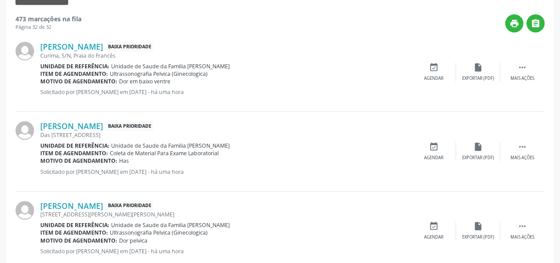
scroll to position [16, 0]
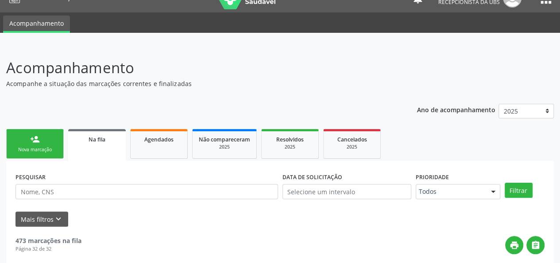
click at [46, 132] on link "person_add Nova marcação" at bounding box center [35, 144] width 58 height 30
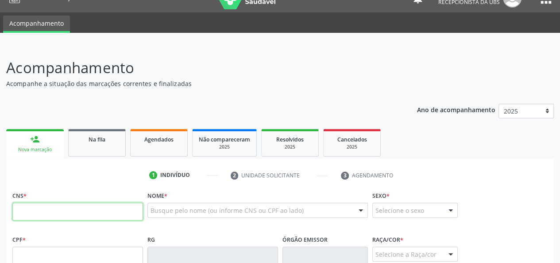
paste input "706 7072 0307 6420"
type input "706 7072 0307 6420"
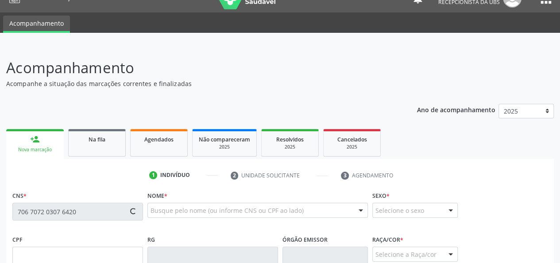
type input "357.491.858-50"
type input "06/01/1989"
type input "Adelma Porfirio Alves"
type input "(82) 99129-2774"
type input "(82) 99610-4271"
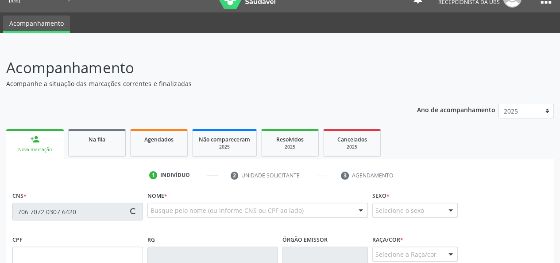
type input "S/N"
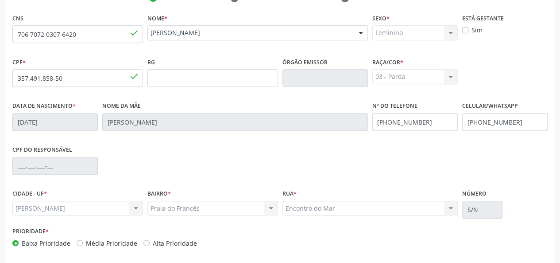
scroll to position [229, 0]
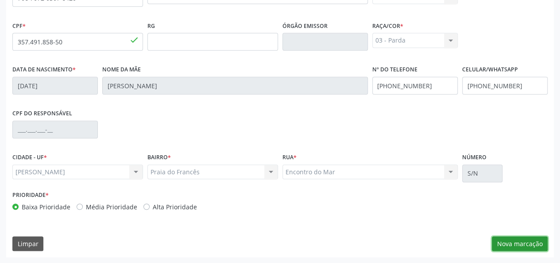
click at [530, 243] on button "Nova marcação" at bounding box center [520, 243] width 56 height 15
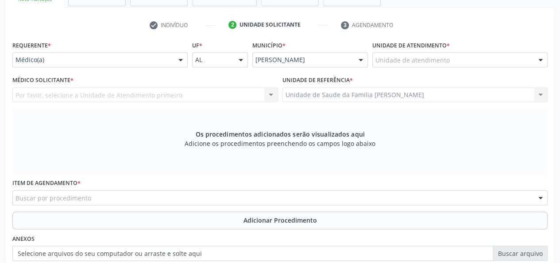
scroll to position [97, 0]
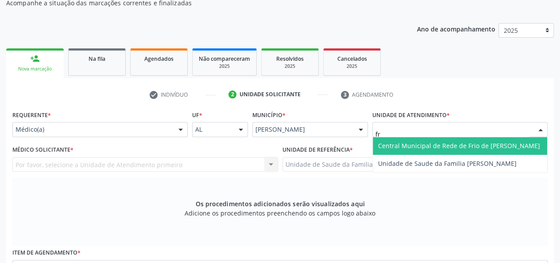
type input "fra"
click at [394, 146] on span "Unidade de Saude da Familia [PERSON_NAME]" at bounding box center [447, 145] width 139 height 8
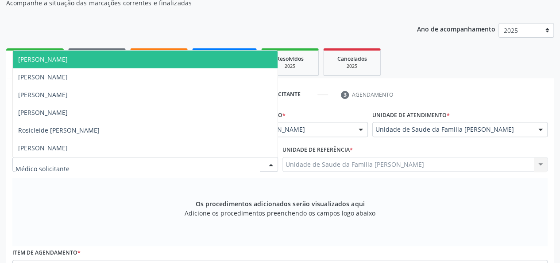
click at [42, 65] on span "[PERSON_NAME]" at bounding box center [145, 59] width 265 height 18
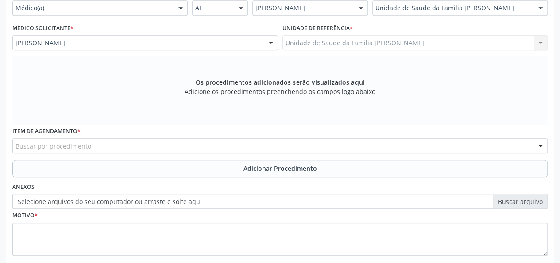
scroll to position [229, 0]
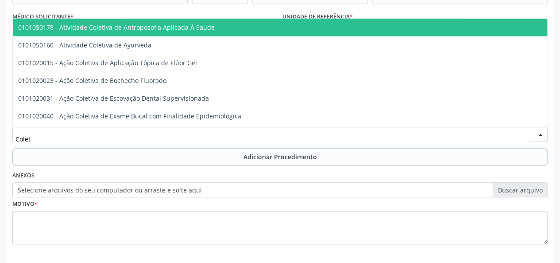
type input "Coleta"
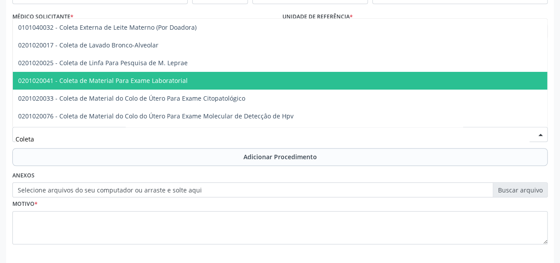
click at [81, 85] on span "0201020041 - Coleta de Material Para Exame Laboratorial" at bounding box center [332, 81] width 638 height 18
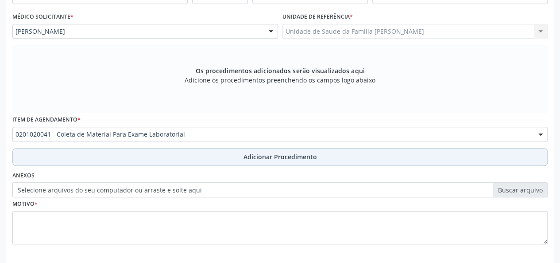
click at [269, 157] on span "Adicionar Procedimento" at bounding box center [280, 156] width 73 height 9
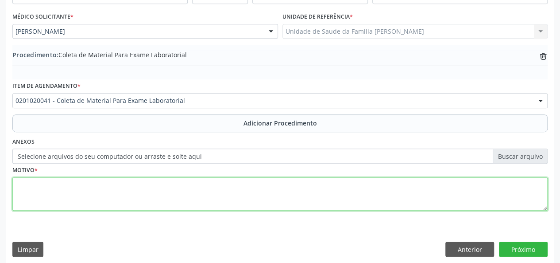
click at [19, 190] on textarea at bounding box center [279, 194] width 535 height 34
type textarea "SOP"
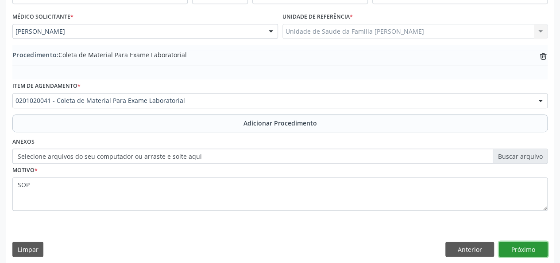
click at [529, 244] on button "Próximo" at bounding box center [523, 248] width 49 height 15
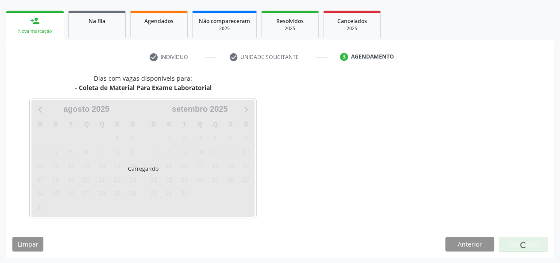
scroll to position [160, 0]
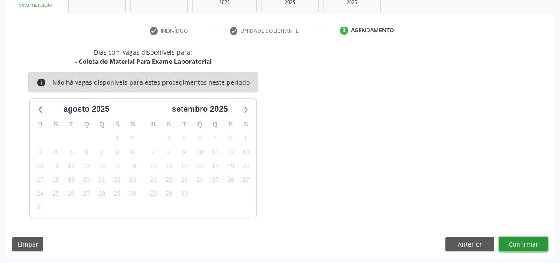
click at [529, 244] on button "Confirmar" at bounding box center [523, 243] width 49 height 15
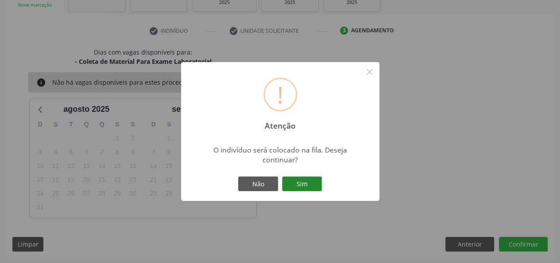
click at [313, 188] on button "Sim" at bounding box center [302, 183] width 40 height 15
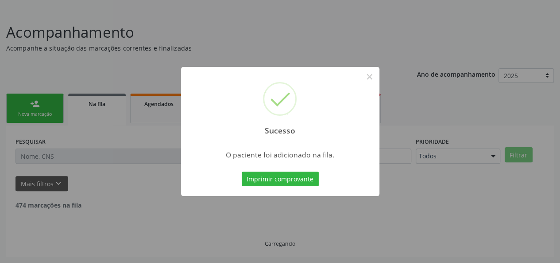
scroll to position [42, 0]
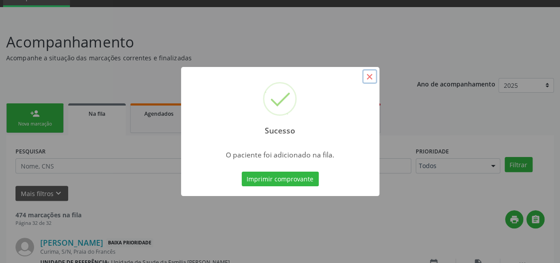
click at [369, 77] on button "×" at bounding box center [369, 76] width 15 height 15
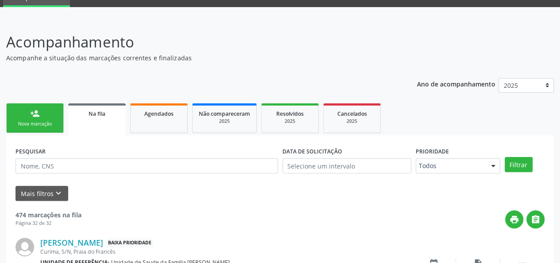
click at [48, 119] on link "person_add Nova marcação" at bounding box center [35, 118] width 58 height 30
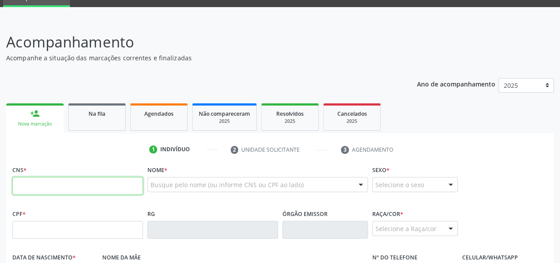
click at [34, 188] on input "text" at bounding box center [77, 186] width 131 height 18
type input "706 4006 9433 4480"
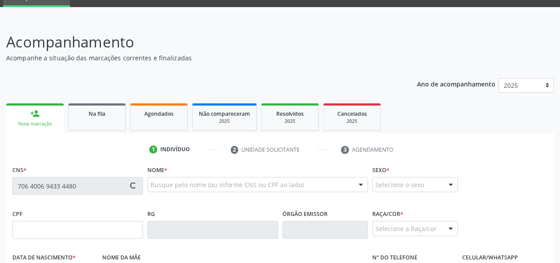
type input "014.785.154-81"
type input "17/07/1970"
type input "Maria Delvina da Conceicao"
type input "(82) 99332-6805"
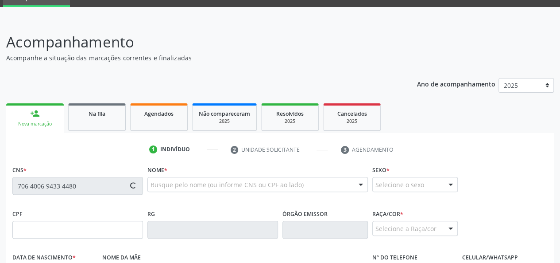
type input "S/N"
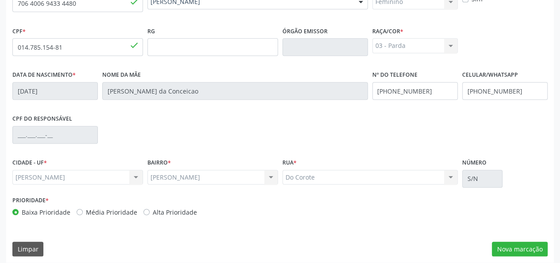
scroll to position [229, 0]
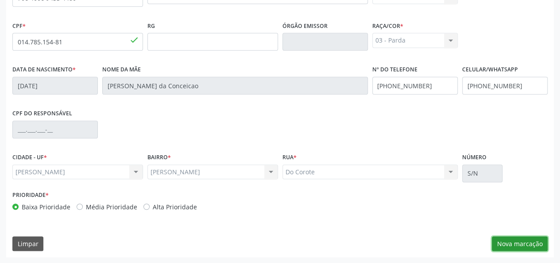
click at [519, 240] on button "Nova marcação" at bounding box center [520, 243] width 56 height 15
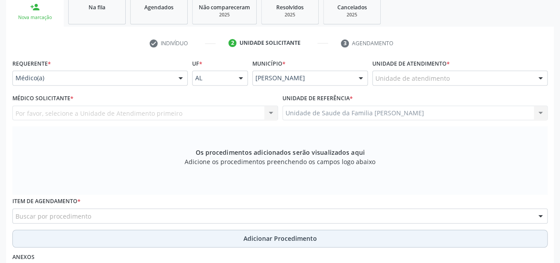
scroll to position [141, 0]
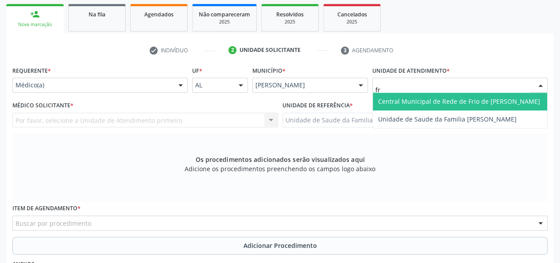
type input "fra"
click at [400, 98] on span "Unidade de Saude da Familia [PERSON_NAME]" at bounding box center [447, 101] width 139 height 8
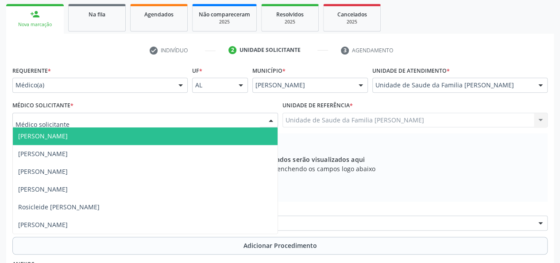
click at [31, 131] on span "[PERSON_NAME]" at bounding box center [145, 136] width 265 height 18
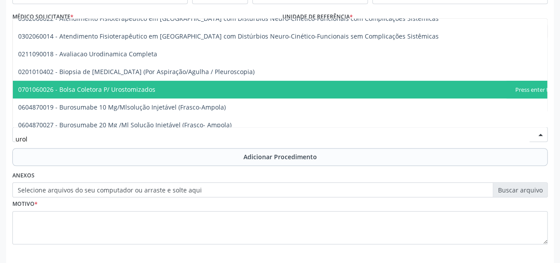
scroll to position [33, 0]
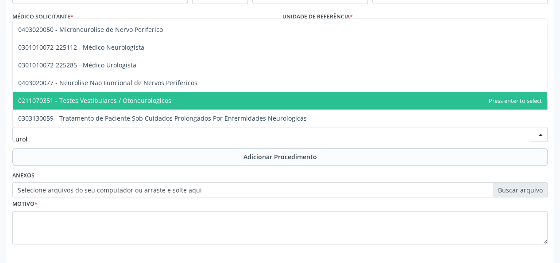
type input "urolo"
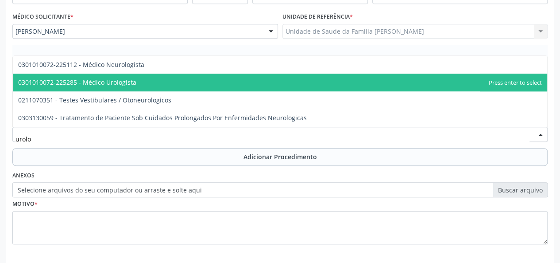
click at [97, 84] on span "0301010072-225285 - Médico Urologista" at bounding box center [77, 82] width 118 height 8
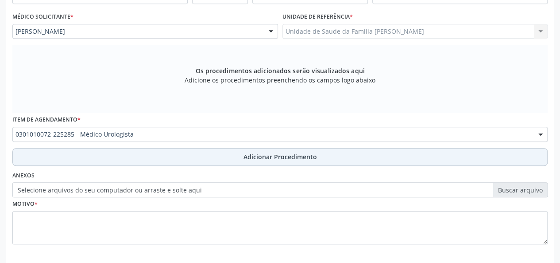
click at [254, 155] on span "Adicionar Procedimento" at bounding box center [280, 156] width 73 height 9
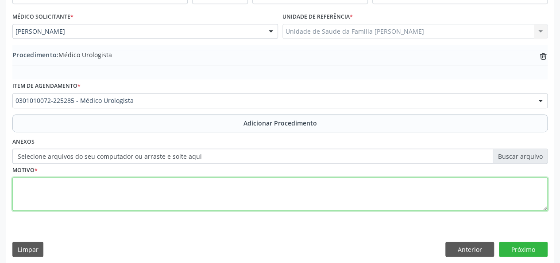
drag, startPoint x: 37, startPoint y: 192, endPoint x: 38, endPoint y: 200, distance: 7.6
click at [38, 200] on textarea at bounding box center [279, 194] width 535 height 34
type textarea "Incontinencia urinaria de esforco"
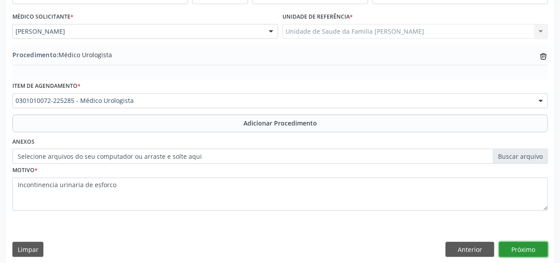
click at [525, 250] on button "Próximo" at bounding box center [523, 248] width 49 height 15
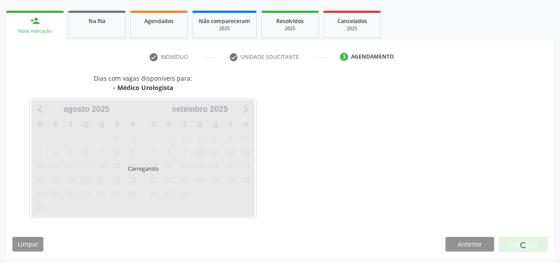
scroll to position [160, 0]
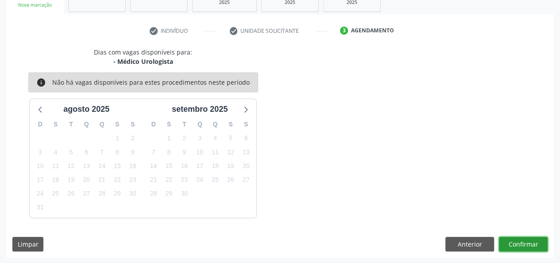
click at [524, 239] on button "Confirmar" at bounding box center [523, 243] width 49 height 15
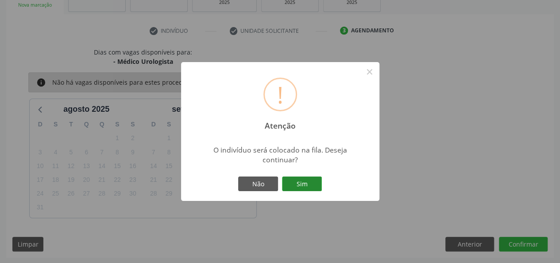
click at [304, 187] on button "Sim" at bounding box center [302, 183] width 40 height 15
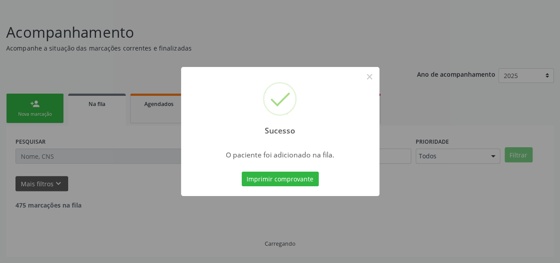
scroll to position [42, 0]
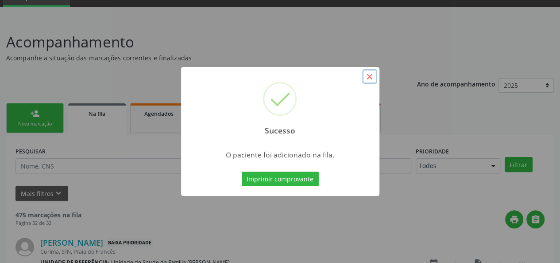
click at [371, 73] on button "×" at bounding box center [369, 76] width 15 height 15
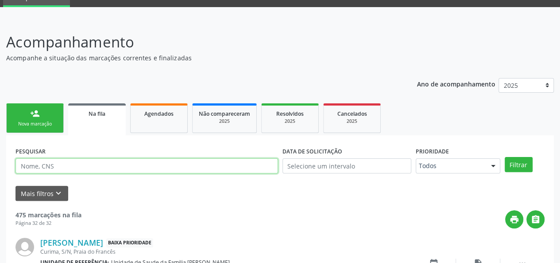
click at [74, 168] on input "text" at bounding box center [146, 165] width 263 height 15
type input "708409234972569"
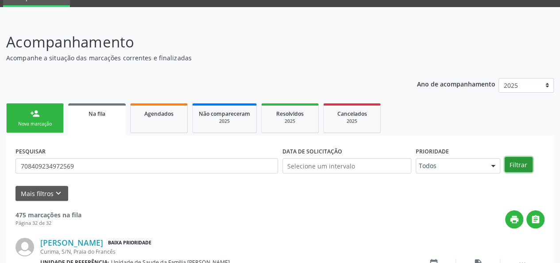
click at [521, 168] on button "Filtrar" at bounding box center [519, 164] width 28 height 15
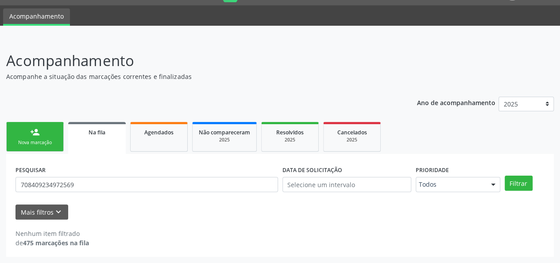
scroll to position [23, 0]
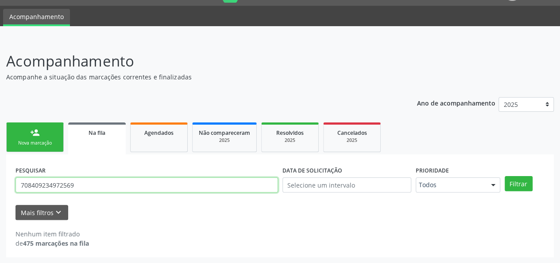
drag, startPoint x: 79, startPoint y: 188, endPoint x: 18, endPoint y: 189, distance: 61.1
click at [18, 189] on input "708409234972569" at bounding box center [146, 184] width 263 height 15
click at [46, 132] on link "person_add Nova marcação" at bounding box center [35, 137] width 58 height 30
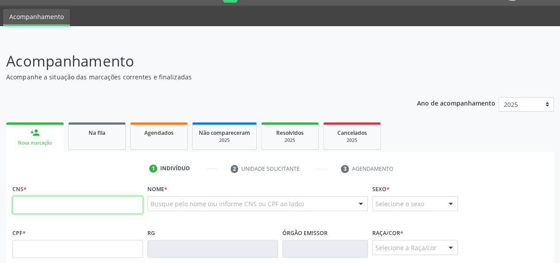
click at [30, 201] on input "text" at bounding box center [77, 205] width 131 height 18
paste input "708 4092 3497 2569"
type input "708 4092 3497 2569"
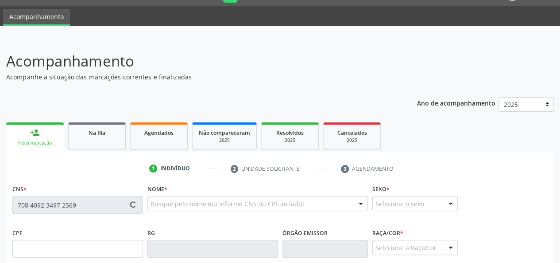
type input "055.135.924-28"
type input "28/05/1979"
type input "Maria José Alves dos Santos"
type input "(82) 99318-7497"
type input "10"
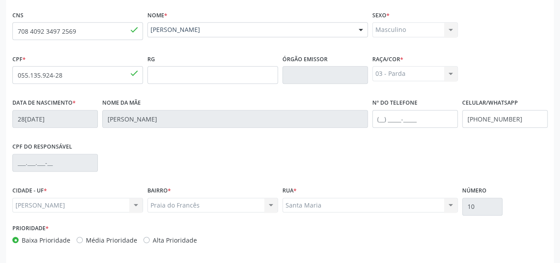
scroll to position [229, 0]
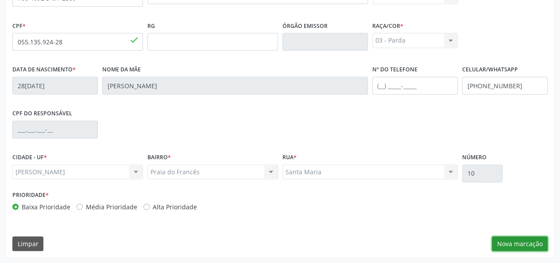
click at [522, 242] on button "Nova marcação" at bounding box center [520, 243] width 56 height 15
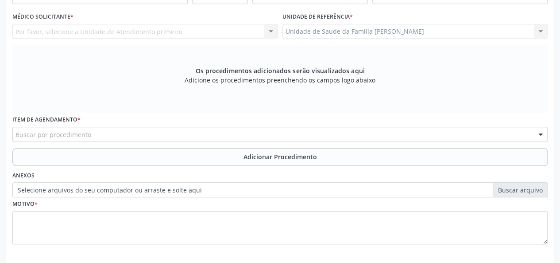
scroll to position [185, 0]
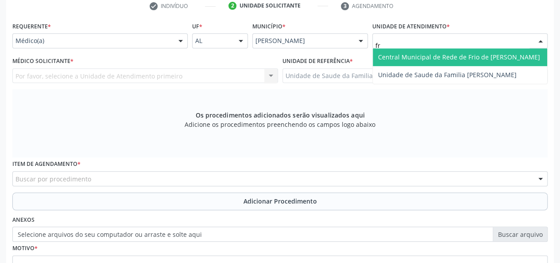
type input "fra"
click at [401, 50] on span "Unidade de Saude da Familia [PERSON_NAME]" at bounding box center [460, 57] width 174 height 18
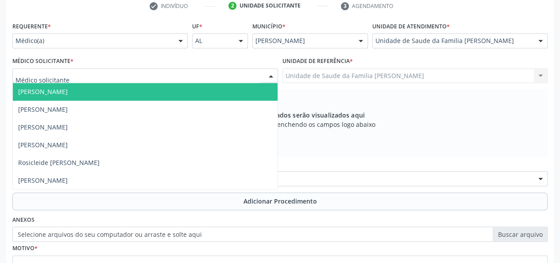
click at [37, 87] on span "[PERSON_NAME]" at bounding box center [145, 92] width 265 height 18
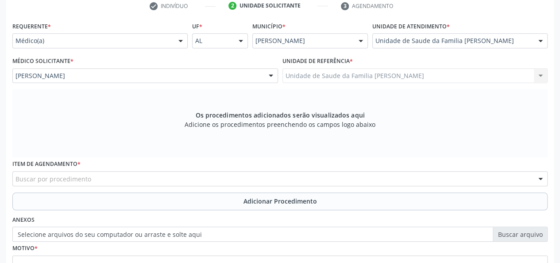
scroll to position [229, 0]
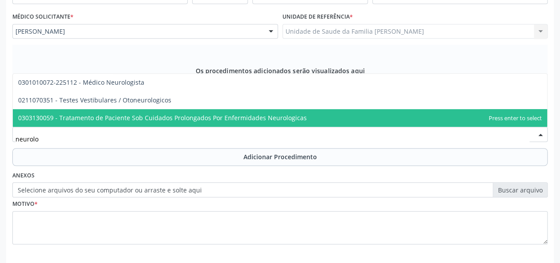
type input "neurolog"
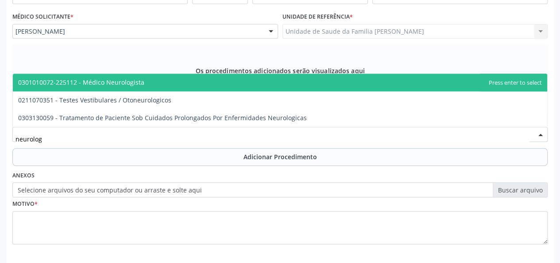
click at [107, 84] on span "0301010072-225112 - Médico Neurologista" at bounding box center [81, 82] width 126 height 8
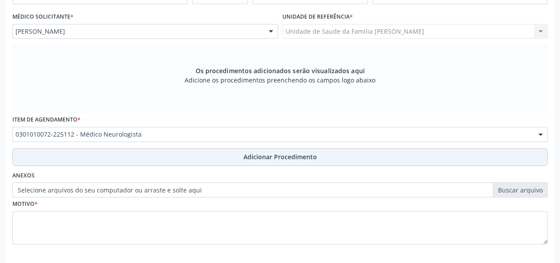
click at [259, 160] on span "Adicionar Procedimento" at bounding box center [280, 156] width 73 height 9
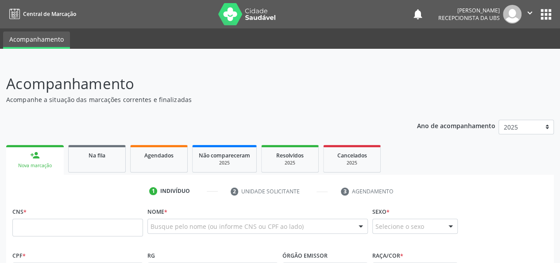
scroll to position [89, 0]
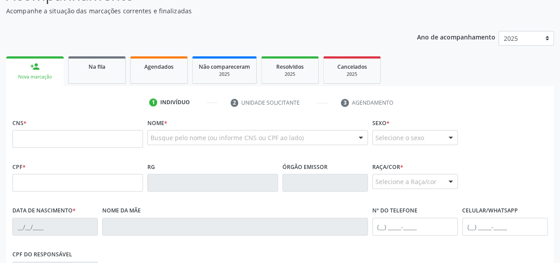
click at [43, 138] on input "text" at bounding box center [77, 139] width 131 height 18
click at [63, 137] on input "text" at bounding box center [77, 139] width 131 height 18
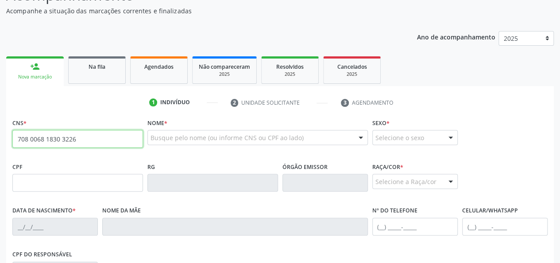
type input "708 0068 1830 3226"
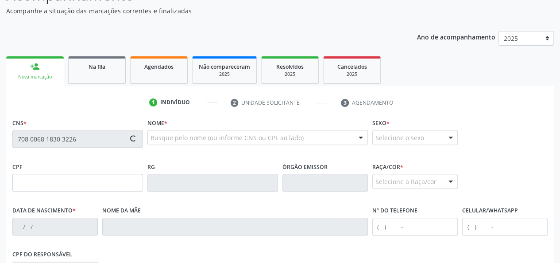
type input "021.544.334-99"
type input "29/12/1975"
type input "Djardieli Lopes de Santana"
type input "(82) 99657-1489"
type input "10"
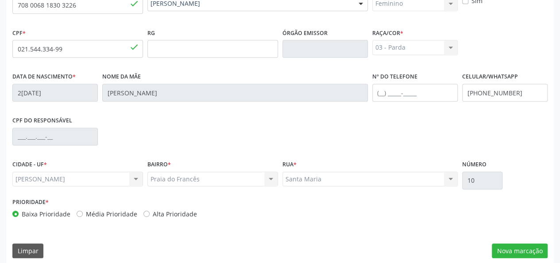
scroll to position [229, 0]
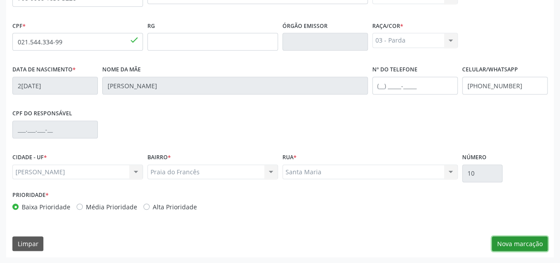
click at [528, 240] on button "Nova marcação" at bounding box center [520, 243] width 56 height 15
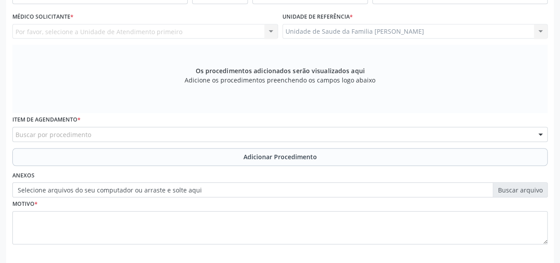
scroll to position [141, 0]
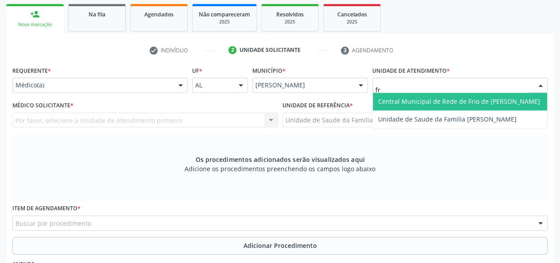
type input "fra"
click at [390, 97] on span "Unidade de Saude da Familia [PERSON_NAME]" at bounding box center [447, 101] width 139 height 8
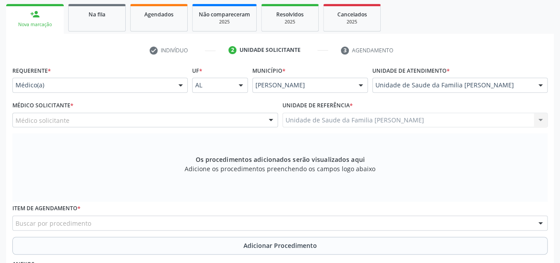
click at [84, 125] on div "Médico solicitante" at bounding box center [145, 119] width 266 height 15
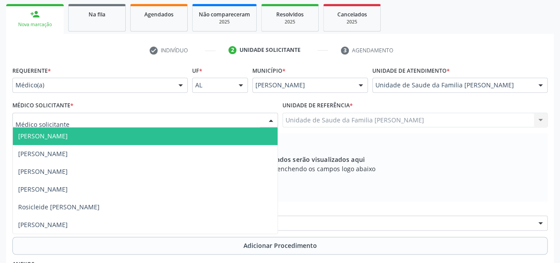
click at [68, 139] on span "[PERSON_NAME]" at bounding box center [43, 136] width 50 height 8
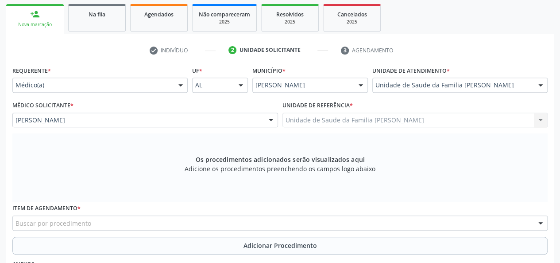
scroll to position [185, 0]
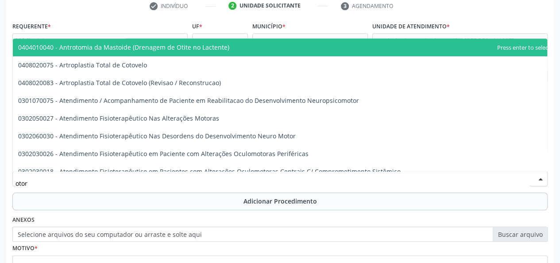
type input "otorr"
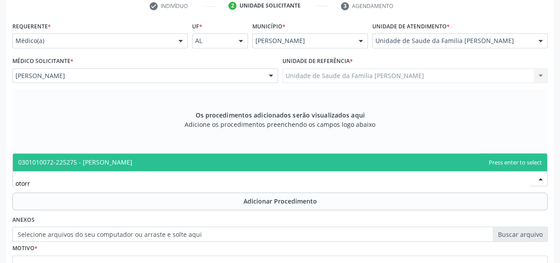
click at [85, 159] on span "0301010072-225275 - [PERSON_NAME]" at bounding box center [75, 162] width 114 height 8
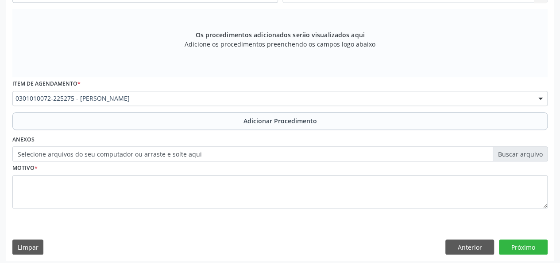
scroll to position [268, 0]
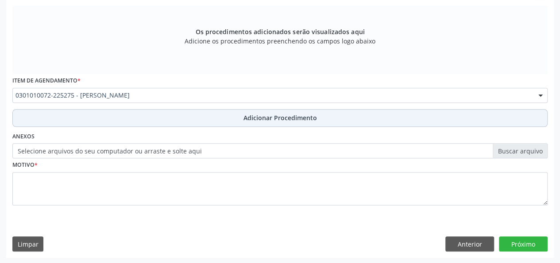
click at [275, 116] on span "Adicionar Procedimento" at bounding box center [280, 117] width 73 height 9
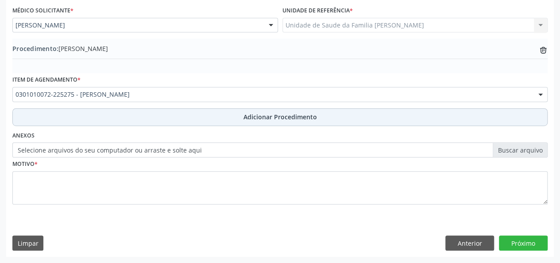
scroll to position [235, 0]
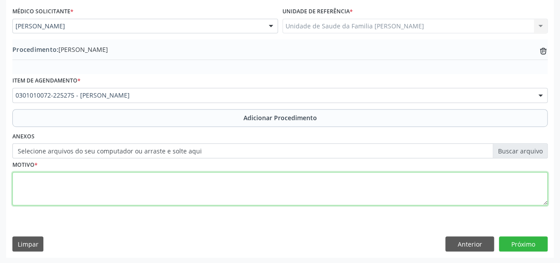
click at [36, 186] on textarea at bounding box center [279, 189] width 535 height 34
type textarea "Cerume"
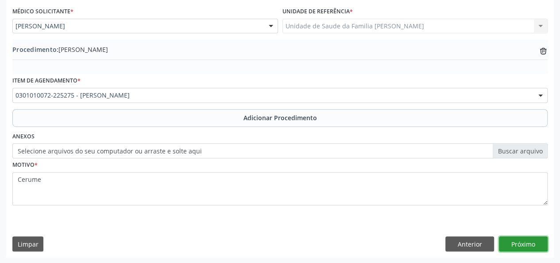
click at [516, 238] on button "Próximo" at bounding box center [523, 243] width 49 height 15
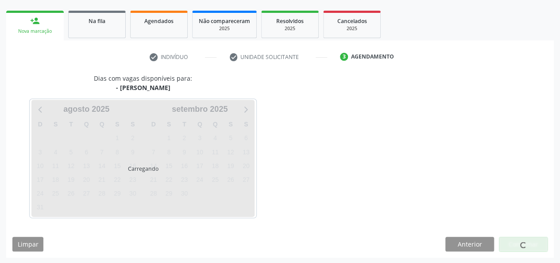
scroll to position [160, 0]
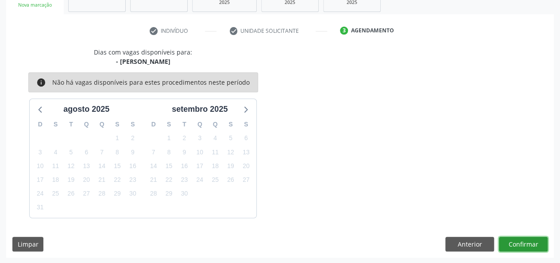
click at [516, 238] on button "Confirmar" at bounding box center [523, 243] width 49 height 15
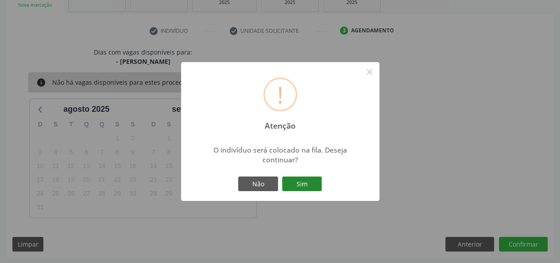
click at [309, 178] on button "Sim" at bounding box center [302, 183] width 40 height 15
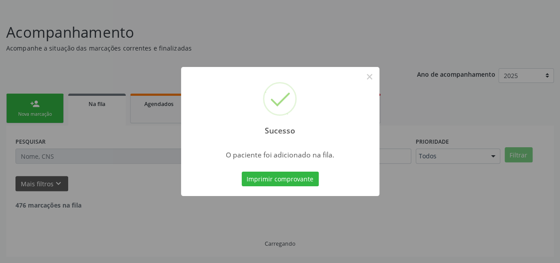
scroll to position [42, 0]
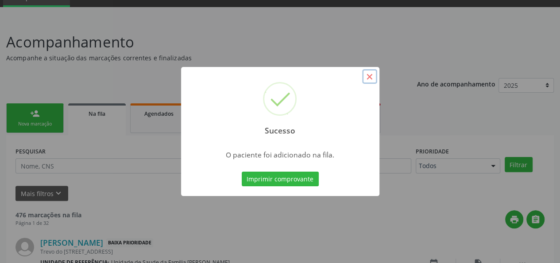
click at [371, 74] on button "×" at bounding box center [369, 76] width 15 height 15
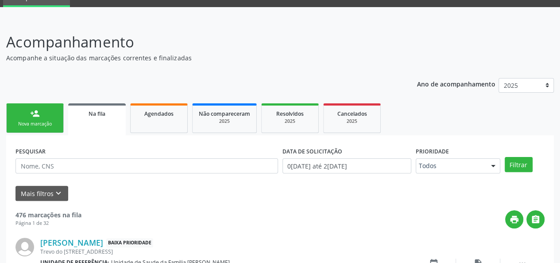
click at [44, 115] on link "person_add Nova marcação" at bounding box center [35, 118] width 58 height 30
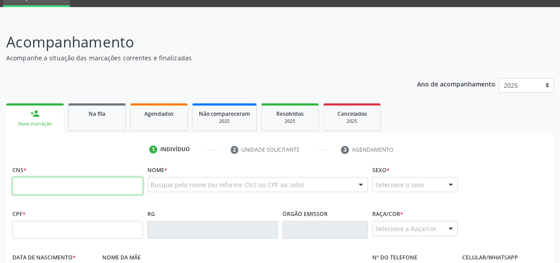
click at [41, 182] on input "text" at bounding box center [77, 186] width 131 height 18
type input "700 8064 3819 0788"
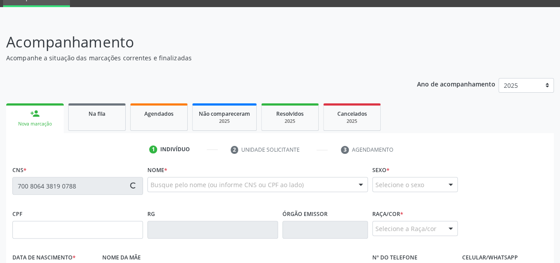
type input "513.282.323-87"
type input "08/07/1957"
type input "Francisca Medeiros Viana da Costa"
type input "(49) 9998-3641"
type input "S/N"
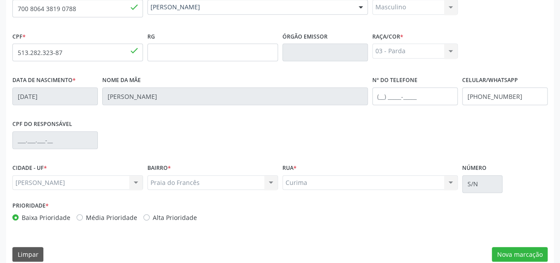
scroll to position [229, 0]
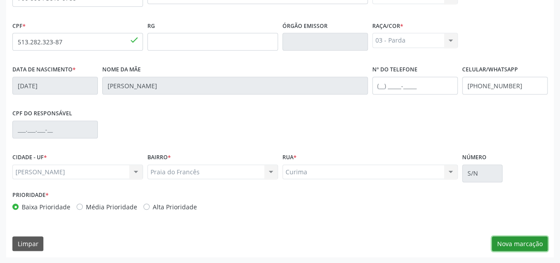
click at [538, 248] on button "Nova marcação" at bounding box center [520, 243] width 56 height 15
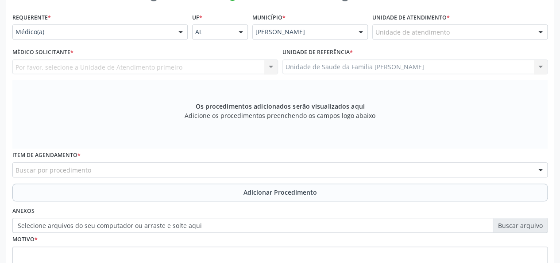
scroll to position [141, 0]
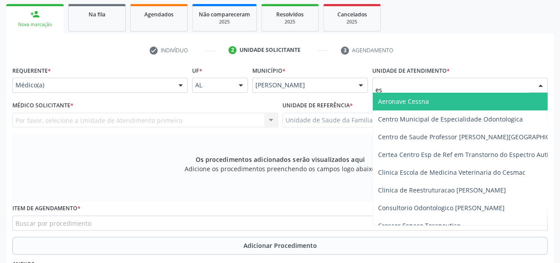
type input "est"
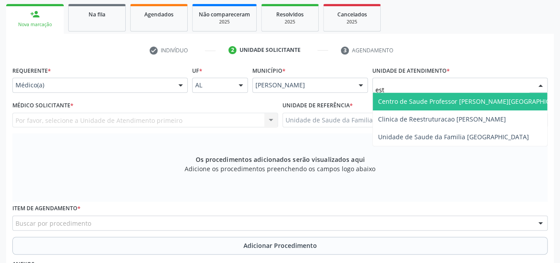
click at [425, 104] on span "Centro de Saude Professor [PERSON_NAME][GEOGRAPHIC_DATA]" at bounding box center [474, 101] width 193 height 8
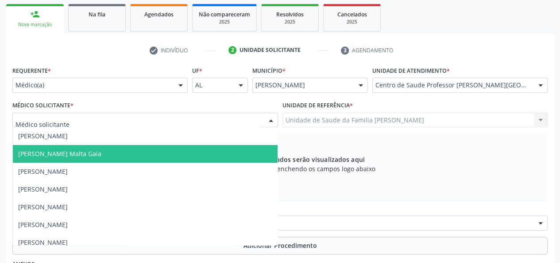
click at [54, 153] on span "Alexandre Lima Malta Gaia" at bounding box center [59, 153] width 83 height 8
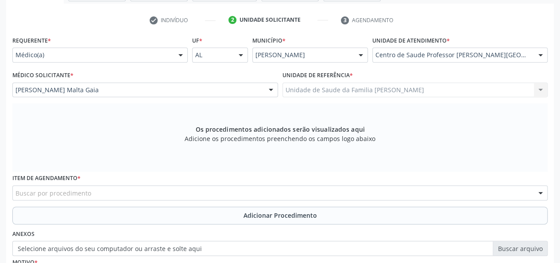
scroll to position [185, 0]
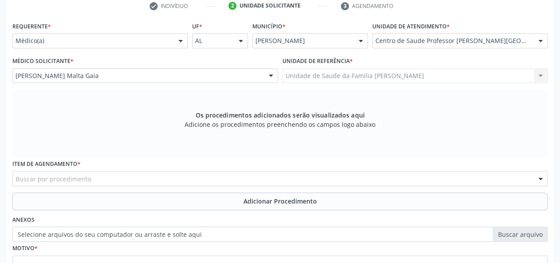
click at [100, 176] on div "Buscar por procedimento" at bounding box center [279, 178] width 535 height 15
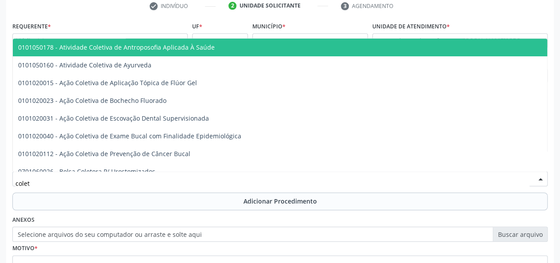
type input "coleta"
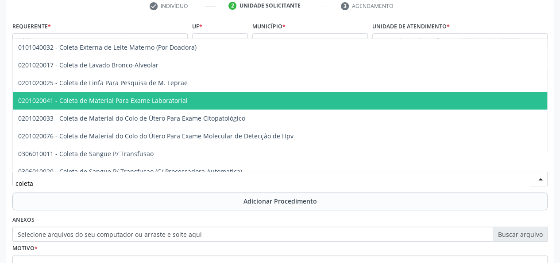
click at [123, 102] on span "0201020041 - Coleta de Material Para Exame Laboratorial" at bounding box center [103, 100] width 170 height 8
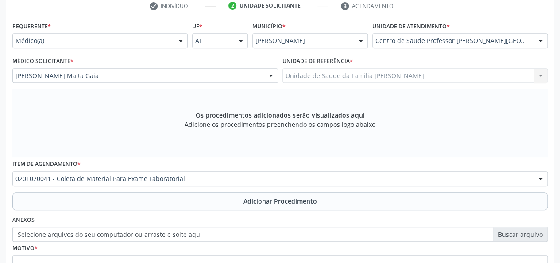
scroll to position [268, 0]
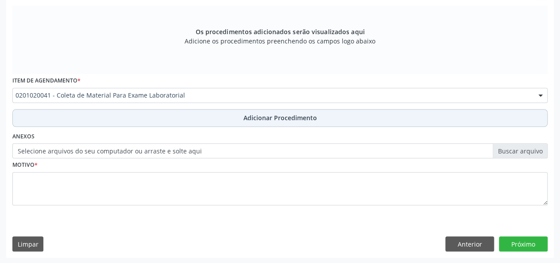
click at [294, 116] on span "Adicionar Procedimento" at bounding box center [280, 117] width 73 height 9
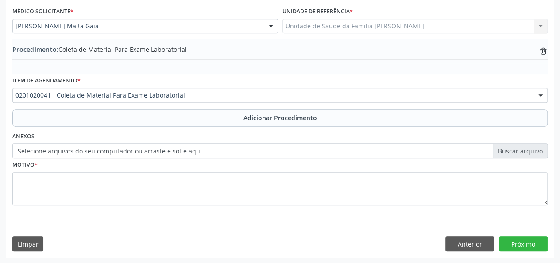
click at [11, 178] on div "Motivo *" at bounding box center [280, 187] width 540 height 59
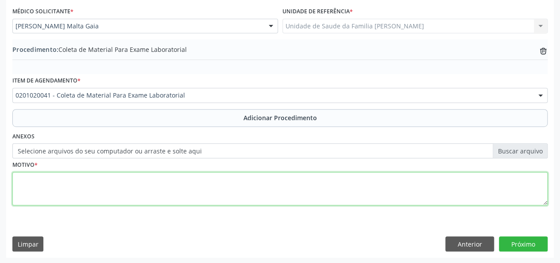
click at [16, 179] on textarea at bounding box center [279, 189] width 535 height 34
type textarea "Rotina"
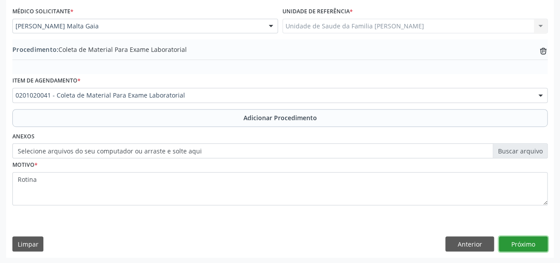
click at [532, 239] on button "Próximo" at bounding box center [523, 243] width 49 height 15
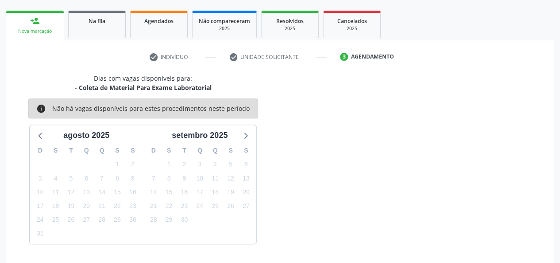
scroll to position [160, 0]
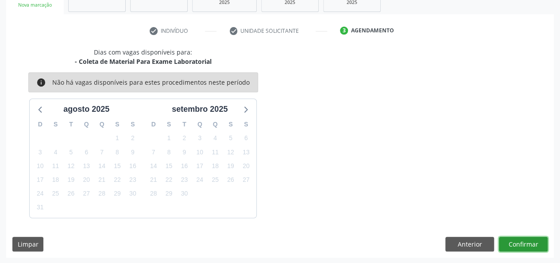
click at [532, 240] on button "Confirmar" at bounding box center [523, 243] width 49 height 15
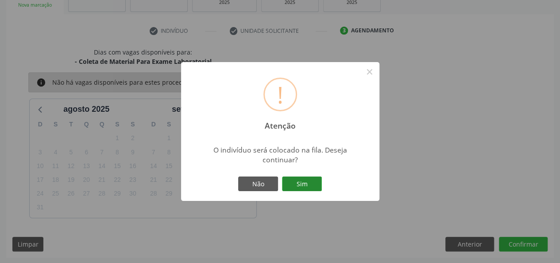
click at [295, 182] on button "Sim" at bounding box center [302, 183] width 40 height 15
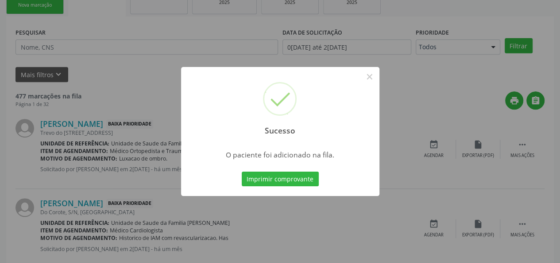
scroll to position [42, 0]
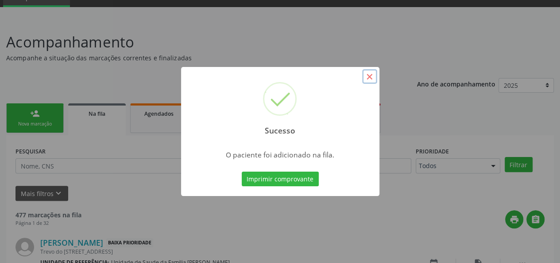
click at [370, 77] on button "×" at bounding box center [369, 76] width 15 height 15
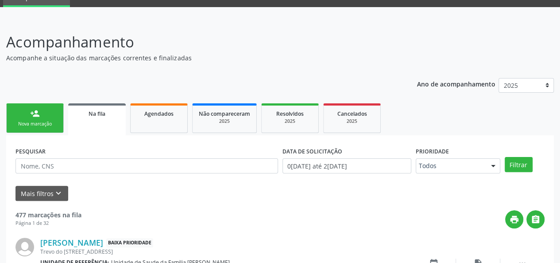
click at [55, 120] on link "person_add Nova marcação" at bounding box center [35, 118] width 58 height 30
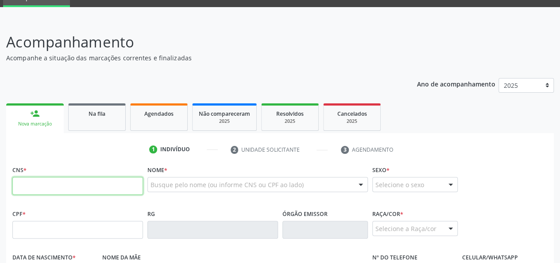
click at [28, 185] on input "text" at bounding box center [77, 186] width 131 height 18
type input "700 0020 1132 0601"
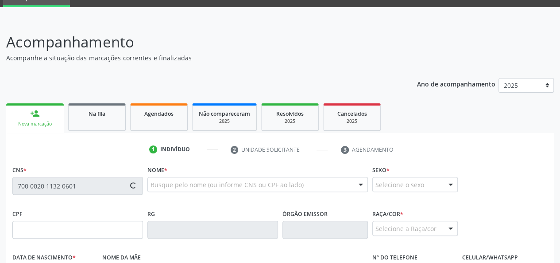
type input "495.285.994-00"
type input "15/03/1965"
type input "Maria Nazaré Acioli Rebelo"
type input "(82) 98813-9704"
type input "76"
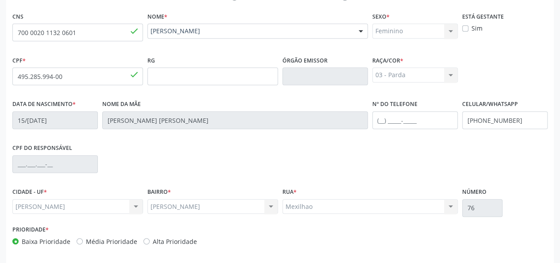
scroll to position [229, 0]
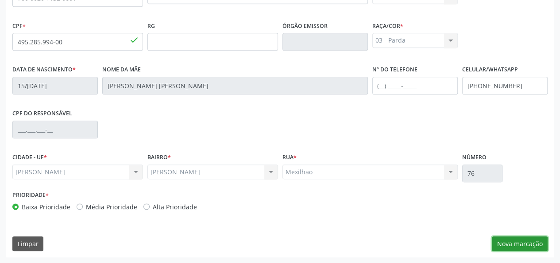
click at [519, 241] on button "Nova marcação" at bounding box center [520, 243] width 56 height 15
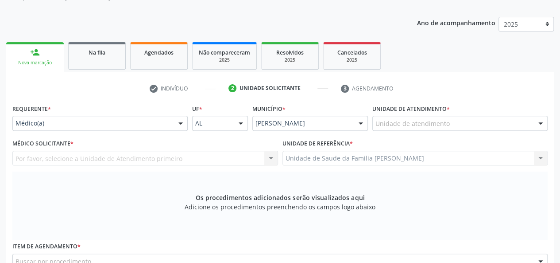
scroll to position [97, 0]
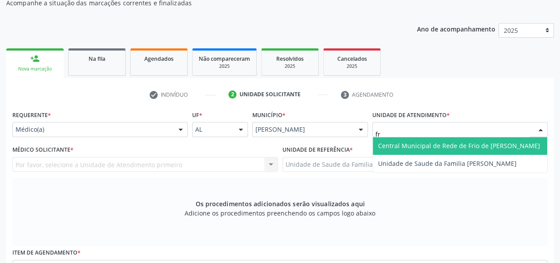
type input "fra"
click at [396, 147] on span "Unidade de Saude da Familia [PERSON_NAME]" at bounding box center [447, 145] width 139 height 8
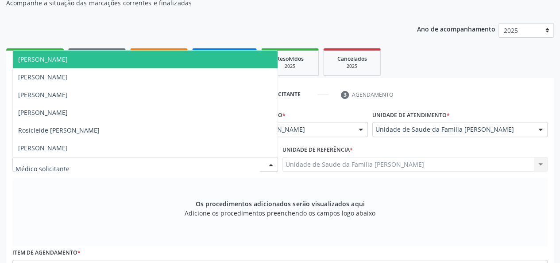
click at [67, 61] on span "[PERSON_NAME]" at bounding box center [43, 59] width 50 height 8
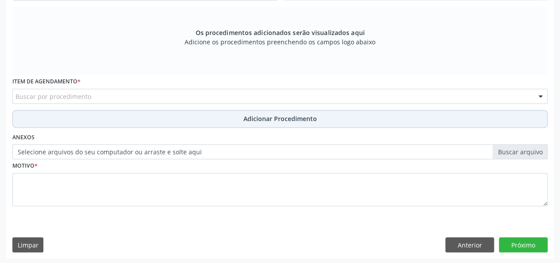
scroll to position [268, 0]
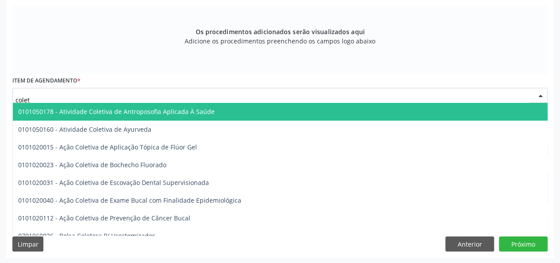
type input "coleta"
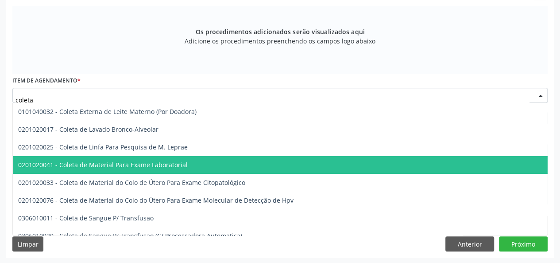
click at [106, 164] on span "0201020041 - Coleta de Material Para Exame Laboratorial" at bounding box center [103, 164] width 170 height 8
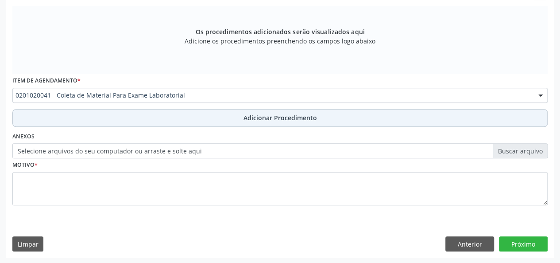
click at [281, 115] on span "Adicionar Procedimento" at bounding box center [280, 117] width 73 height 9
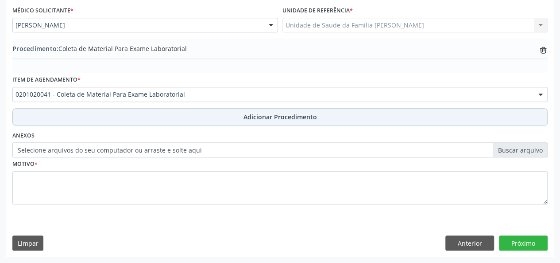
scroll to position [235, 0]
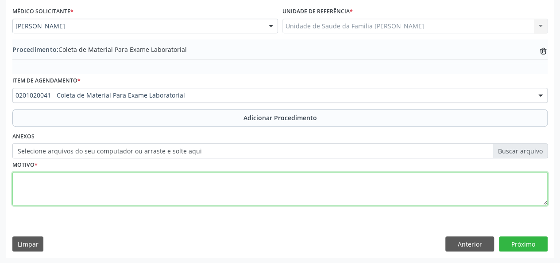
click at [33, 178] on textarea at bounding box center [279, 189] width 535 height 34
type textarea "Avaliacao"
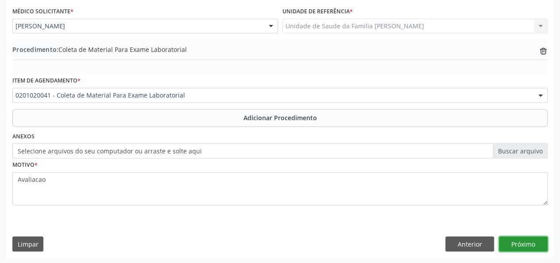
click at [516, 241] on button "Próximo" at bounding box center [523, 243] width 49 height 15
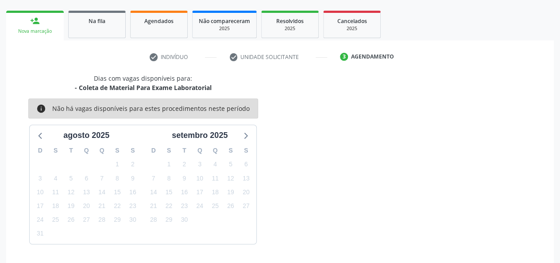
scroll to position [160, 0]
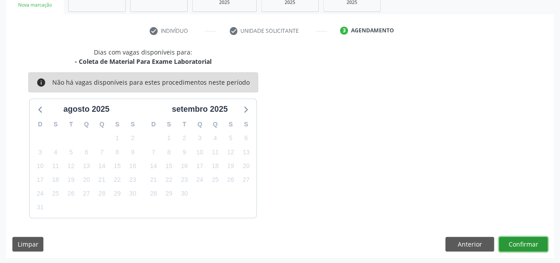
click at [516, 241] on button "Confirmar" at bounding box center [523, 243] width 49 height 15
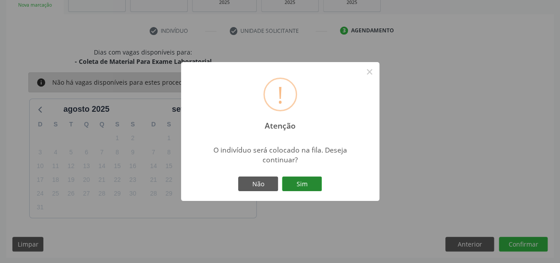
click at [290, 180] on button "Sim" at bounding box center [302, 183] width 40 height 15
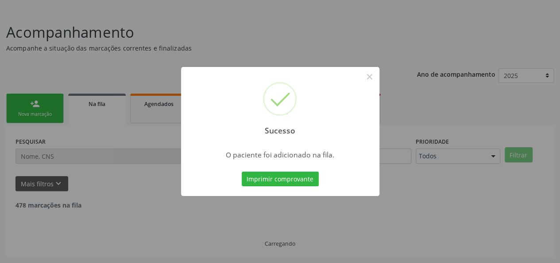
scroll to position [42, 0]
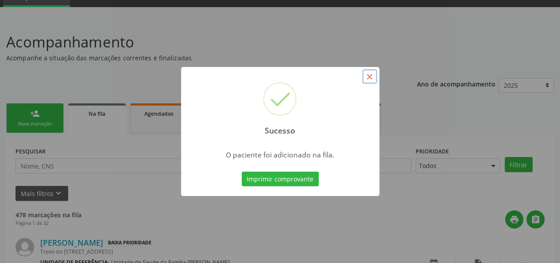
click at [369, 78] on button "×" at bounding box center [369, 76] width 15 height 15
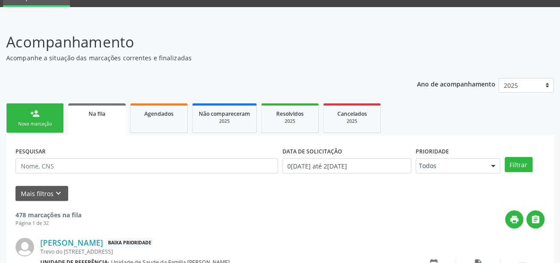
click at [32, 117] on div "person_add" at bounding box center [35, 113] width 10 height 10
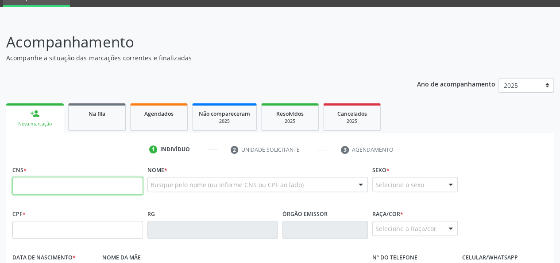
click at [42, 184] on input "text" at bounding box center [77, 186] width 131 height 18
type input "700 0020 1132 0601"
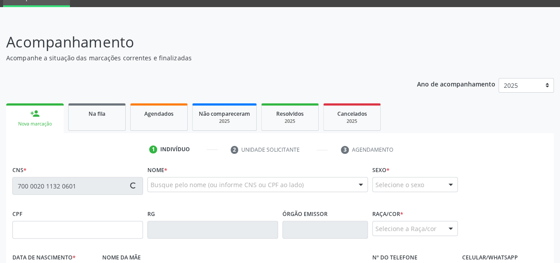
type input "495.285.994-00"
type input "15/03/1965"
type input "Maria Nazaré Acioli Rebelo"
type input "(82) 98813-9704"
type input "76"
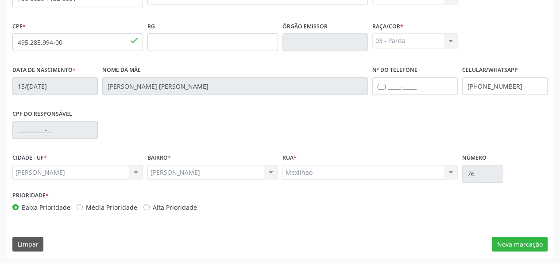
scroll to position [229, 0]
click at [514, 247] on button "Nova marcação" at bounding box center [520, 243] width 56 height 15
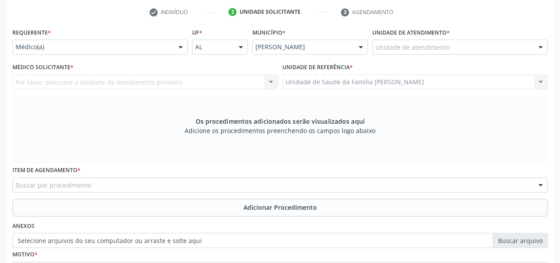
scroll to position [141, 0]
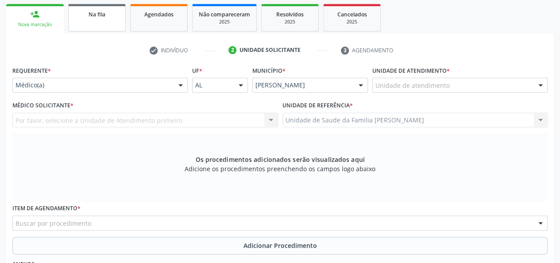
click at [112, 4] on link "Na fila" at bounding box center [97, 17] width 58 height 27
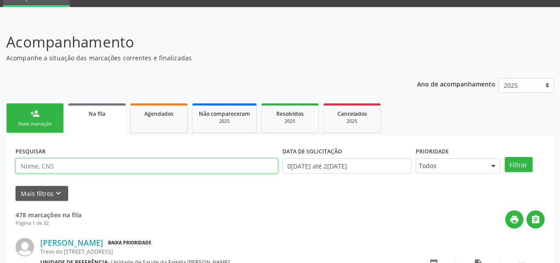
click at [42, 166] on input "text" at bounding box center [146, 165] width 263 height 15
type input "Eulina"
click at [505, 157] on button "Filtrar" at bounding box center [519, 164] width 28 height 15
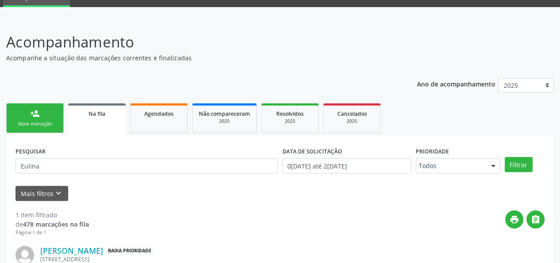
scroll to position [109, 0]
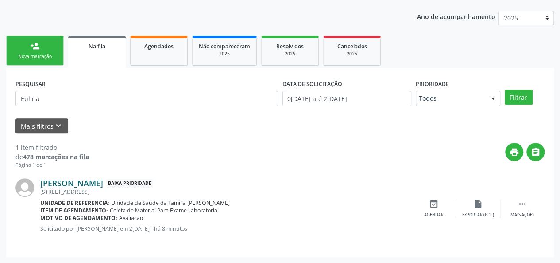
click at [70, 186] on link "Eulina Acioli Rebelo" at bounding box center [71, 183] width 63 height 10
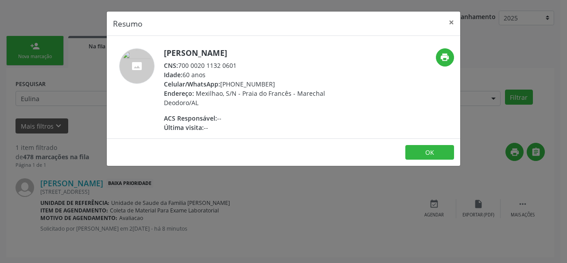
drag, startPoint x: 247, startPoint y: 65, endPoint x: 180, endPoint y: 61, distance: 67.0
click at [180, 61] on div "CNS: 700 0020 1132 0601" at bounding box center [250, 65] width 172 height 9
copy div "700 0020 1132 0601"
click at [450, 23] on button "×" at bounding box center [451, 23] width 18 height 22
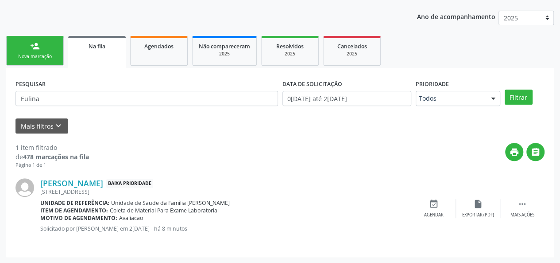
click at [44, 53] on link "person_add Nova marcação" at bounding box center [35, 51] width 58 height 30
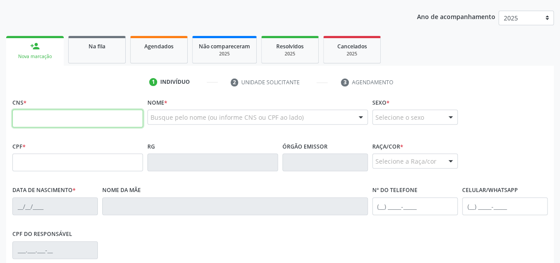
paste input "700 0020 1132 0601"
type input "700 0020 1132 0601"
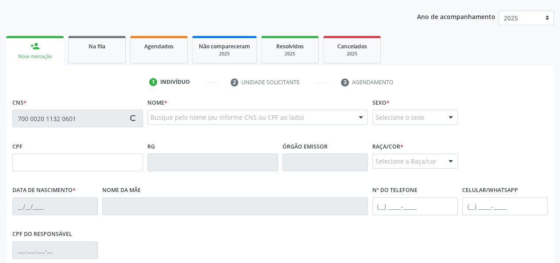
type input "495.285.994-00"
type input "15/03/1965"
type input "Maria Nazaré Acioli Rebelo"
type input "(82) 98813-9704"
type input "76"
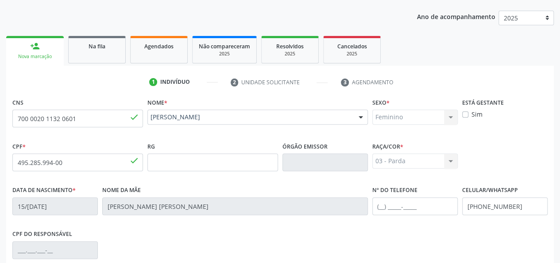
scroll to position [229, 0]
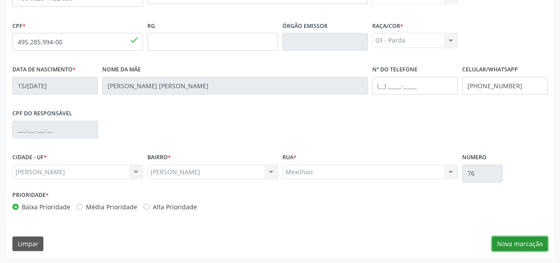
click at [498, 239] on button "Nova marcação" at bounding box center [520, 243] width 56 height 15
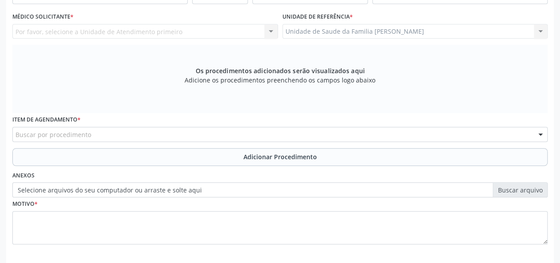
click at [299, 27] on div "Unidade de Saude da Familia Frances Unidade de Saude da Familia Frances Nenhum …" at bounding box center [415, 31] width 266 height 15
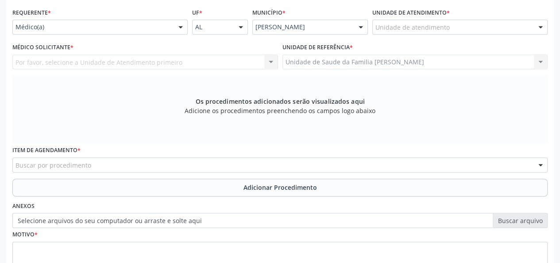
scroll to position [185, 0]
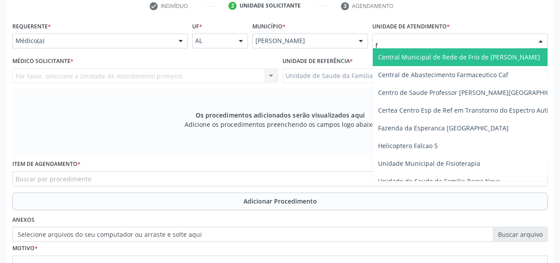
type input "fr"
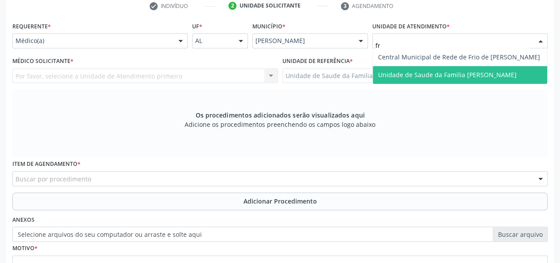
click at [408, 70] on span "Unidade de Saude da Familia [PERSON_NAME]" at bounding box center [447, 74] width 139 height 8
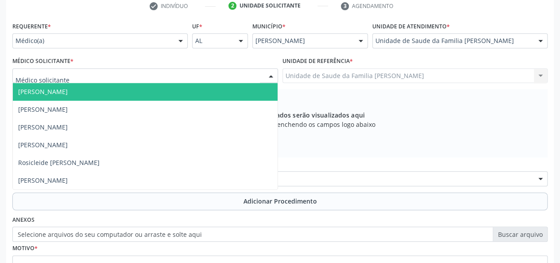
click at [46, 93] on span "[PERSON_NAME]" at bounding box center [43, 91] width 50 height 8
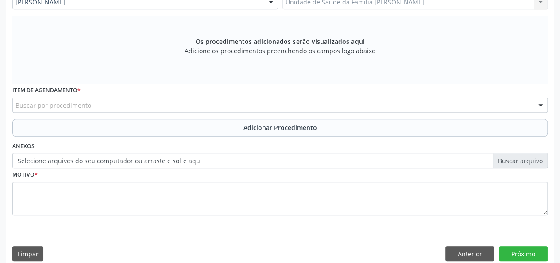
scroll to position [268, 0]
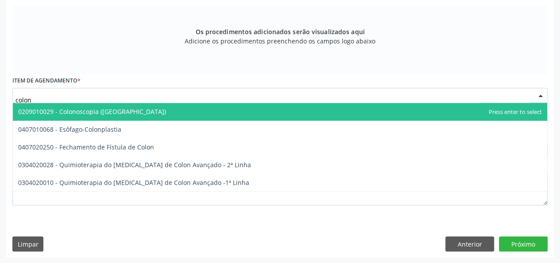
type input "colono"
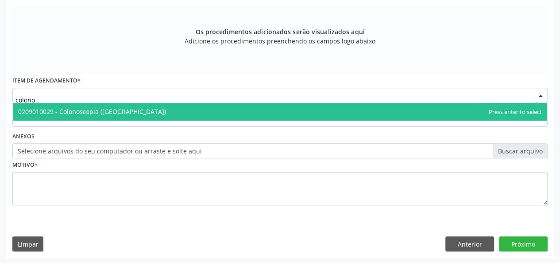
click at [82, 108] on span "0209010029 - Colonoscopia ([GEOGRAPHIC_DATA])" at bounding box center [92, 111] width 148 height 8
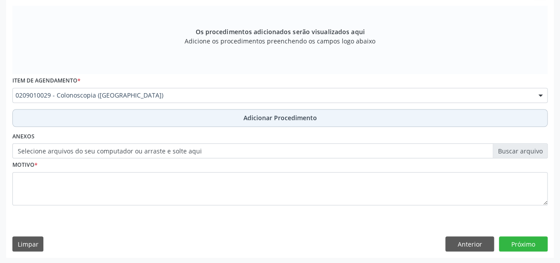
click at [263, 117] on span "Adicionar Procedimento" at bounding box center [280, 117] width 73 height 9
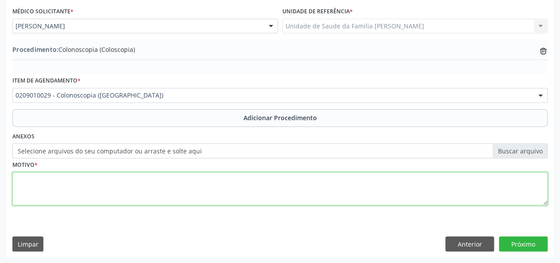
click at [41, 187] on textarea at bounding box center [279, 189] width 535 height 34
type textarea "Historico de ca de colon na familia"
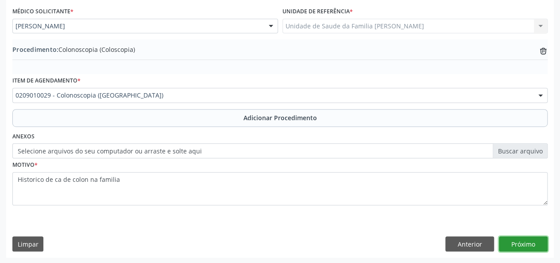
click at [523, 249] on button "Próximo" at bounding box center [523, 243] width 49 height 15
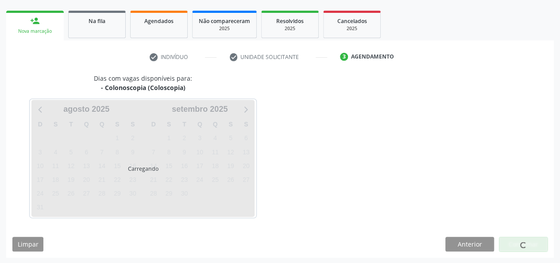
scroll to position [160, 0]
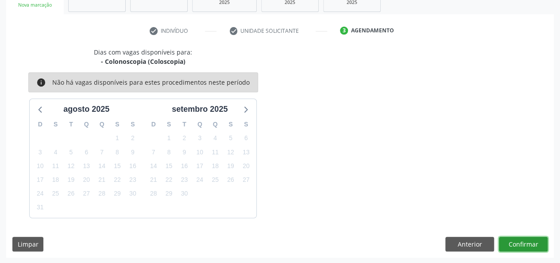
click at [522, 240] on button "Confirmar" at bounding box center [523, 243] width 49 height 15
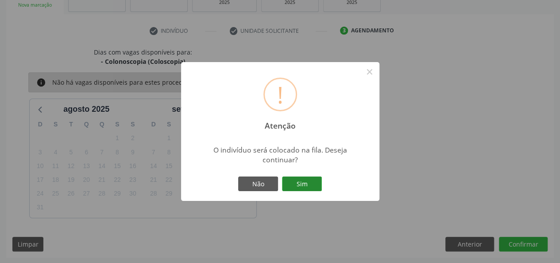
click at [296, 181] on button "Sim" at bounding box center [302, 183] width 40 height 15
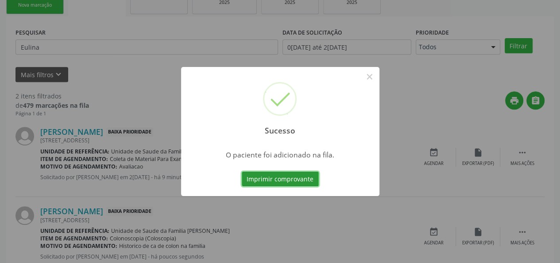
scroll to position [42, 0]
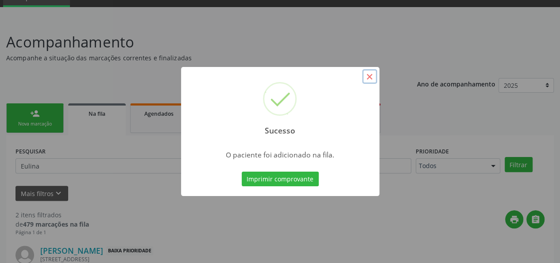
click at [367, 75] on button "×" at bounding box center [369, 76] width 15 height 15
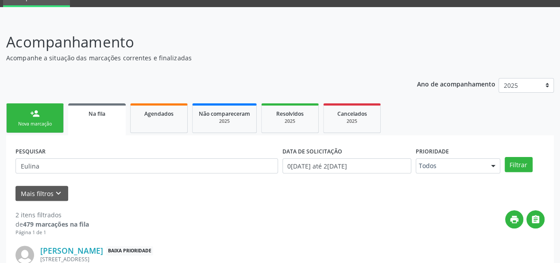
click at [367, 75] on div "Ano de acompanhamento 2025 person_add Nova marcação Na fila Agendados Não compa…" at bounding box center [280, 238] width 548 height 332
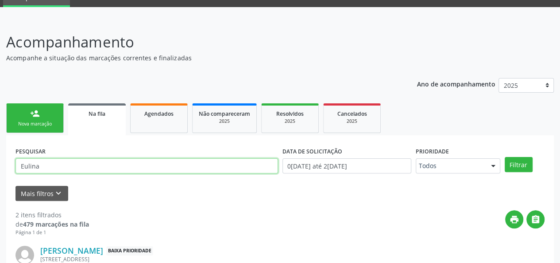
click at [69, 167] on input "Eulina" at bounding box center [146, 165] width 263 height 15
type input "E"
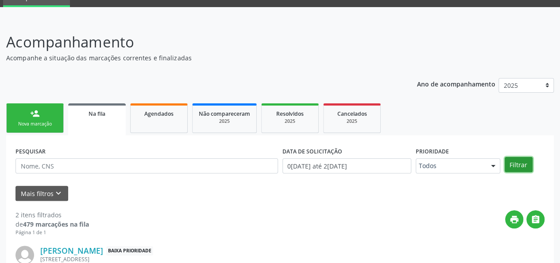
click at [517, 162] on button "Filtrar" at bounding box center [519, 164] width 28 height 15
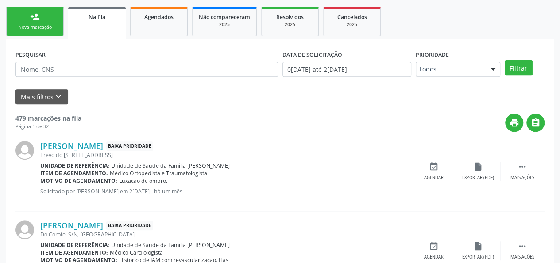
scroll to position [174, 0]
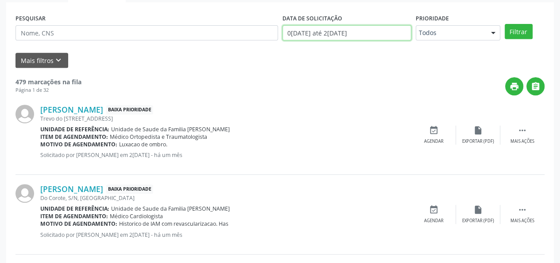
click at [321, 34] on input "01/01/2025 até 20/08/2025" at bounding box center [346, 32] width 129 height 15
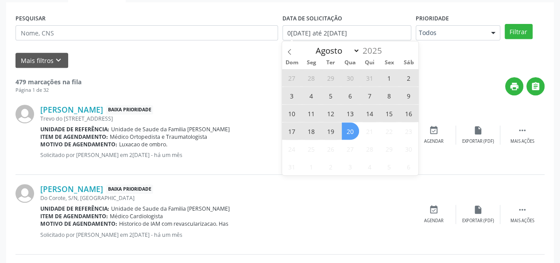
click at [393, 78] on span "1" at bounding box center [389, 77] width 17 height 17
type input "01/08/2025"
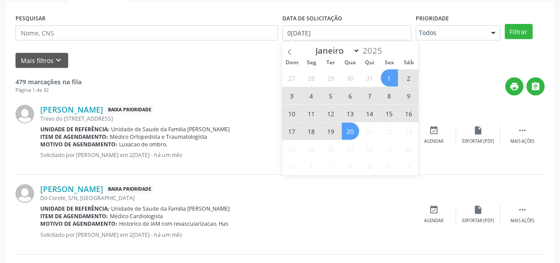
click at [349, 134] on span "20" at bounding box center [350, 130] width 17 height 17
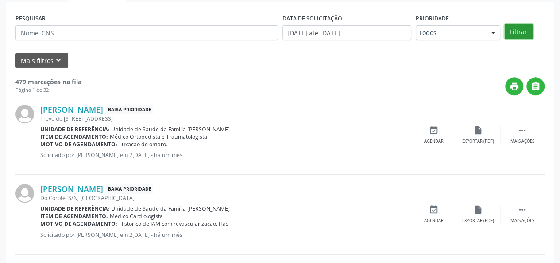
click at [508, 35] on button "Filtrar" at bounding box center [519, 31] width 28 height 15
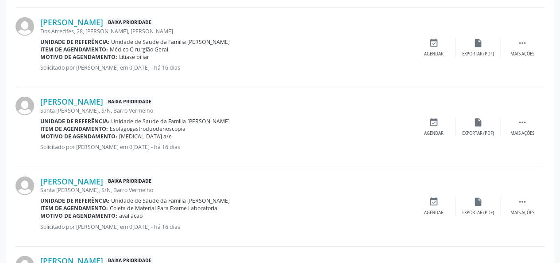
scroll to position [1242, 0]
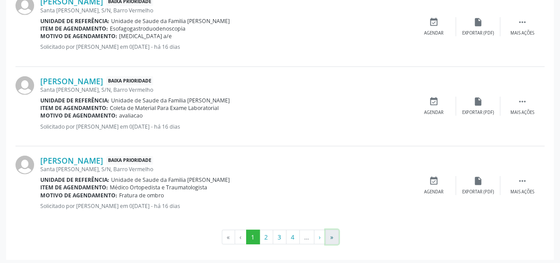
click at [332, 232] on button "»" at bounding box center [331, 236] width 13 height 15
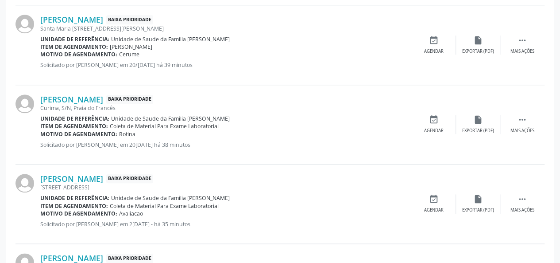
scroll to position [530, 0]
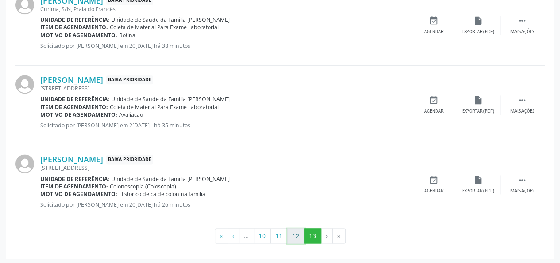
click at [290, 229] on button "12" at bounding box center [295, 235] width 17 height 15
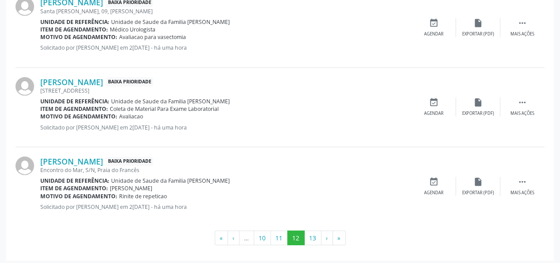
scroll to position [1242, 0]
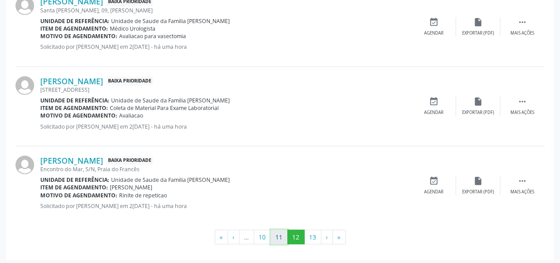
click at [278, 229] on button "11" at bounding box center [279, 236] width 17 height 15
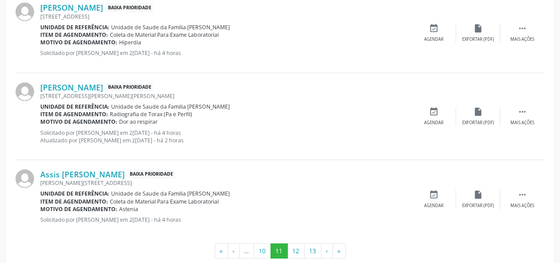
scroll to position [1250, 0]
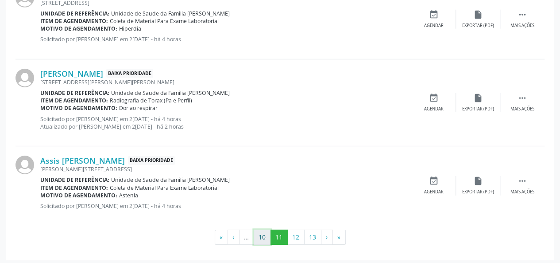
click at [263, 235] on button "10" at bounding box center [262, 236] width 17 height 15
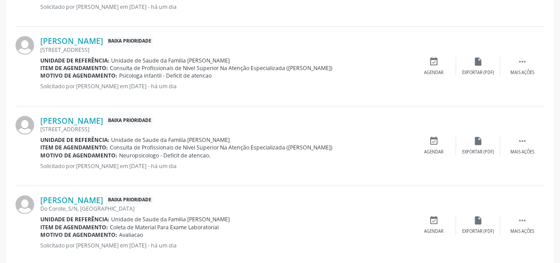
scroll to position [372, 0]
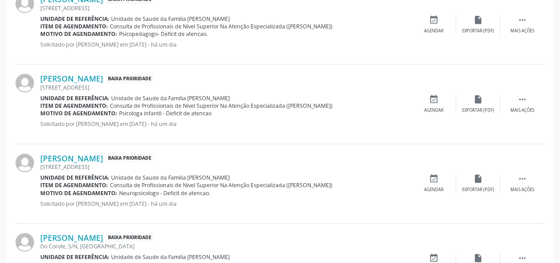
click at [330, 73] on div "Jhonatan Santana Ferreira Baixa Prioridade" at bounding box center [225, 78] width 371 height 10
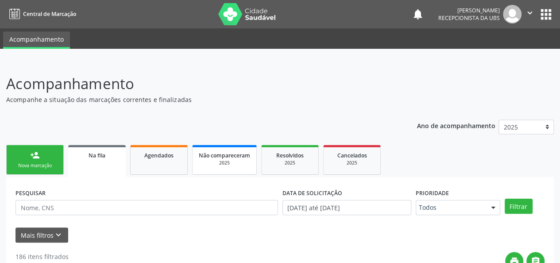
scroll to position [0, 0]
click at [529, 12] on icon "" at bounding box center [530, 13] width 10 height 10
click at [514, 55] on link "Sair" at bounding box center [507, 54] width 61 height 12
